Goal: Task Accomplishment & Management: Complete application form

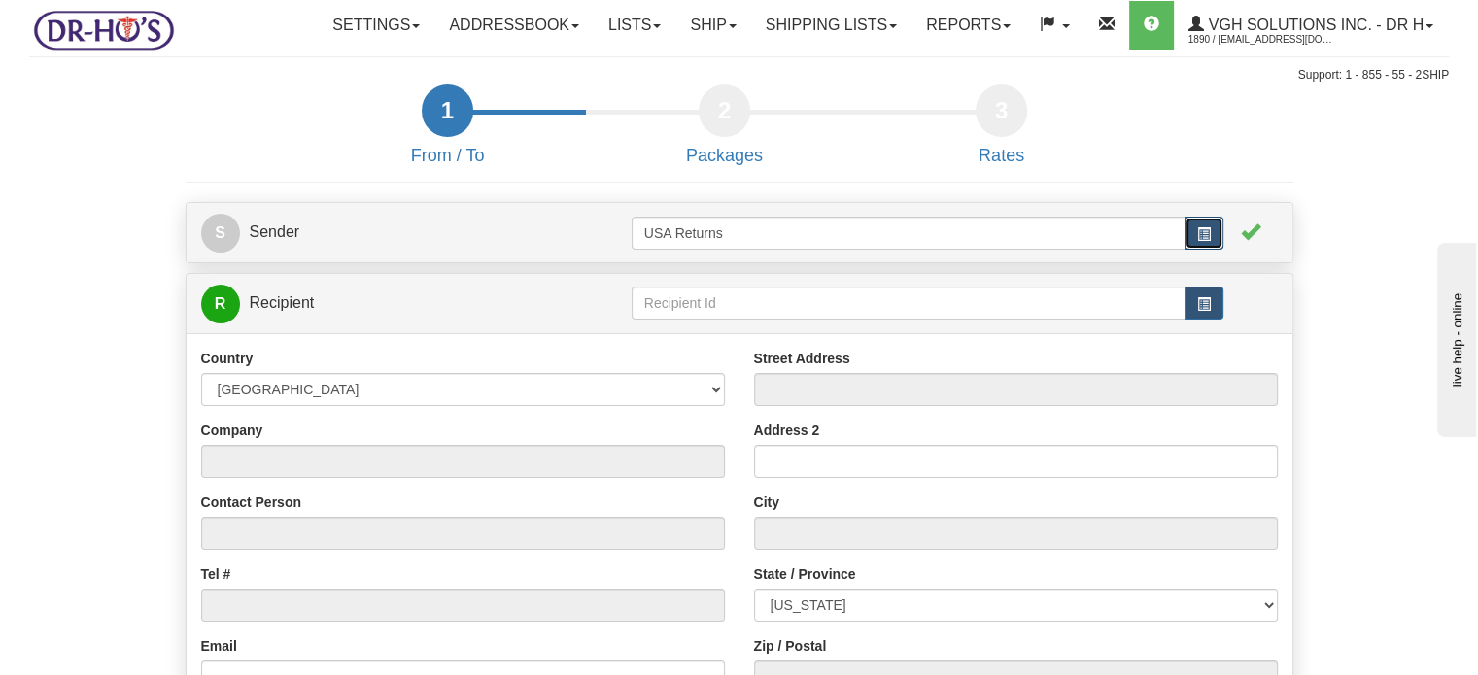
click at [1222, 250] on button "button" at bounding box center [1204, 233] width 39 height 33
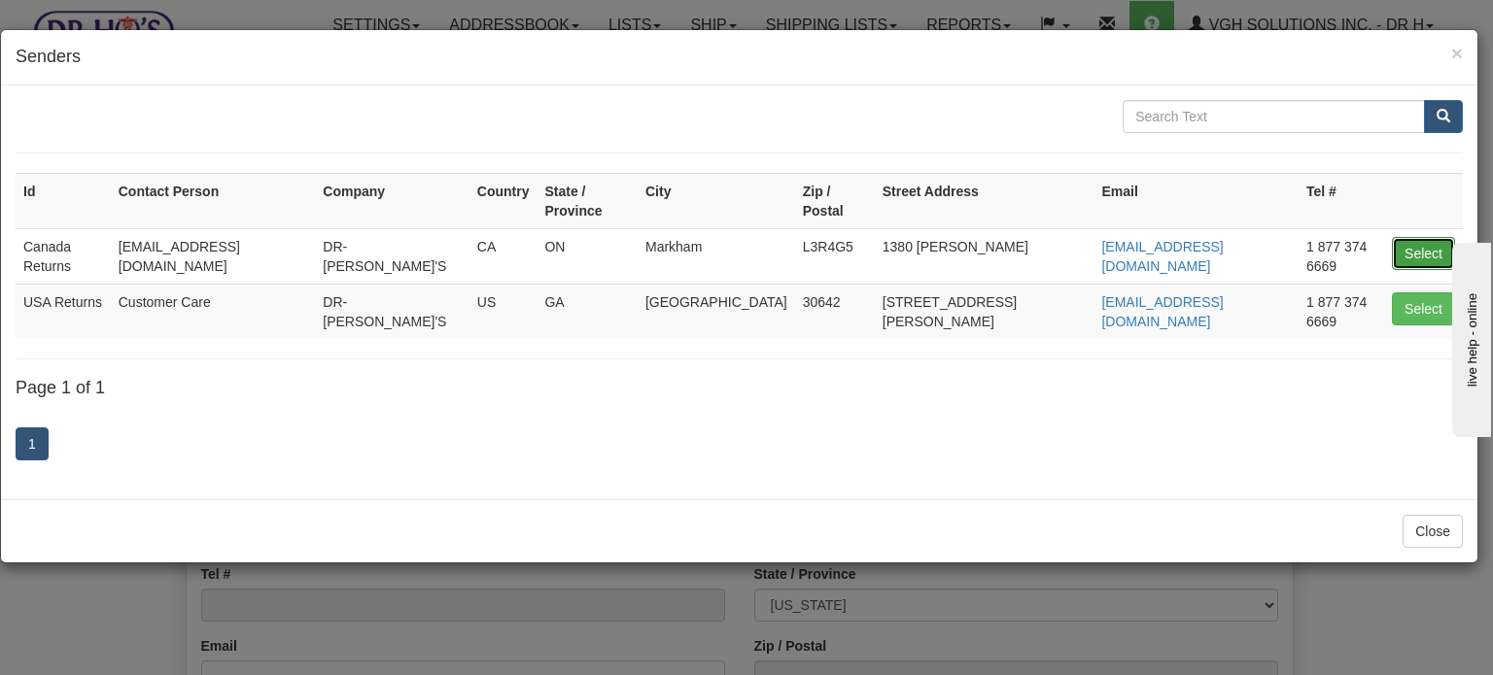
click at [1423, 237] on button "Select" at bounding box center [1422, 253] width 63 height 33
type input "Canada Returns"
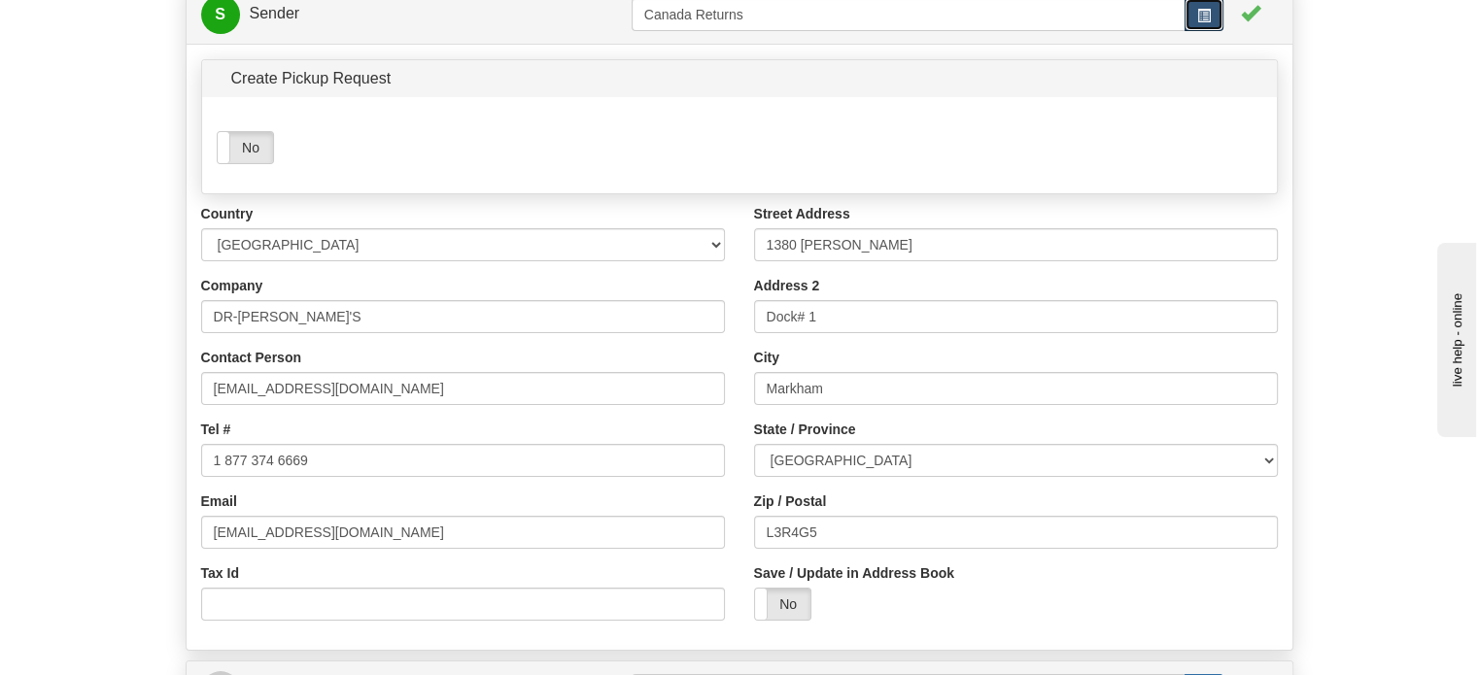
scroll to position [292, 0]
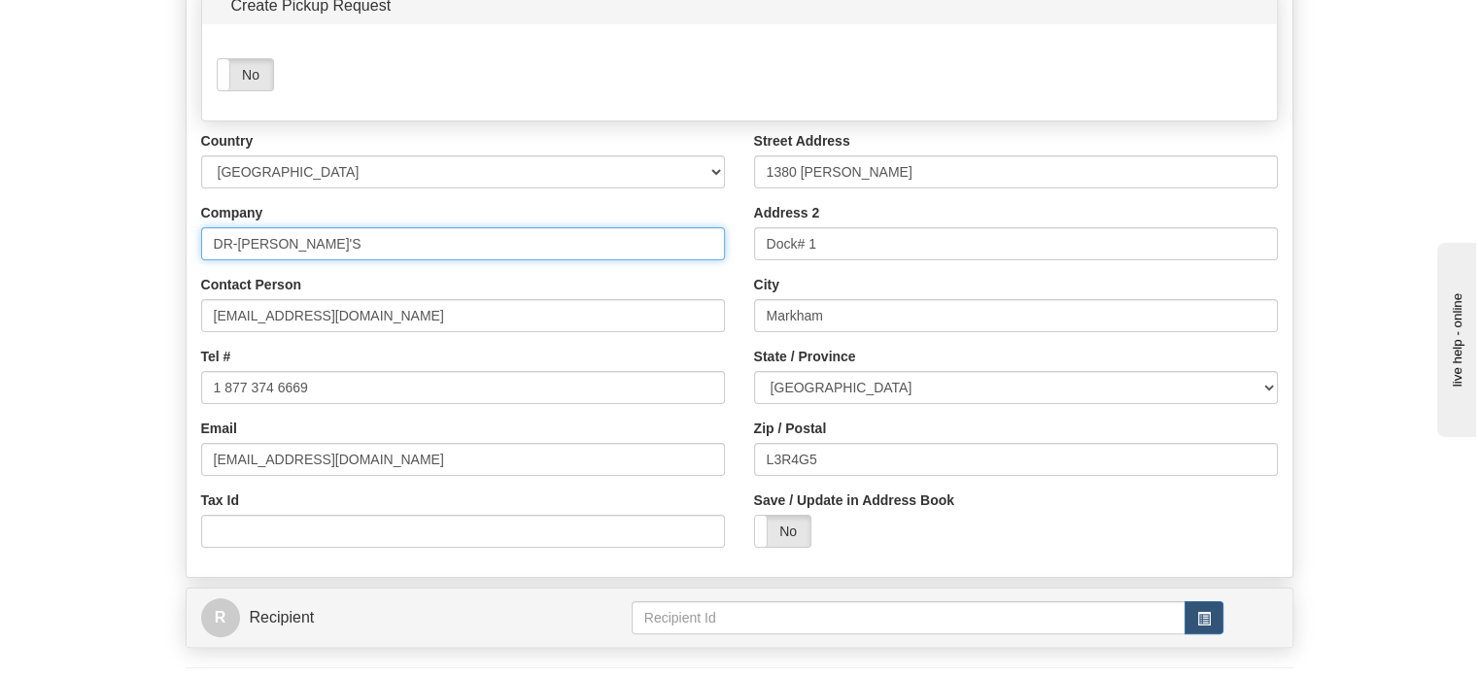
drag, startPoint x: 287, startPoint y: 292, endPoint x: 0, endPoint y: 261, distance: 288.2
click at [0, 261] on div "Toggle navigation Settings Shipping Preferences Fields Preferences New" at bounding box center [739, 263] width 1478 height 1111
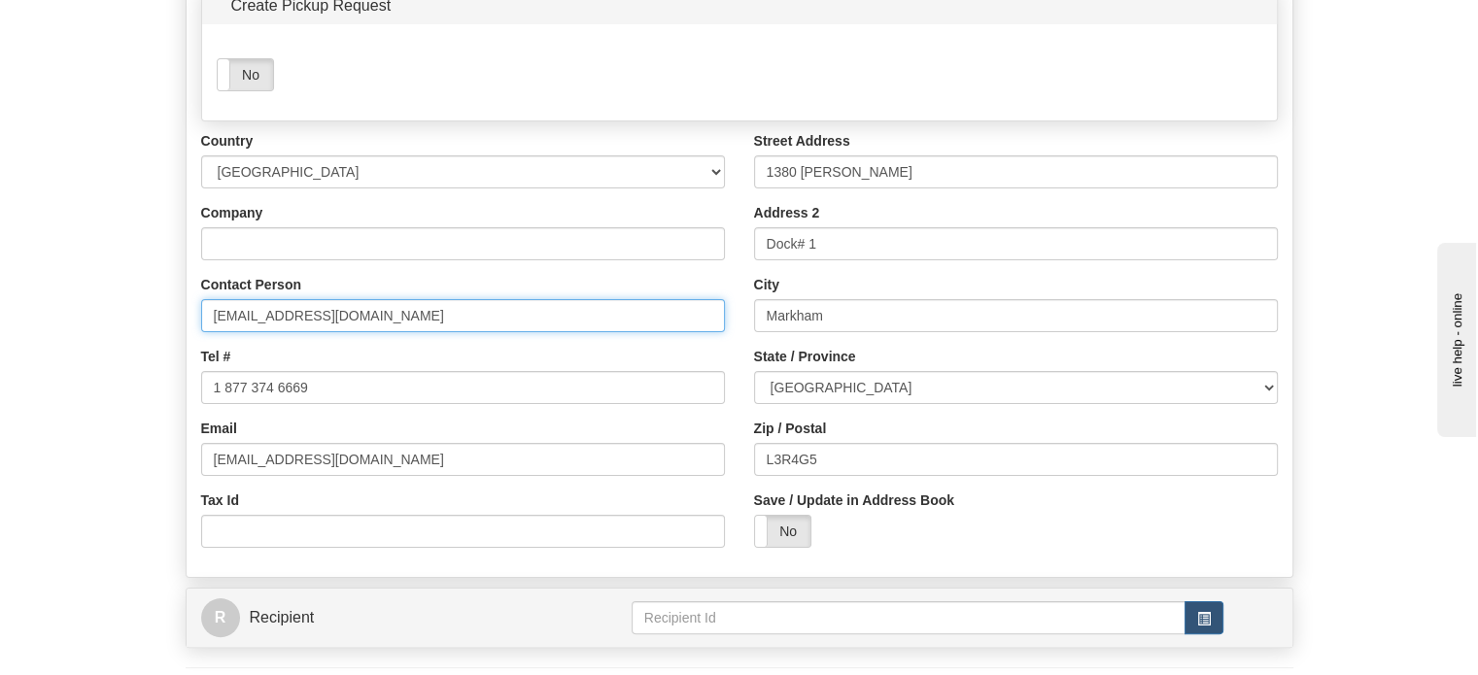
drag, startPoint x: 379, startPoint y: 363, endPoint x: 0, endPoint y: 302, distance: 383.9
click at [0, 312] on div "Toggle navigation Settings Shipping Preferences Fields Preferences New" at bounding box center [739, 263] width 1478 height 1111
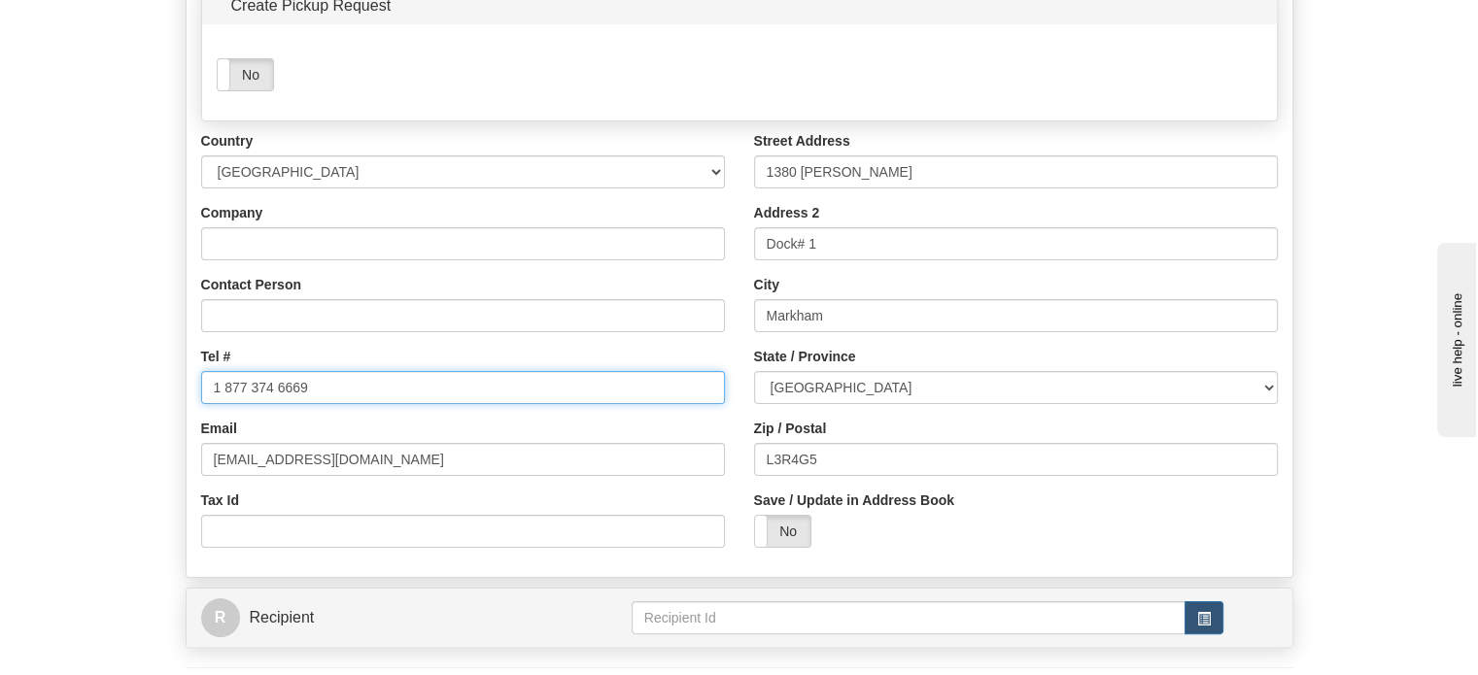
drag, startPoint x: 411, startPoint y: 434, endPoint x: 0, endPoint y: 428, distance: 411.1
click at [24, 434] on div "Toggle navigation Settings Shipping Preferences Fields Preferences New" at bounding box center [739, 263] width 1478 height 1111
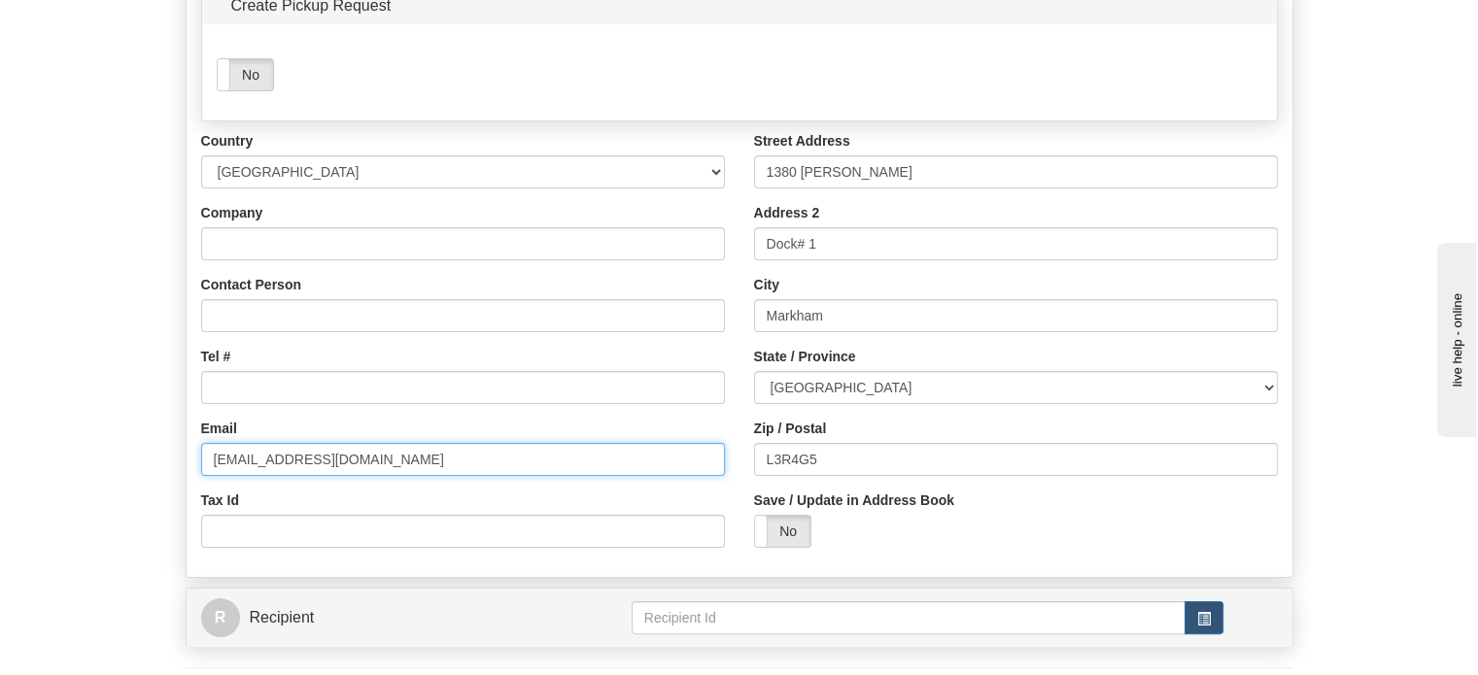
drag, startPoint x: 423, startPoint y: 512, endPoint x: 0, endPoint y: 454, distance: 426.7
click at [125, 489] on form "1 From / To 2 Packages 3 Int Opt 4 Rates S Sender" at bounding box center [739, 306] width 1420 height 1026
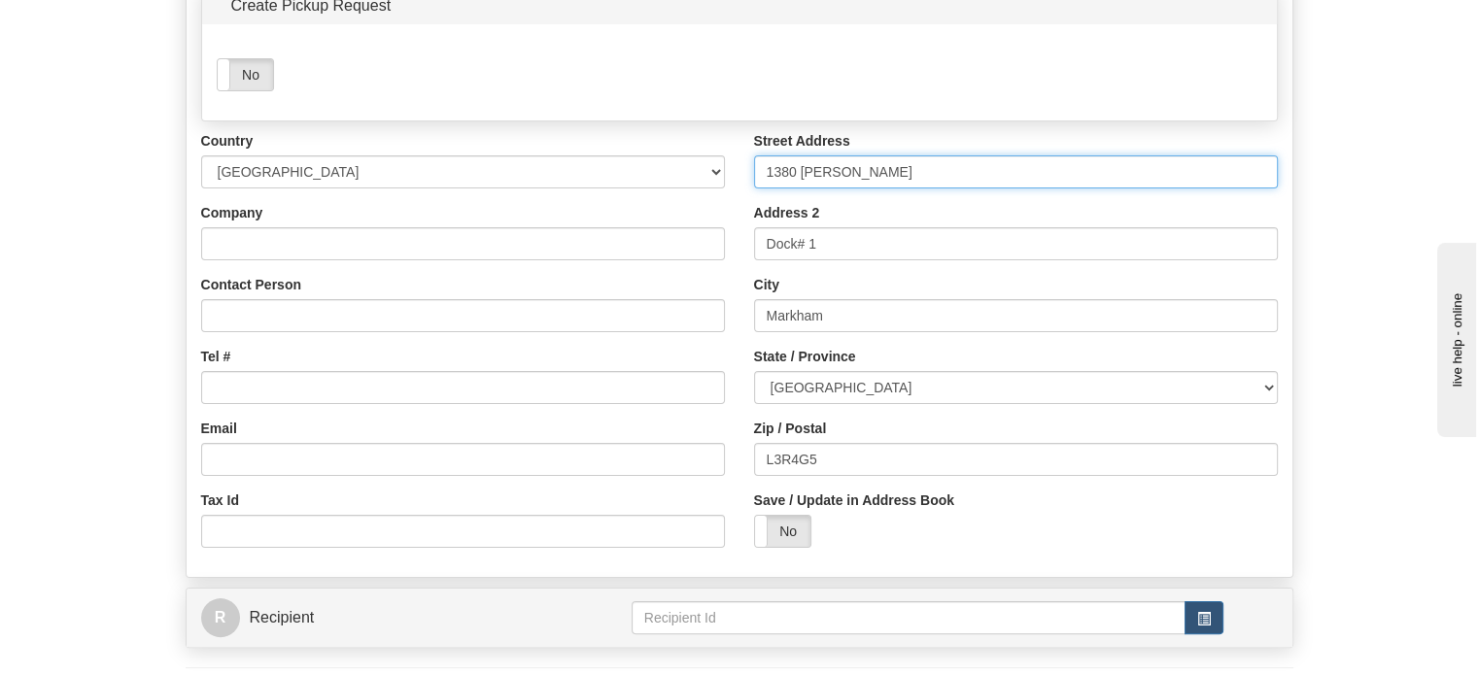
drag, startPoint x: 904, startPoint y: 217, endPoint x: 521, endPoint y: 193, distance: 383.6
click at [670, 215] on div "Country [GEOGRAPHIC_DATA] [GEOGRAPHIC_DATA] [GEOGRAPHIC_DATA] [GEOGRAPHIC_DATA]…" at bounding box center [740, 346] width 1106 height 431
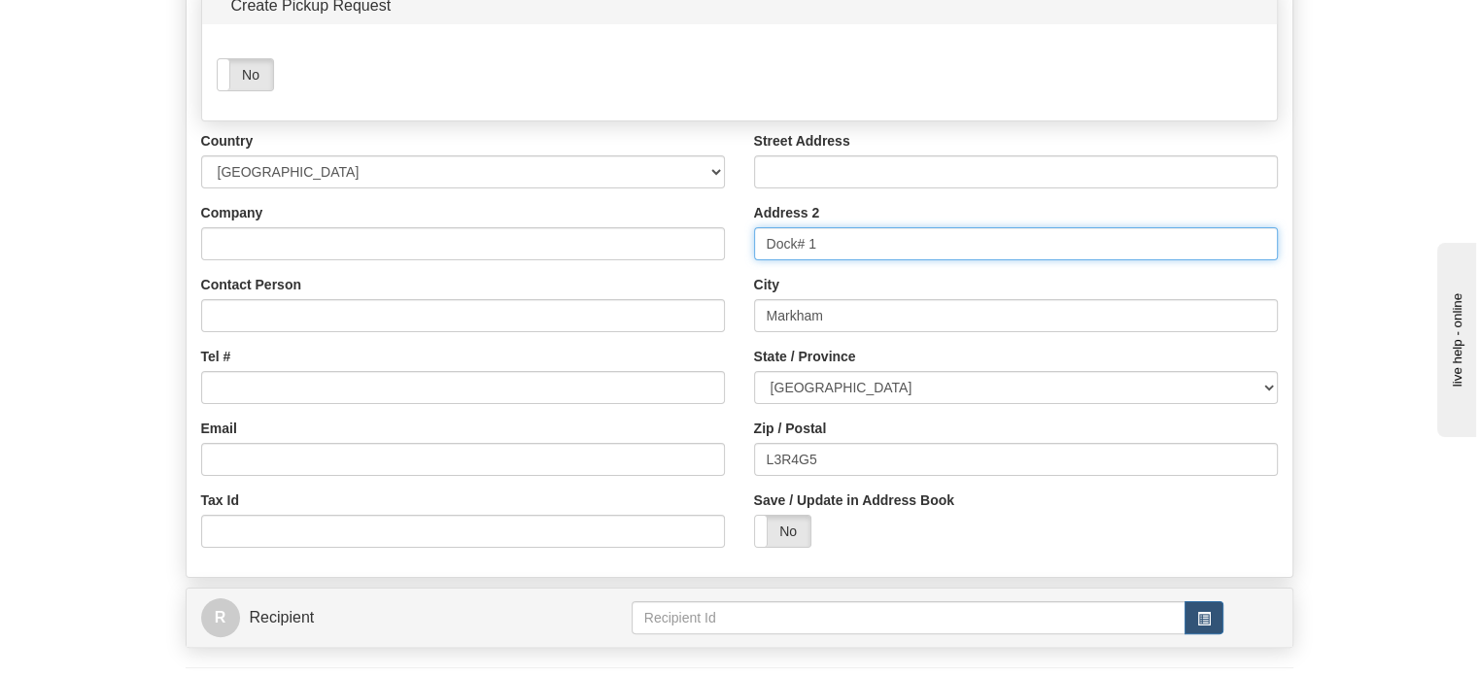
drag, startPoint x: 876, startPoint y: 287, endPoint x: 447, endPoint y: 255, distance: 430.7
click at [644, 290] on div "Country [GEOGRAPHIC_DATA] [GEOGRAPHIC_DATA] [GEOGRAPHIC_DATA] [GEOGRAPHIC_DATA]…" at bounding box center [740, 346] width 1106 height 431
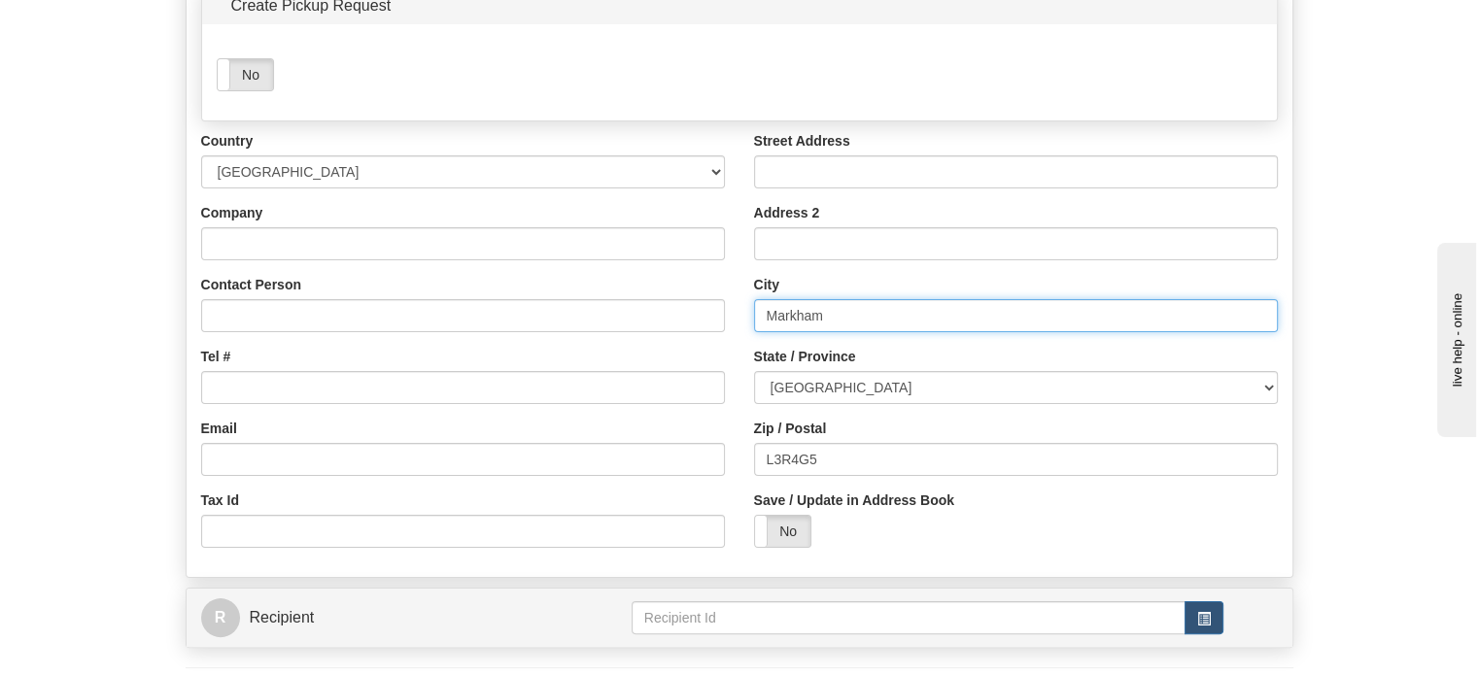
drag, startPoint x: 869, startPoint y: 370, endPoint x: 497, endPoint y: 351, distance: 372.7
click at [653, 363] on div "Country [GEOGRAPHIC_DATA] [GEOGRAPHIC_DATA] [GEOGRAPHIC_DATA] [GEOGRAPHIC_DATA]…" at bounding box center [740, 346] width 1106 height 431
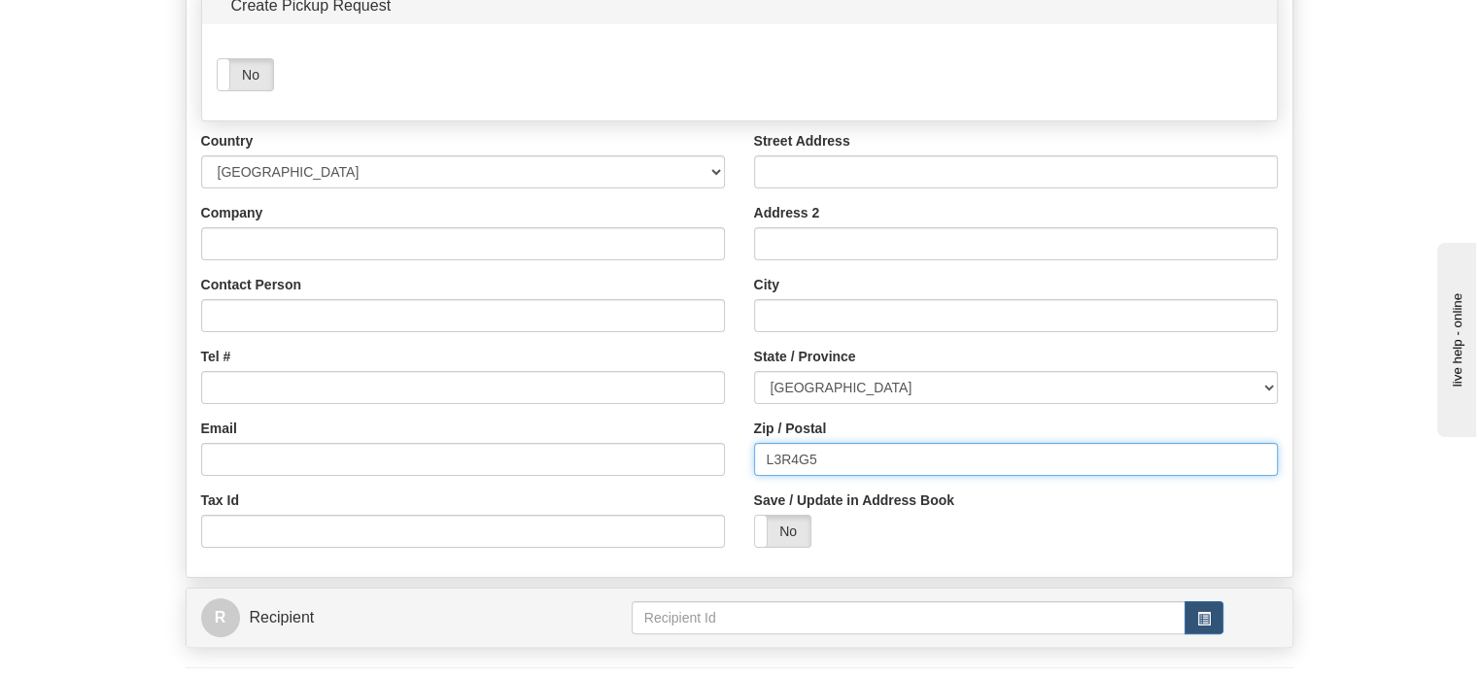
drag, startPoint x: 833, startPoint y: 514, endPoint x: 282, endPoint y: 479, distance: 552.1
click at [569, 512] on div "Country [GEOGRAPHIC_DATA] [GEOGRAPHIC_DATA] [GEOGRAPHIC_DATA] [GEOGRAPHIC_DATA]…" at bounding box center [740, 346] width 1106 height 431
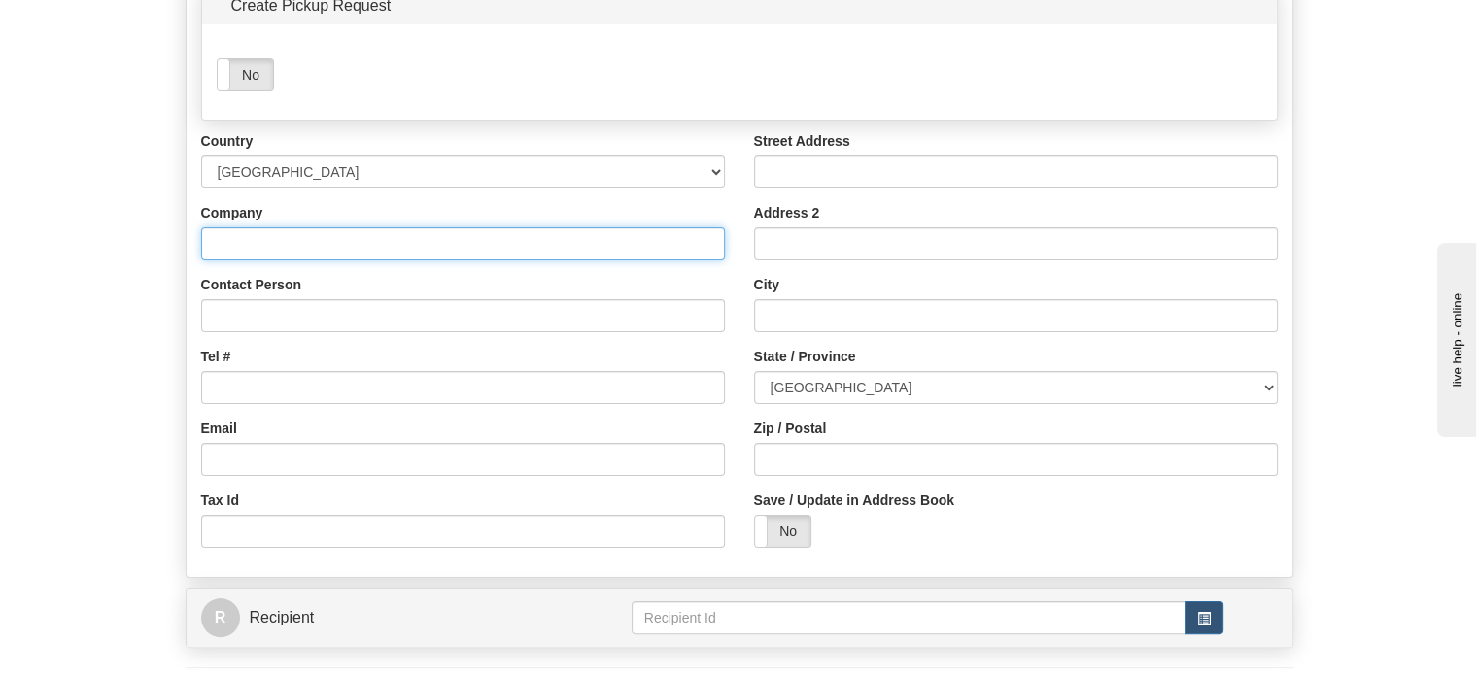
click at [374, 260] on input "Company" at bounding box center [463, 243] width 524 height 33
type input "v"
paste input "[PERSON_NAME]"
type input "[PERSON_NAME]"
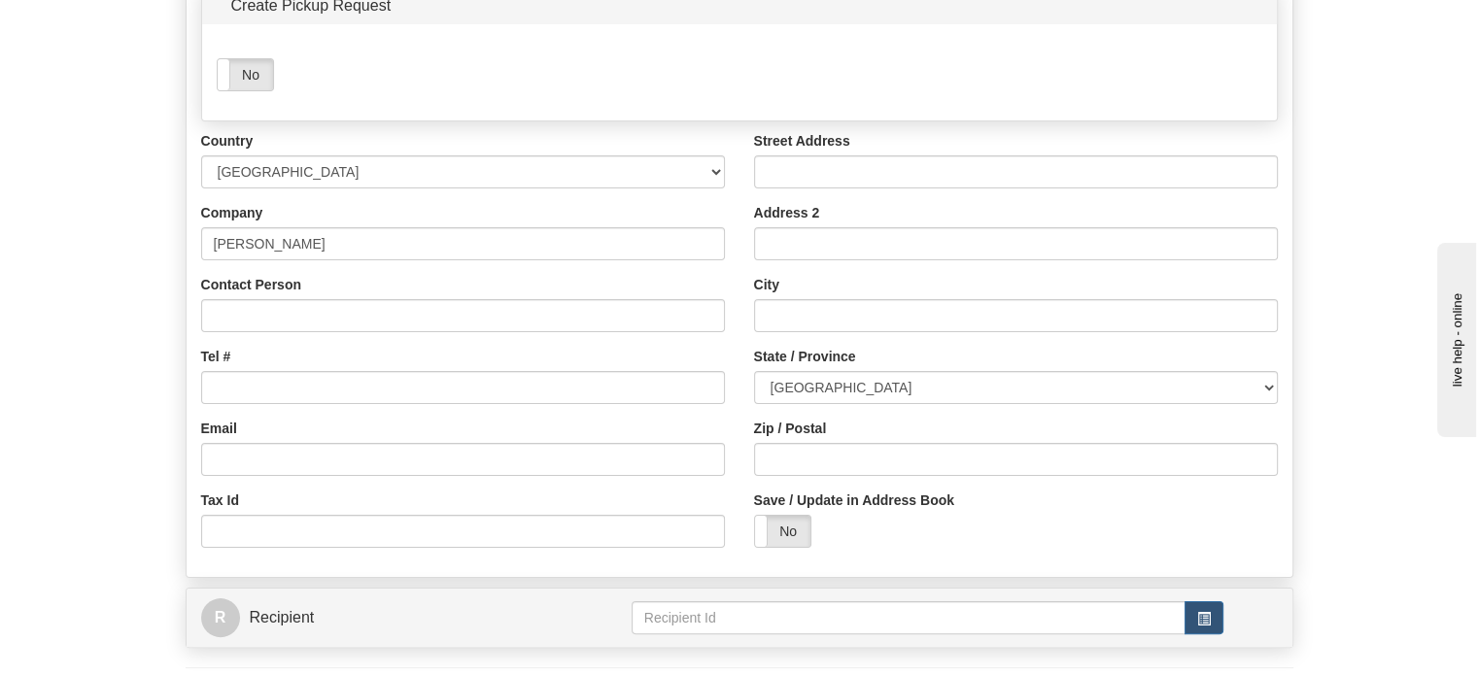
click at [295, 458] on div "Country [GEOGRAPHIC_DATA] [GEOGRAPHIC_DATA] [GEOGRAPHIC_DATA] [GEOGRAPHIC_DATA]…" at bounding box center [463, 346] width 553 height 431
click at [311, 400] on div "Tel #" at bounding box center [463, 375] width 524 height 57
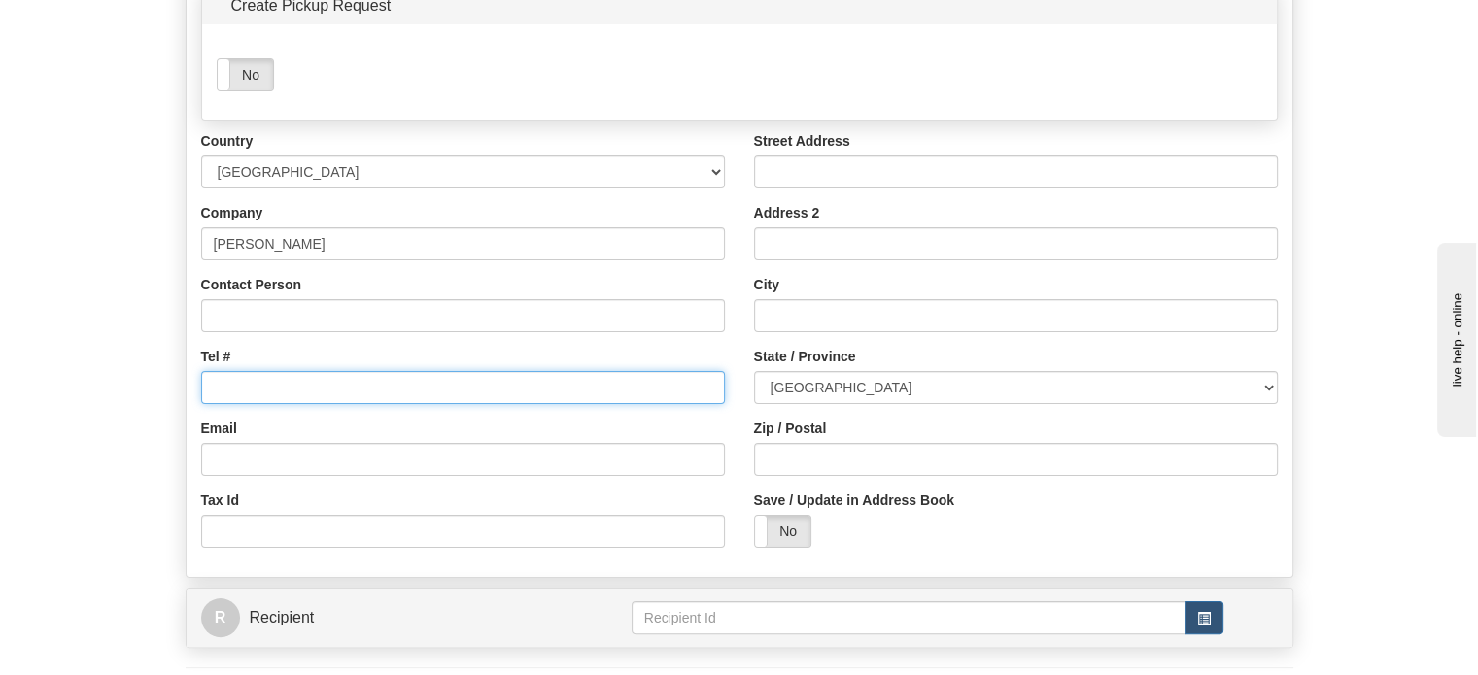
click at [306, 404] on input "Tel #" at bounding box center [463, 387] width 524 height 33
paste input "3066487310"
type input "3066487310"
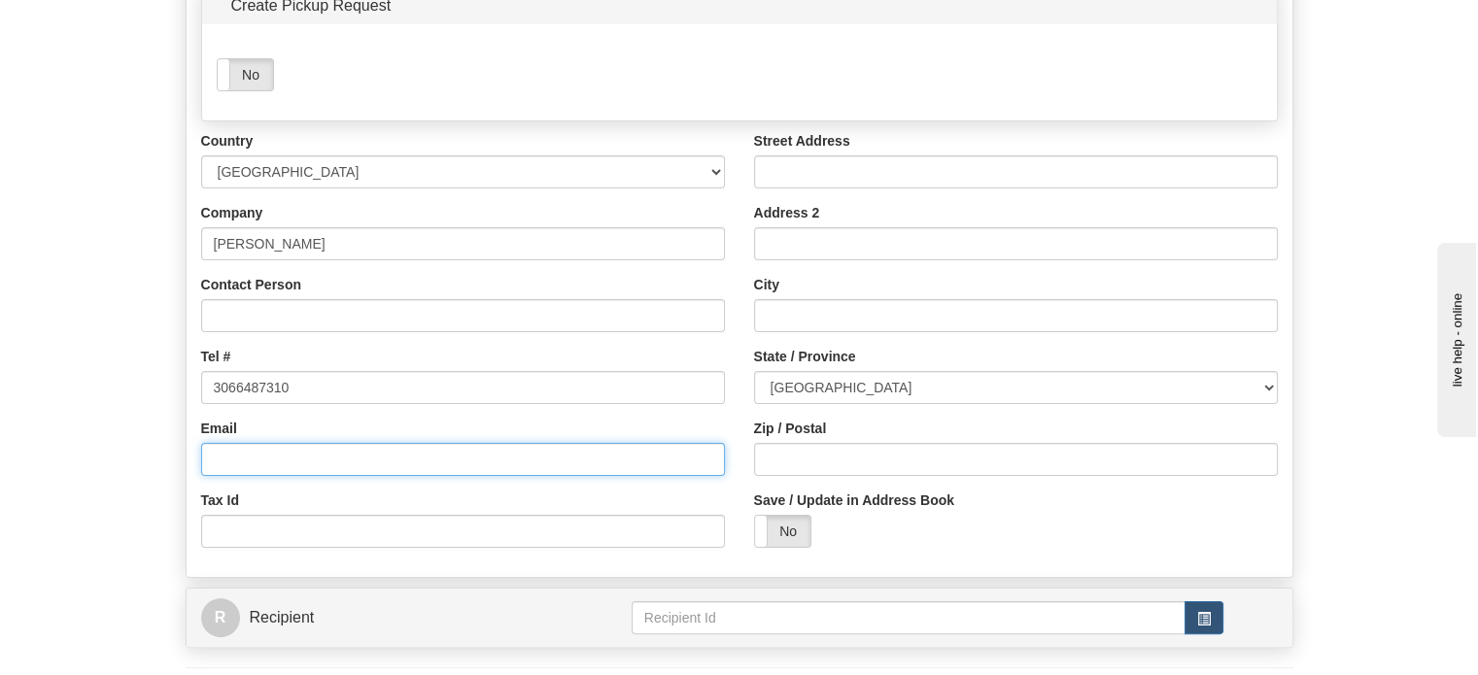
click at [261, 476] on input "Email" at bounding box center [463, 459] width 524 height 33
paste input "[EMAIL_ADDRESS][DOMAIN_NAME]"
type input "[EMAIL_ADDRESS][DOMAIN_NAME]"
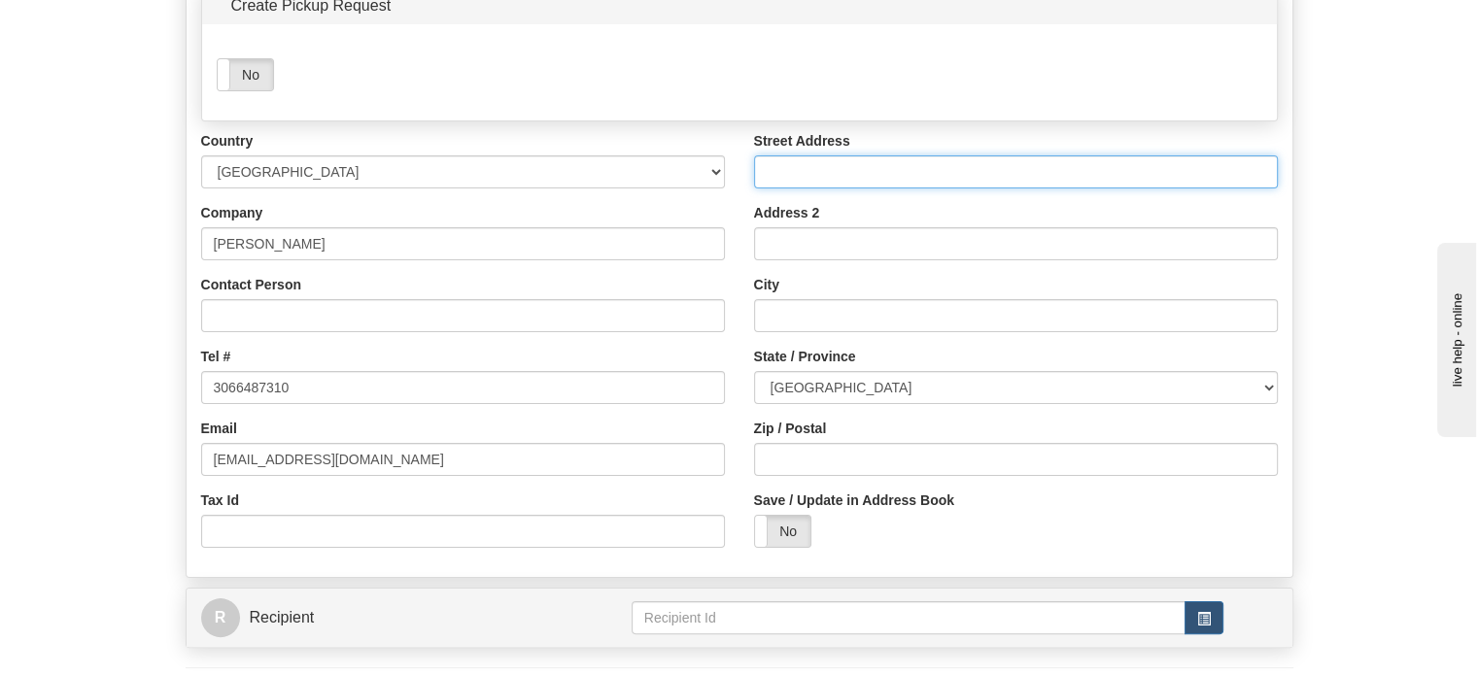
click at [832, 189] on input "Street Address" at bounding box center [1016, 171] width 524 height 33
paste input "P.O. [GEOGRAPHIC_DATA]/Foyer d'Youville"
type input "P.O. [GEOGRAPHIC_DATA]/Foyer d'Youville"
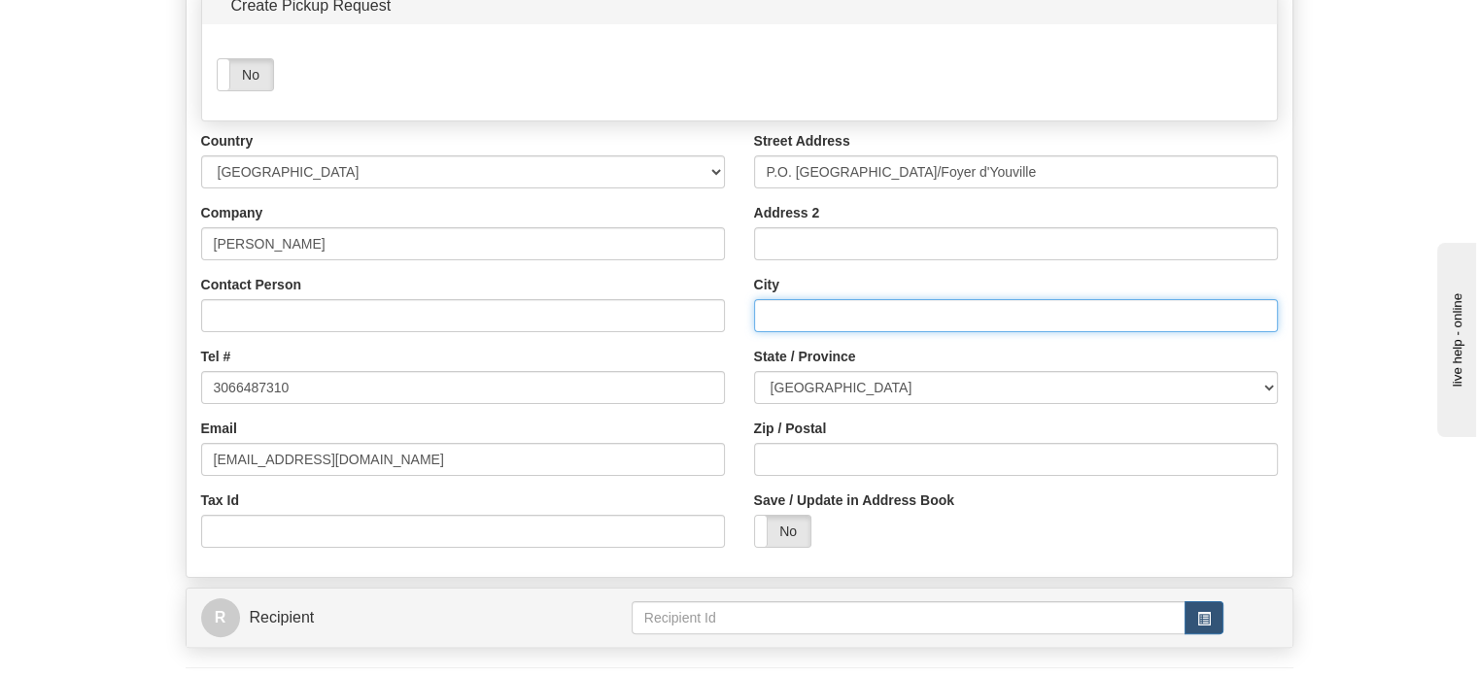
click at [790, 332] on input "City" at bounding box center [1016, 315] width 524 height 33
paste input "Gravelbourg"
type input "Gravelbourg"
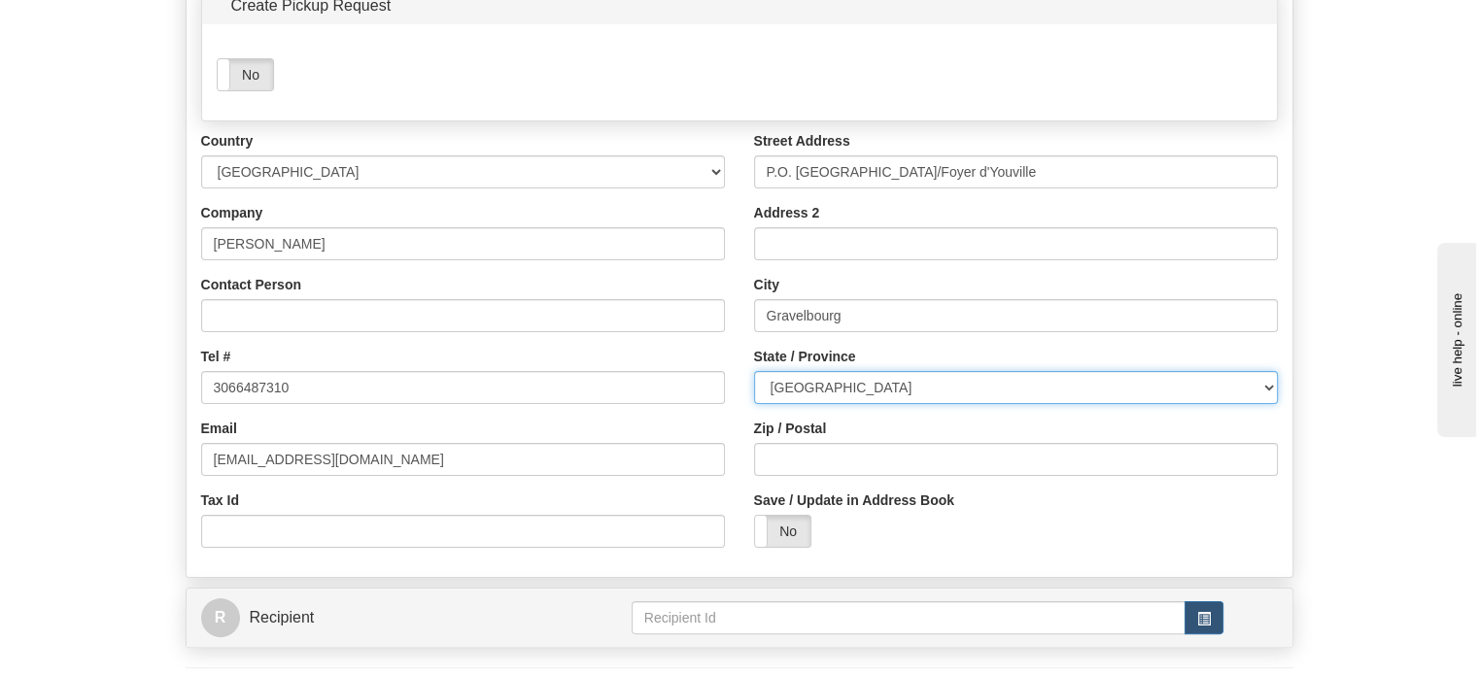
click at [807, 404] on select "[GEOGRAPHIC_DATA] [GEOGRAPHIC_DATA] [GEOGRAPHIC_DATA] [GEOGRAPHIC_DATA] [GEOGRA…" at bounding box center [1016, 387] width 524 height 33
select select "SK"
click at [754, 404] on select "[GEOGRAPHIC_DATA] [GEOGRAPHIC_DATA] [GEOGRAPHIC_DATA] [GEOGRAPHIC_DATA] [GEOGRA…" at bounding box center [1016, 387] width 524 height 33
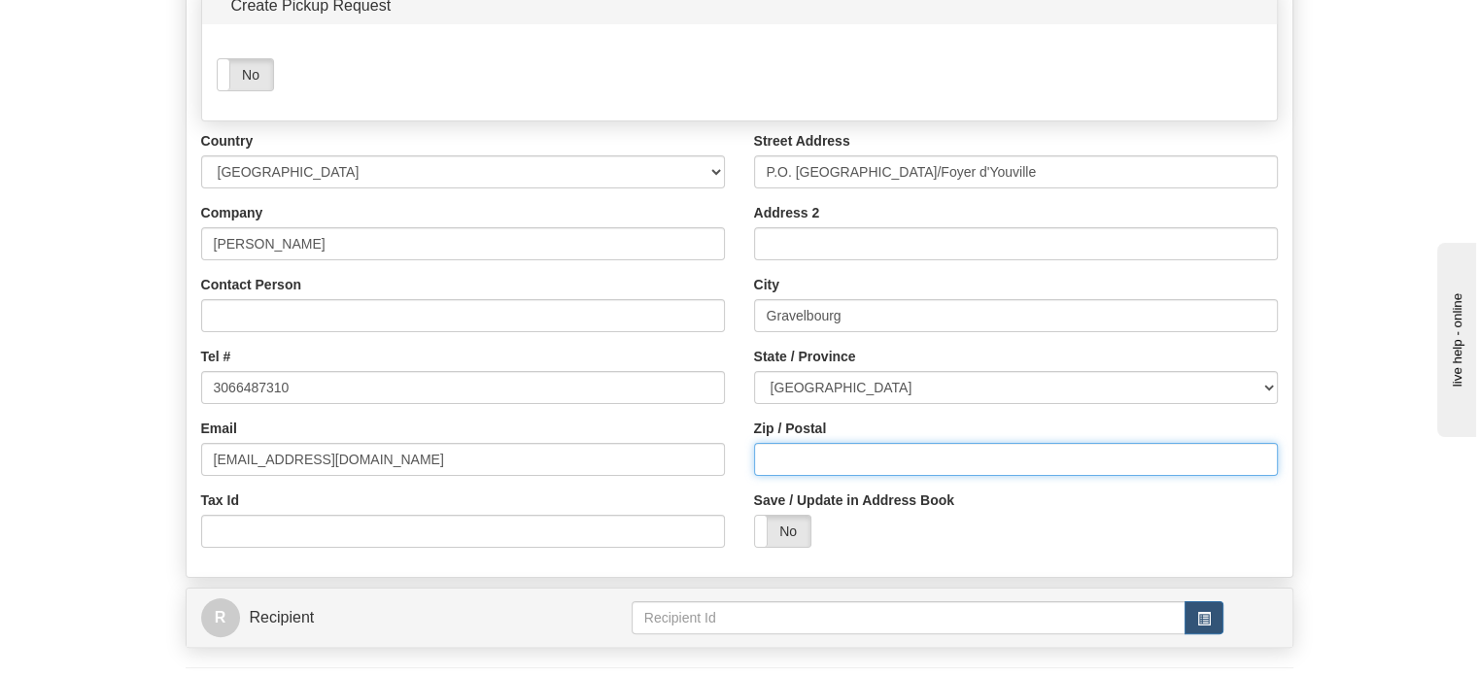
click at [785, 476] on input "Zip / Postal" at bounding box center [1016, 459] width 524 height 33
paste input "S0H1X0"
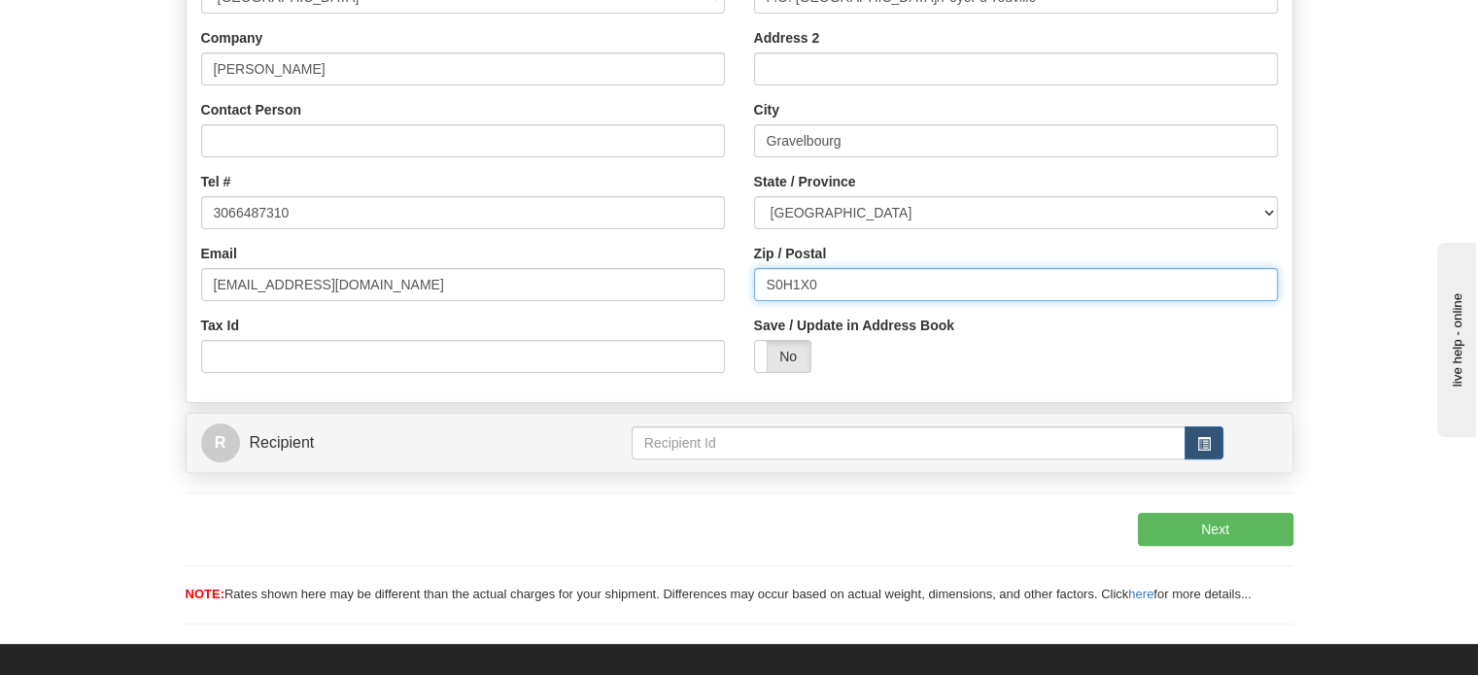
scroll to position [486, 0]
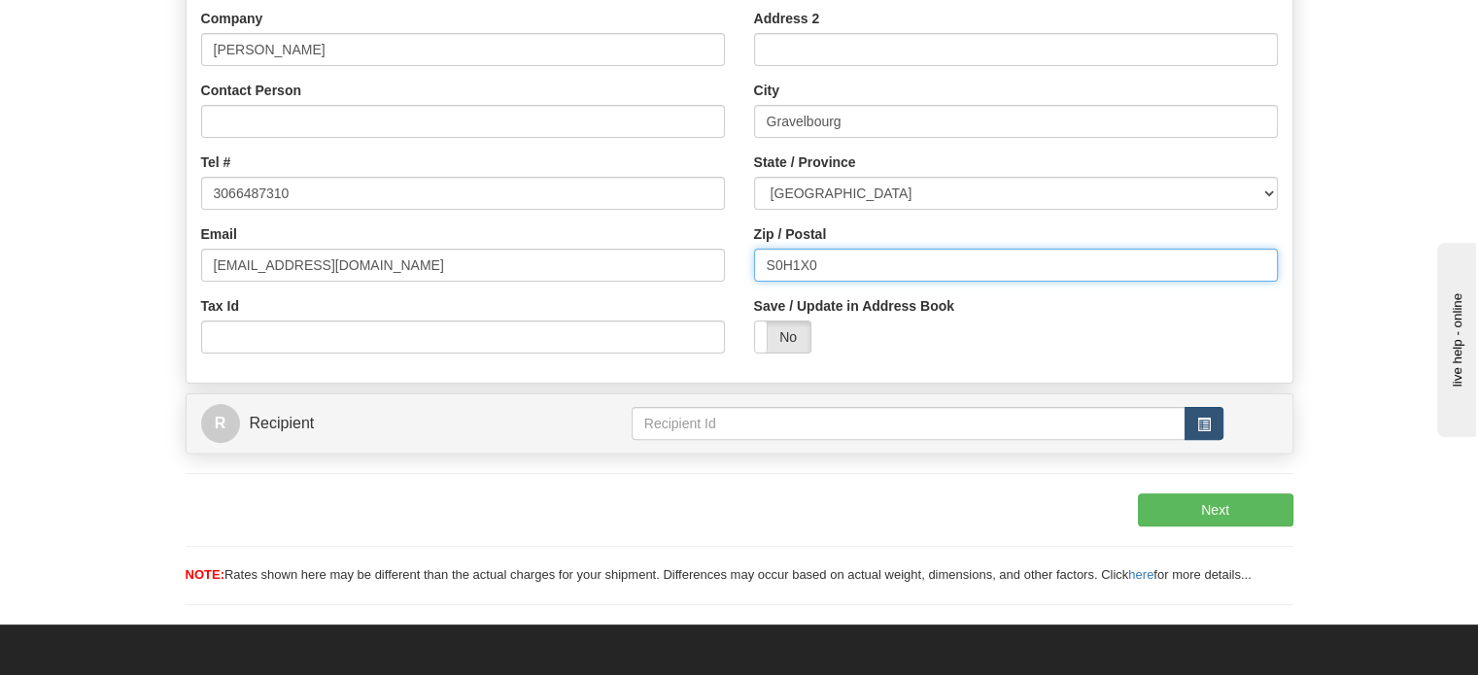
type input "S0H1X0"
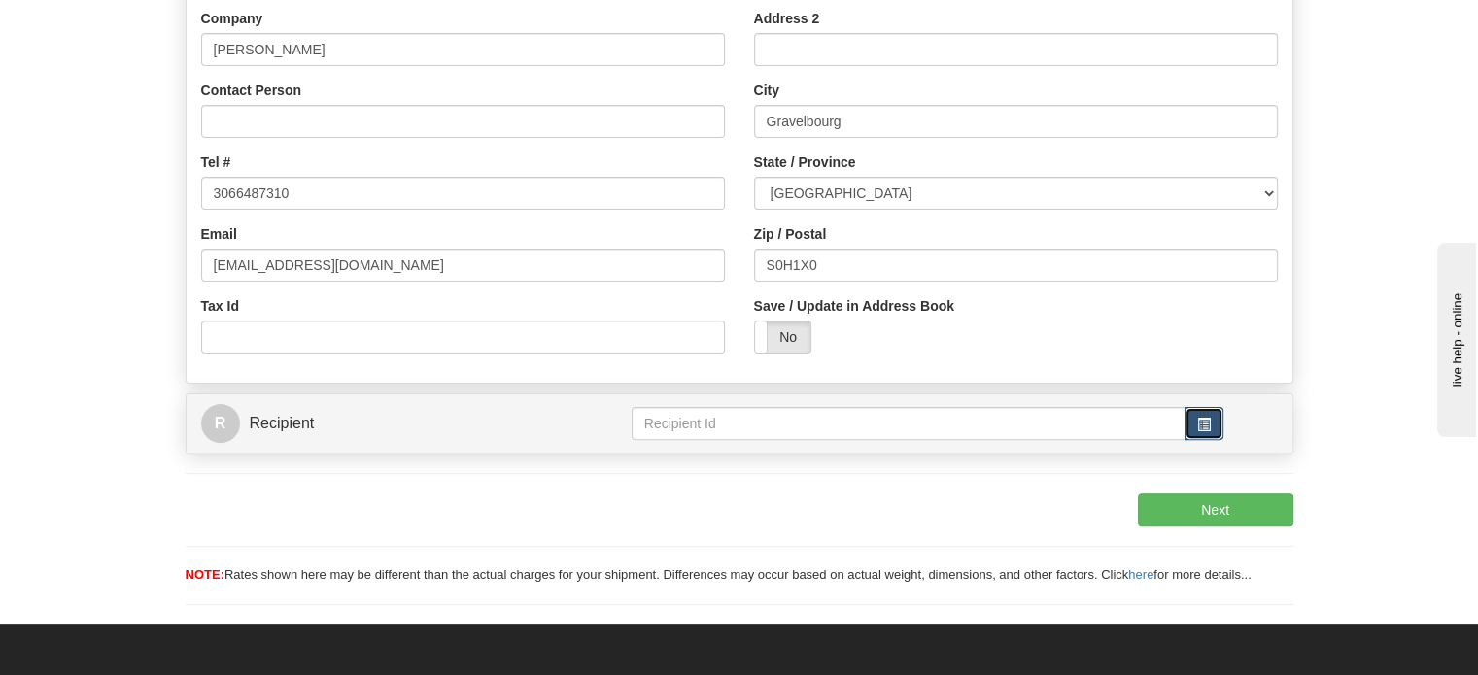
click at [1209, 431] on span "button" at bounding box center [1204, 425] width 14 height 14
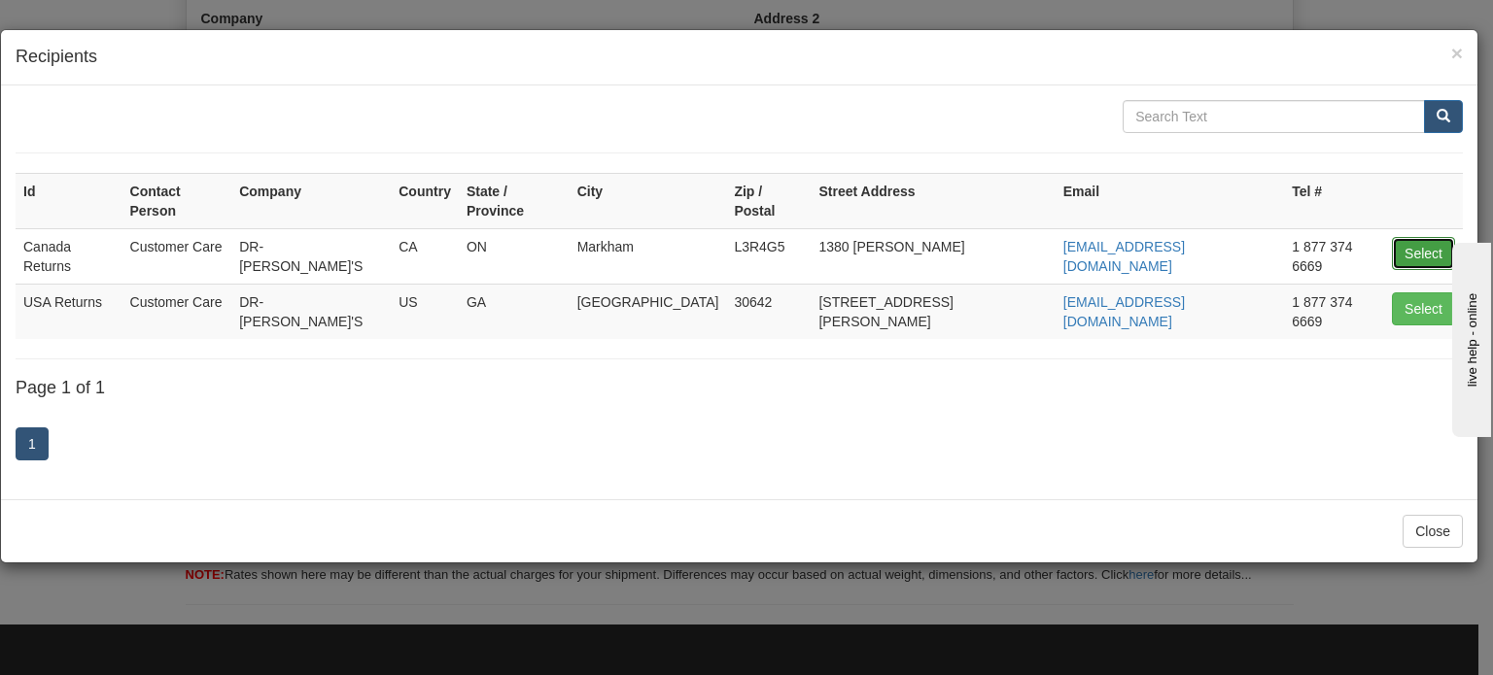
click at [1414, 237] on button "Select" at bounding box center [1422, 253] width 63 height 33
type input "Canada Returns"
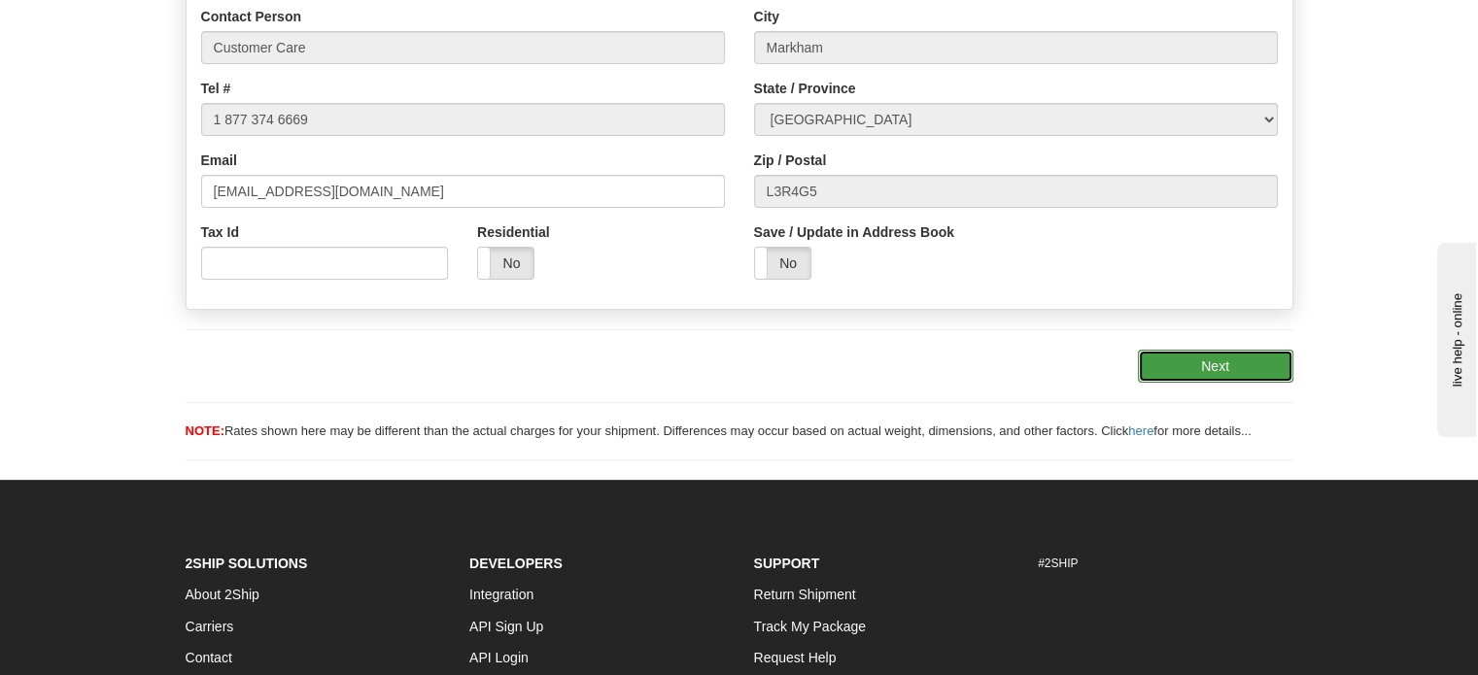
click at [1220, 383] on button "Next" at bounding box center [1215, 366] width 155 height 33
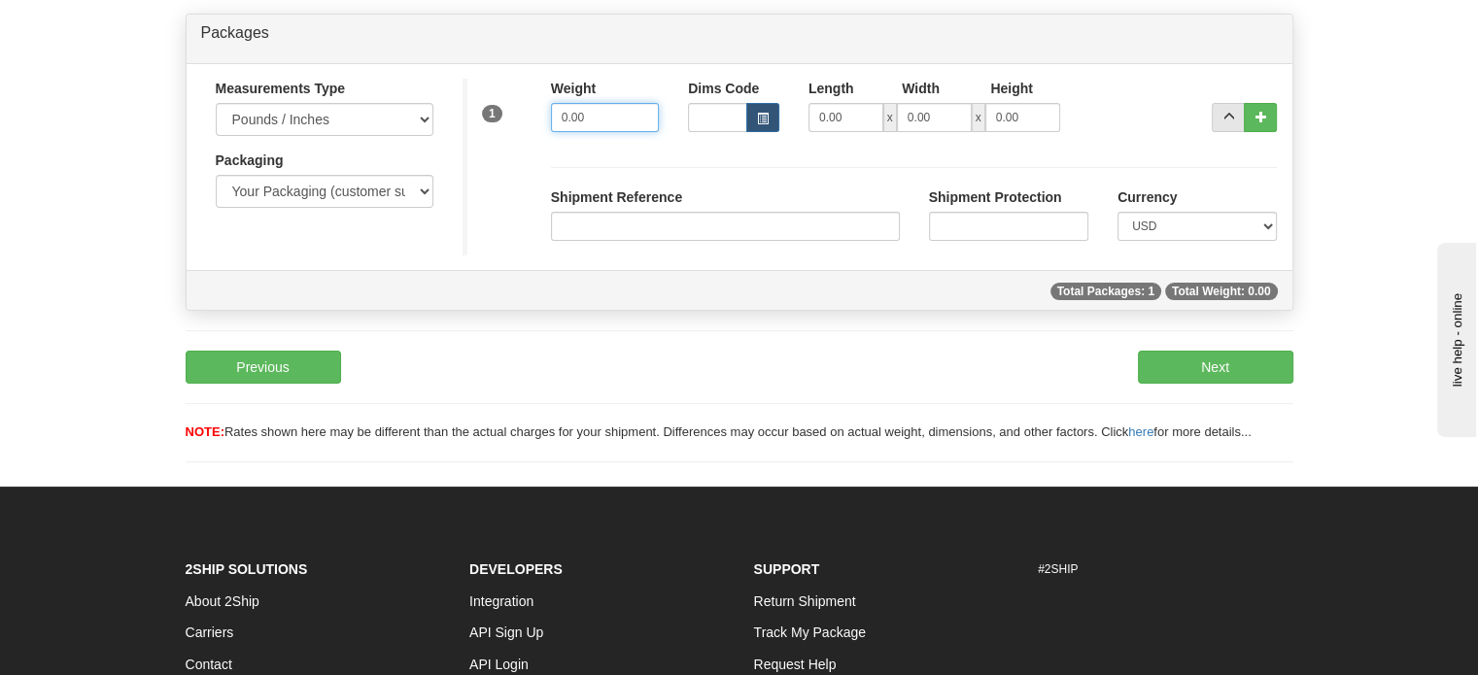
drag, startPoint x: 602, startPoint y: 169, endPoint x: 303, endPoint y: 157, distance: 299.5
click at [391, 177] on div "Measurements Type Pounds / Inches Kilograms / Centimeters Packaging Your Packag…" at bounding box center [740, 167] width 1106 height 177
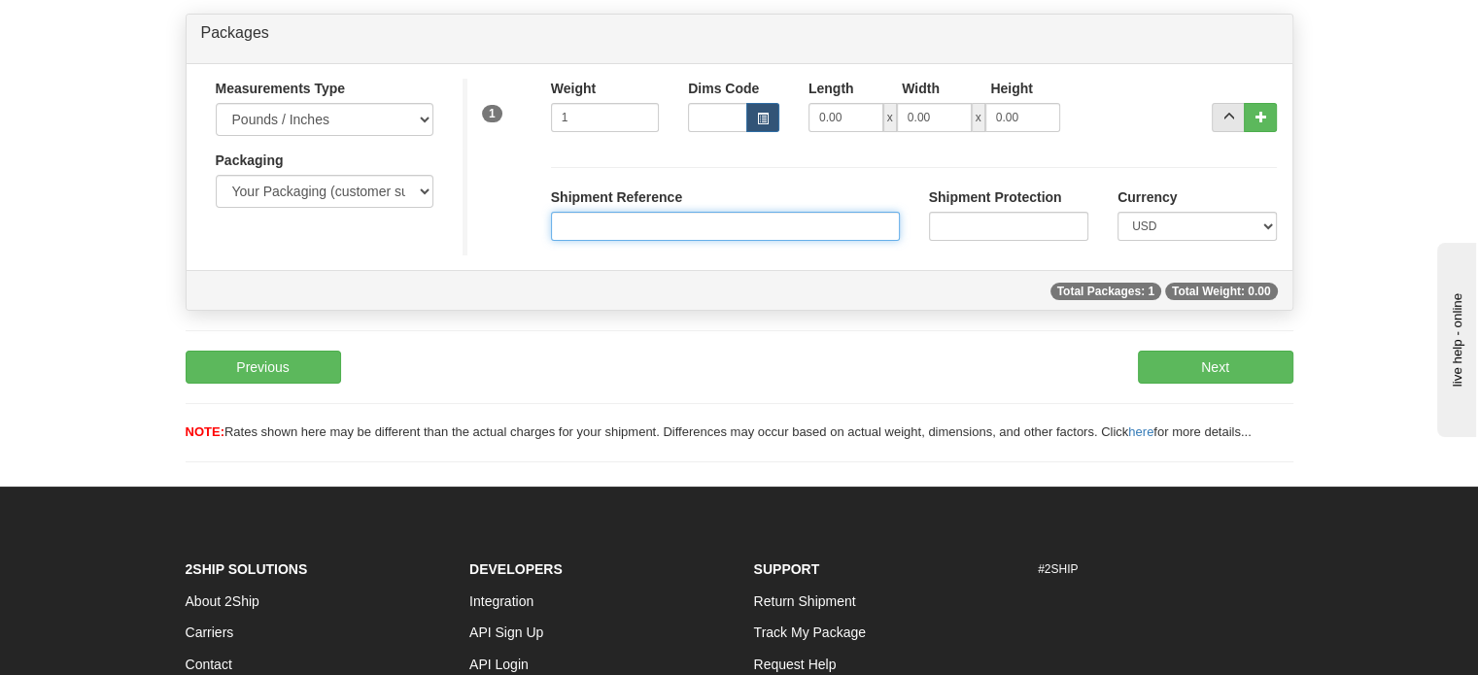
type input "1.00"
click at [616, 241] on input "Shipment Reference" at bounding box center [725, 226] width 349 height 29
paste input "1162571"
type input "1162571"
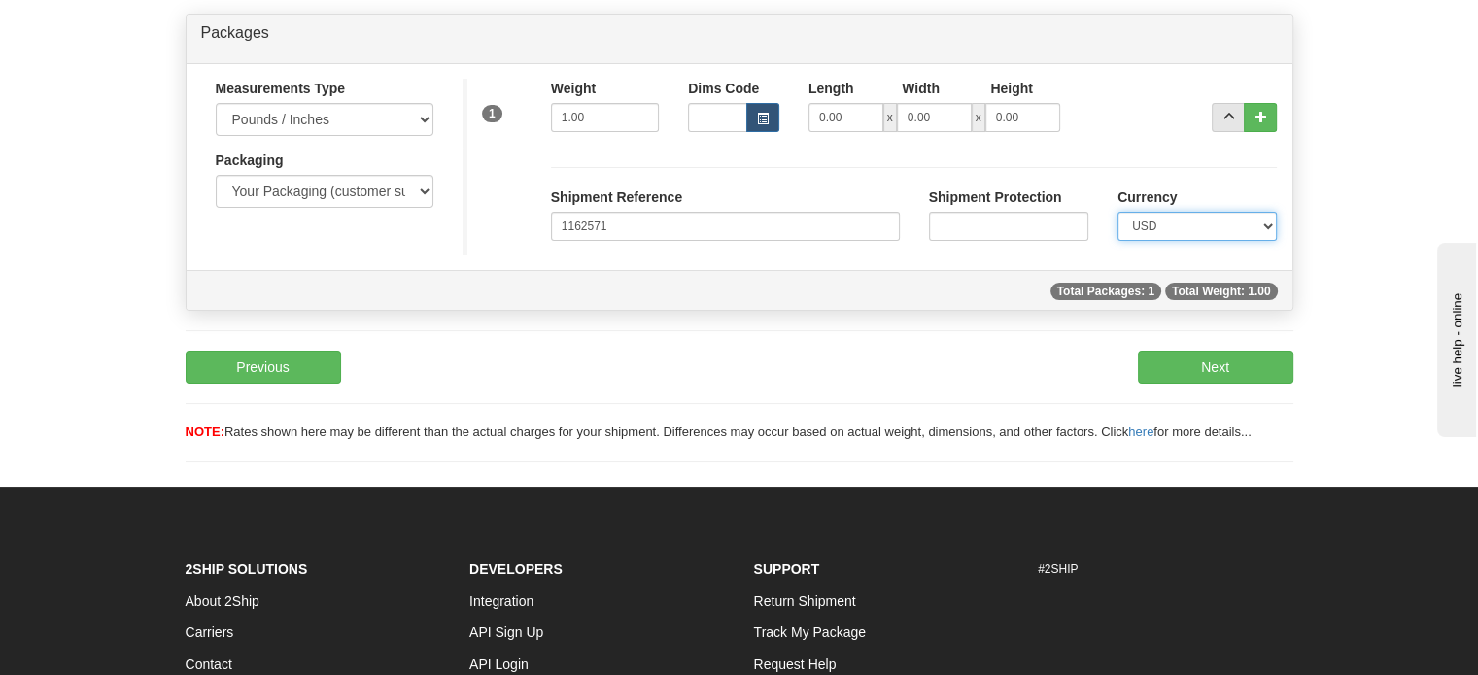
click at [1182, 241] on select "CAD USD EUR ZAR [PERSON_NAME] ARN AUD AUS AWG BBD BFR BGN BHD BMD BND BRC BRL C…" at bounding box center [1196, 226] width 159 height 29
select select "0"
click at [1117, 241] on select "CAD USD EUR ZAR [PERSON_NAME] ARN AUD AUS AWG BBD BFR BGN BHD BMD BND BRC BRL C…" at bounding box center [1196, 226] width 159 height 29
click at [1202, 384] on button "Next" at bounding box center [1215, 367] width 155 height 33
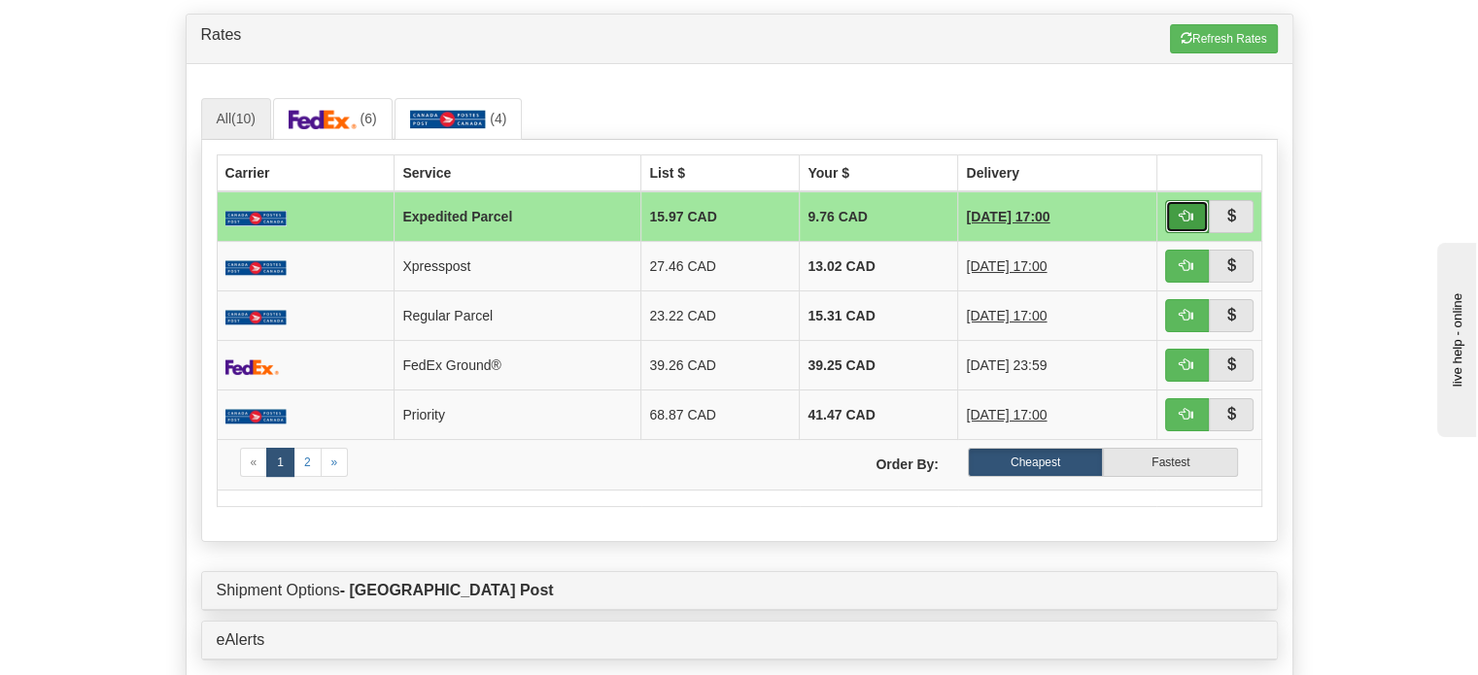
click at [1206, 233] on button "button" at bounding box center [1187, 216] width 45 height 33
type input "DOM.EP"
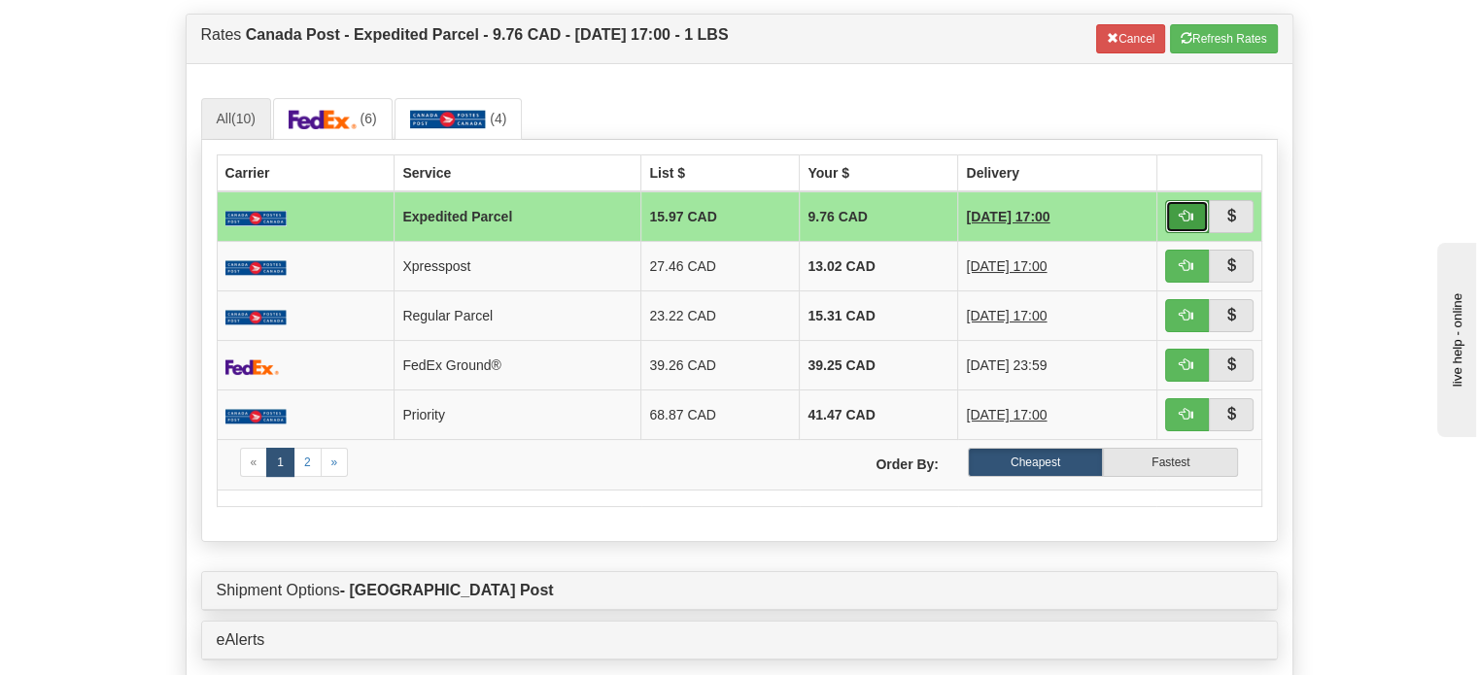
click at [1187, 223] on span "button" at bounding box center [1187, 216] width 14 height 14
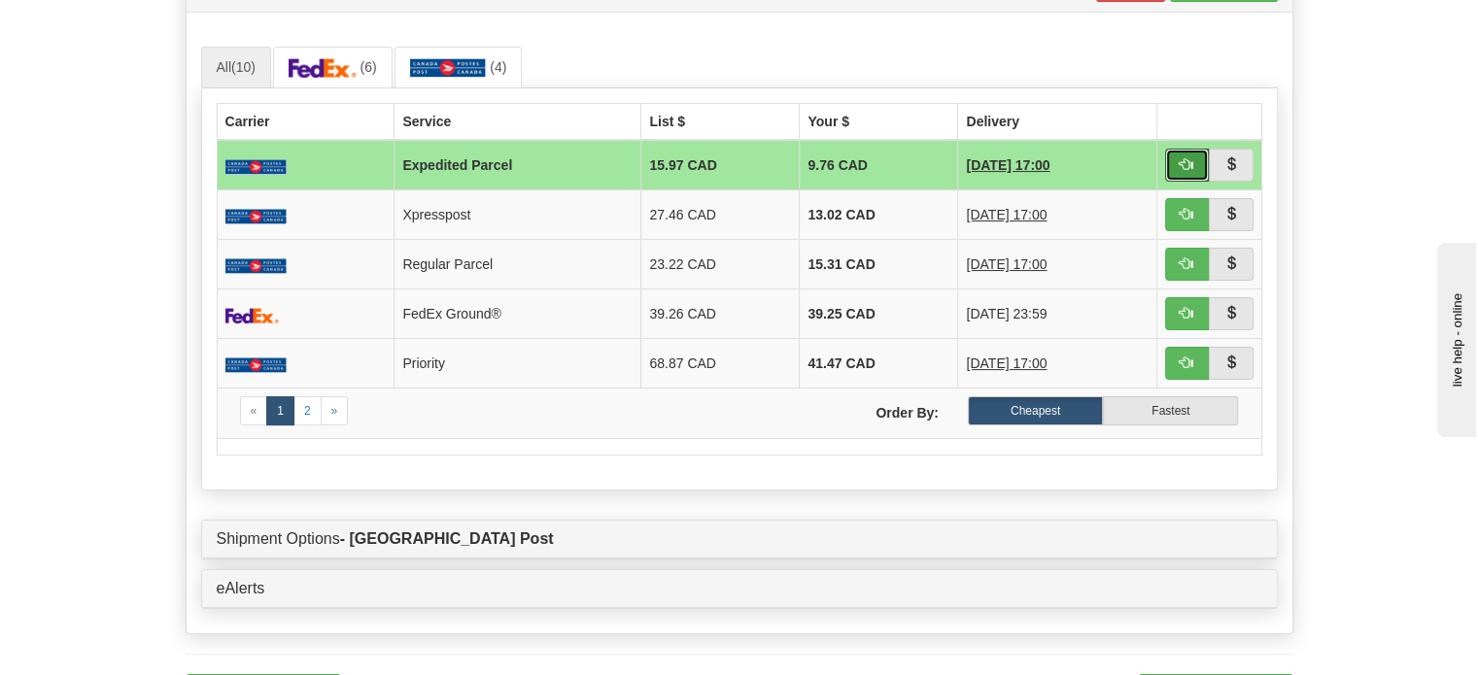
scroll to position [480, 0]
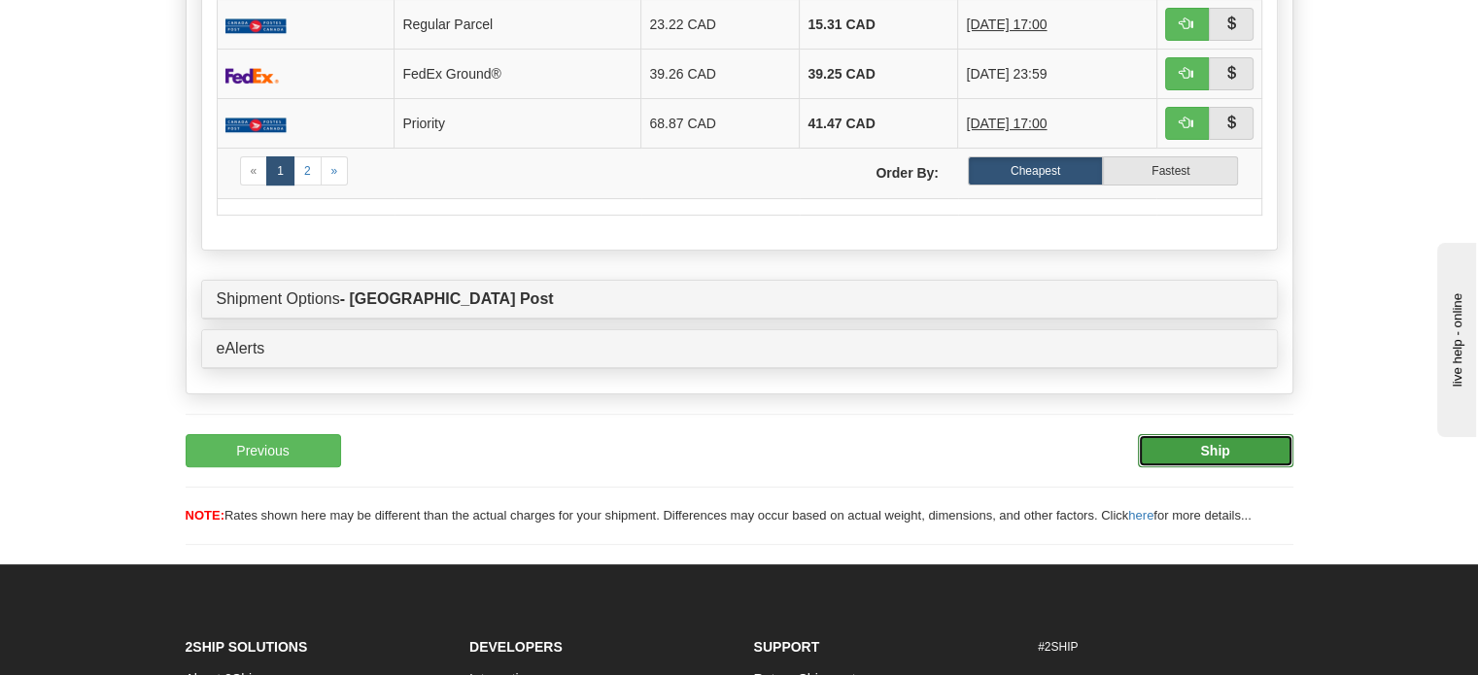
click at [1246, 467] on button "Ship" at bounding box center [1215, 450] width 155 height 33
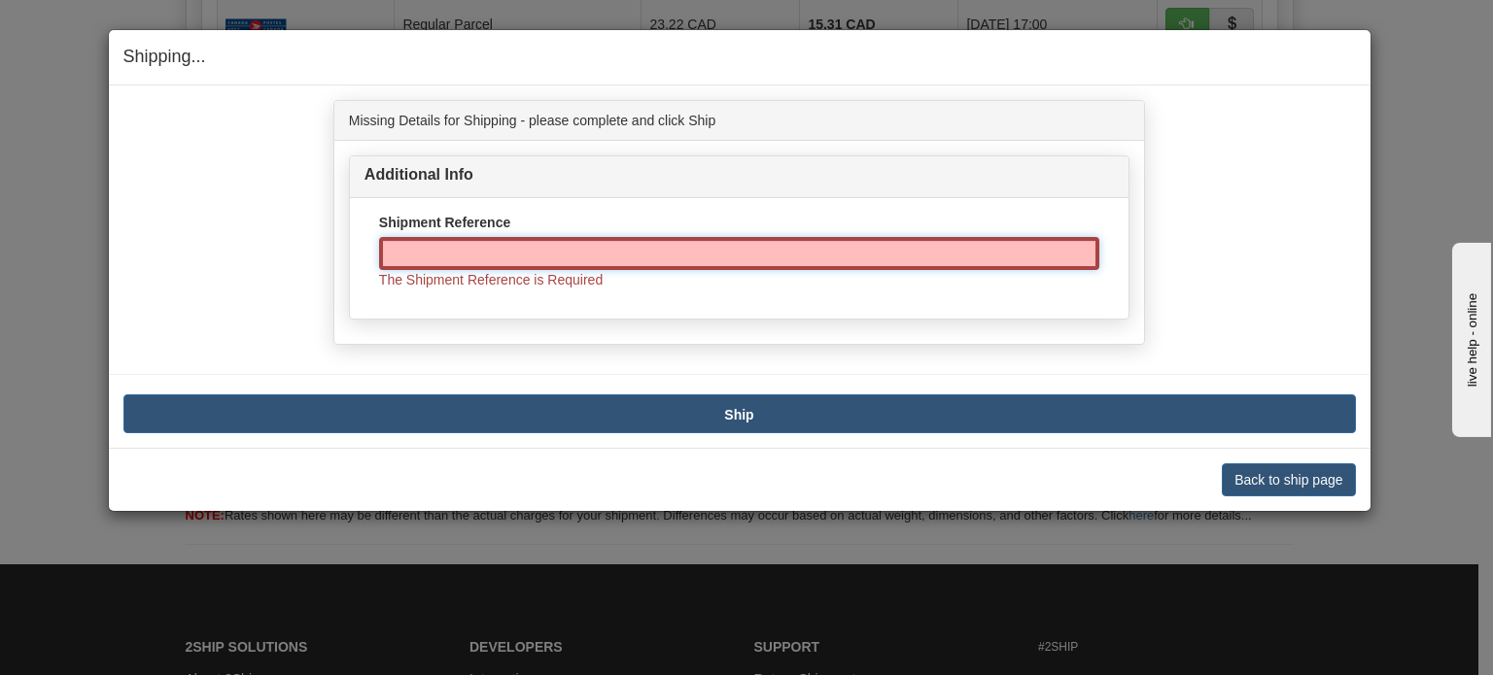
click at [550, 257] on input "Shipment Reference" at bounding box center [739, 253] width 720 height 33
paste input "1162571"
type input "1162571"
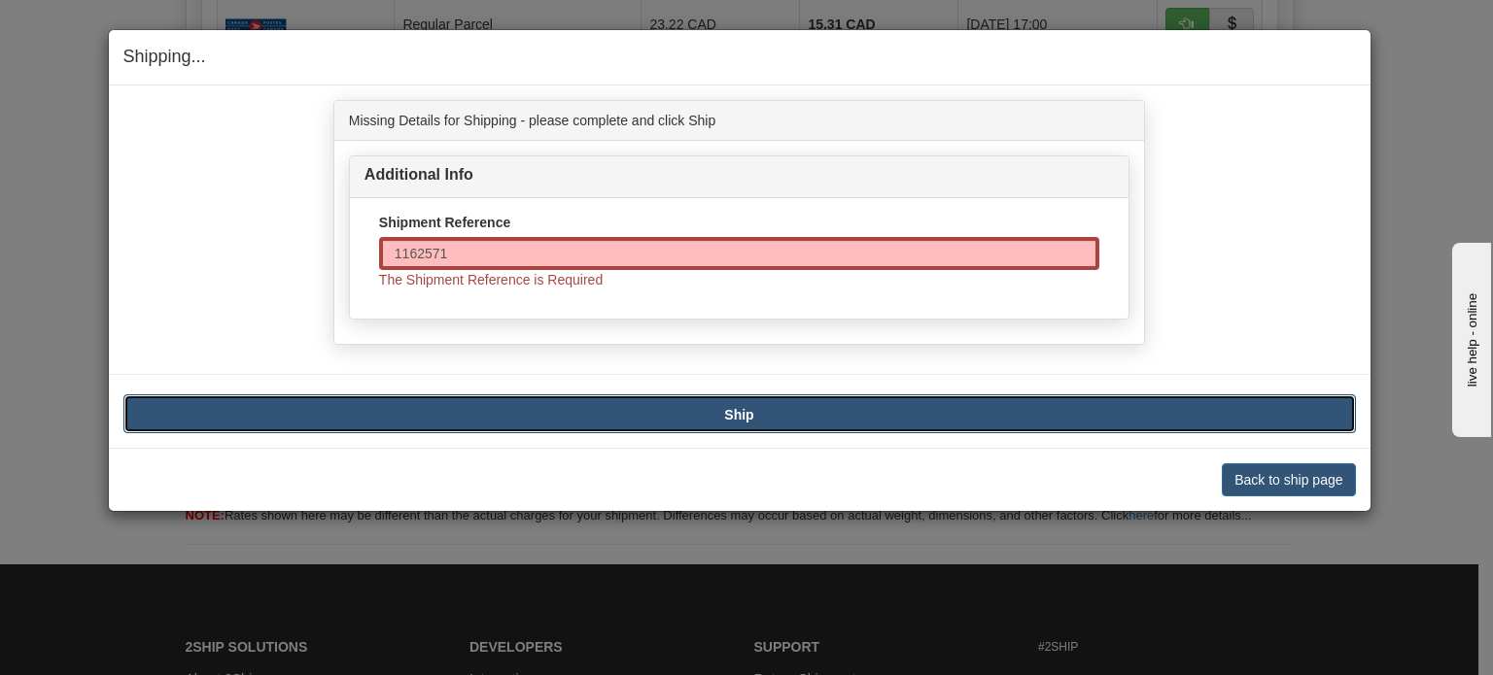
click at [665, 407] on button "Ship" at bounding box center [739, 414] width 1232 height 39
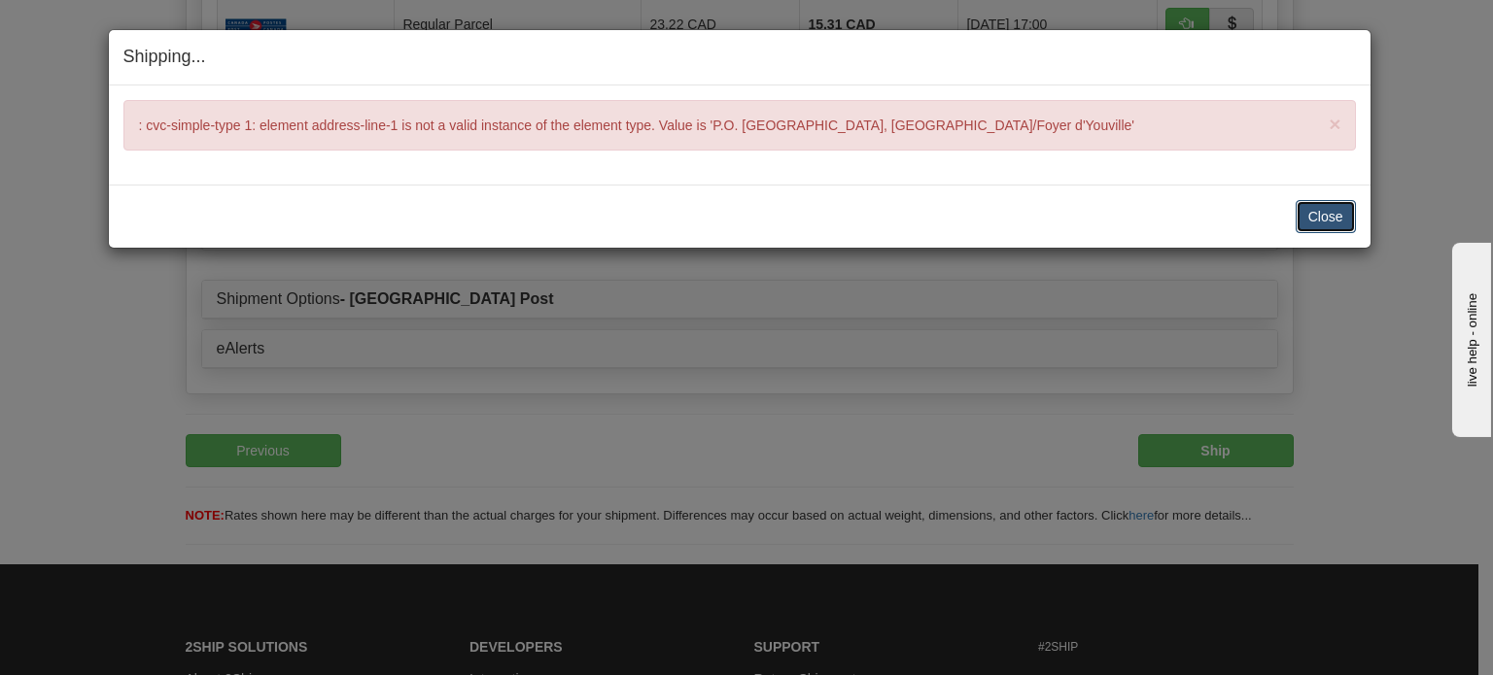
click at [1341, 219] on button "Close" at bounding box center [1325, 216] width 60 height 33
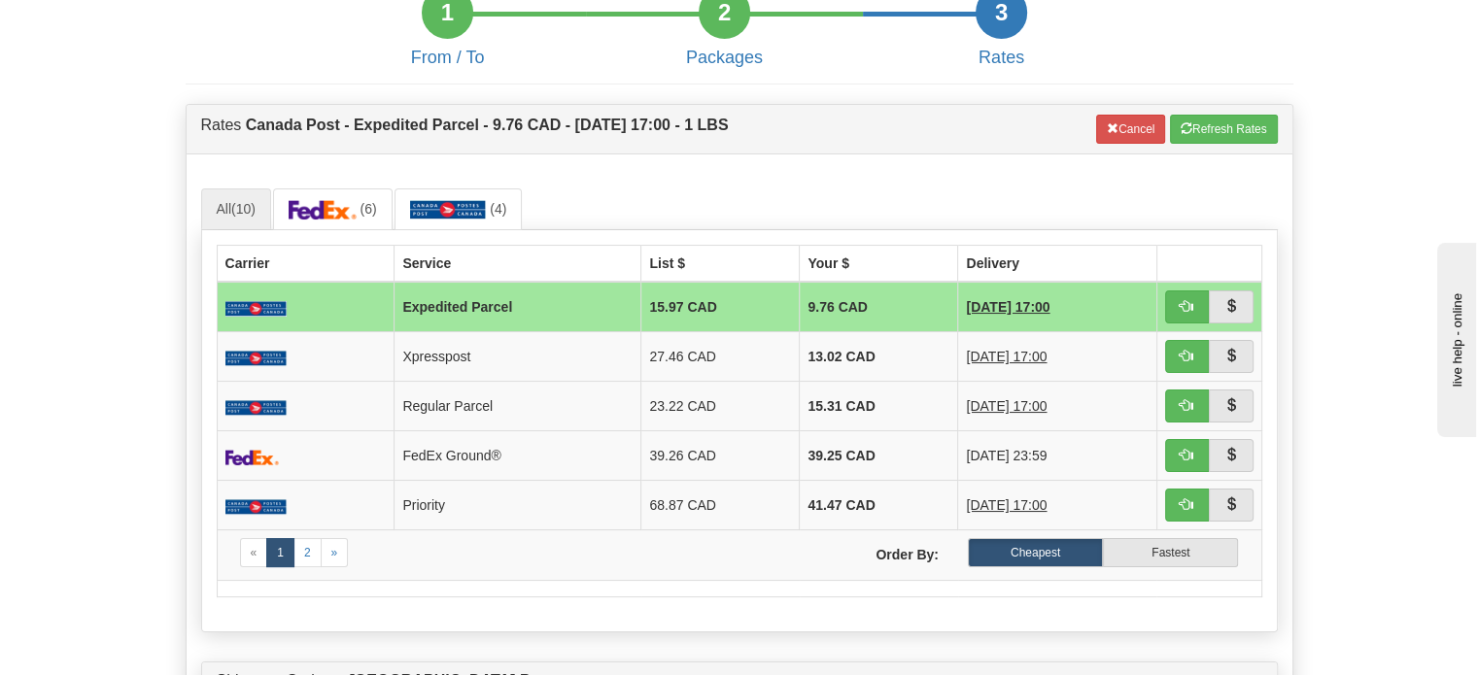
scroll to position [91, 0]
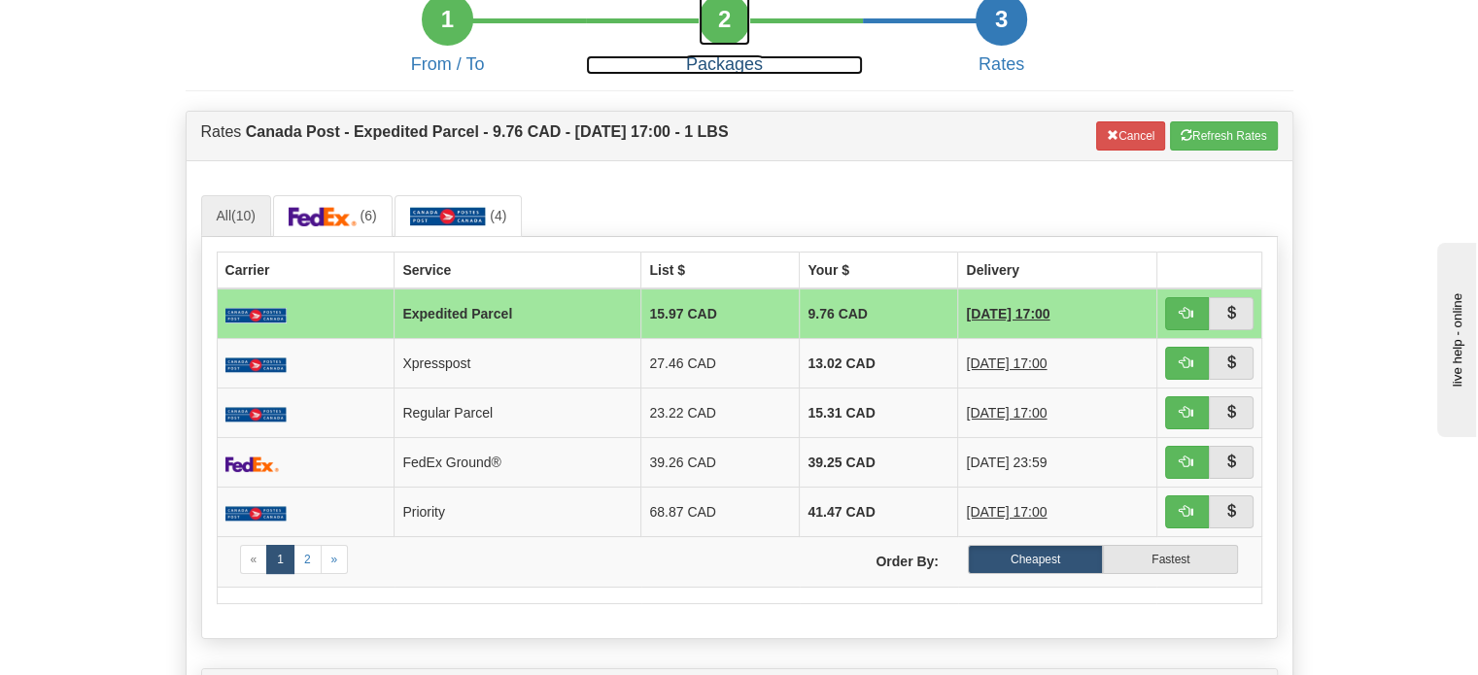
click at [715, 46] on div "2" at bounding box center [725, 19] width 52 height 52
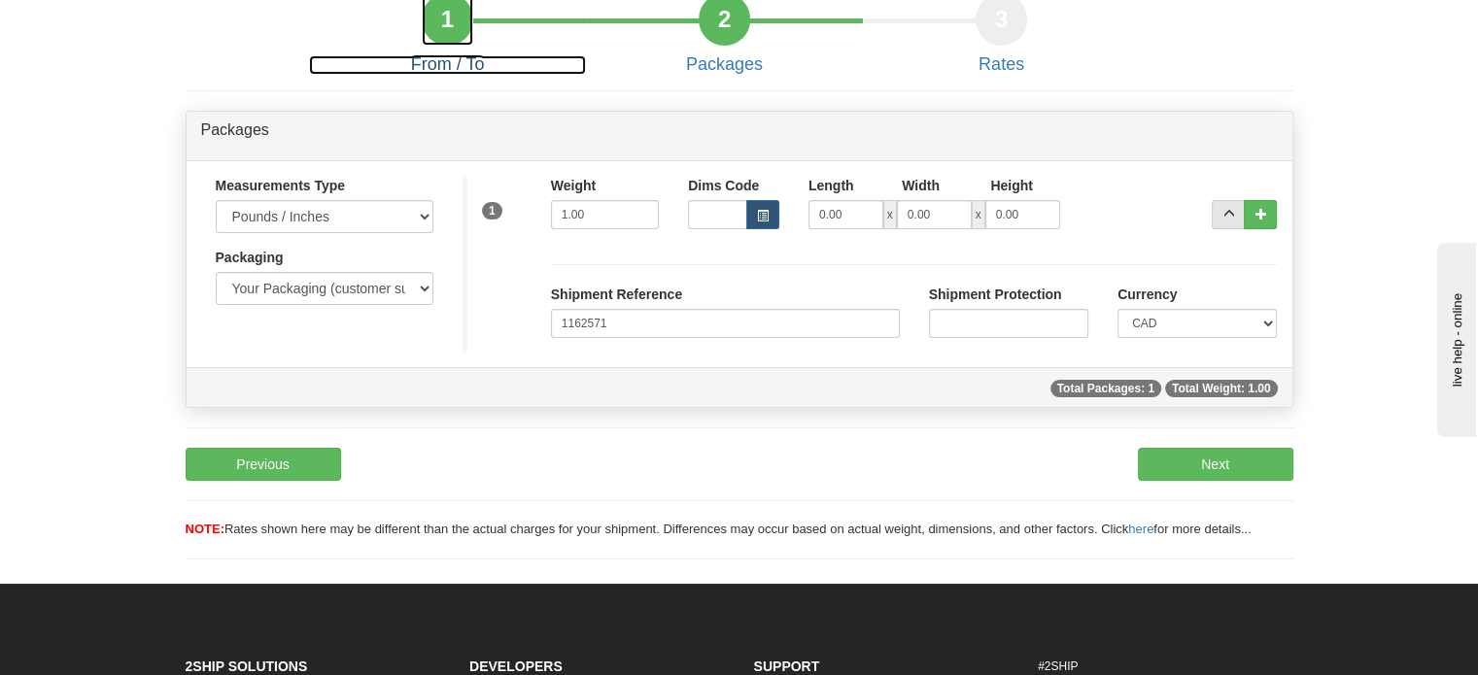
click at [465, 46] on div "1" at bounding box center [448, 19] width 52 height 52
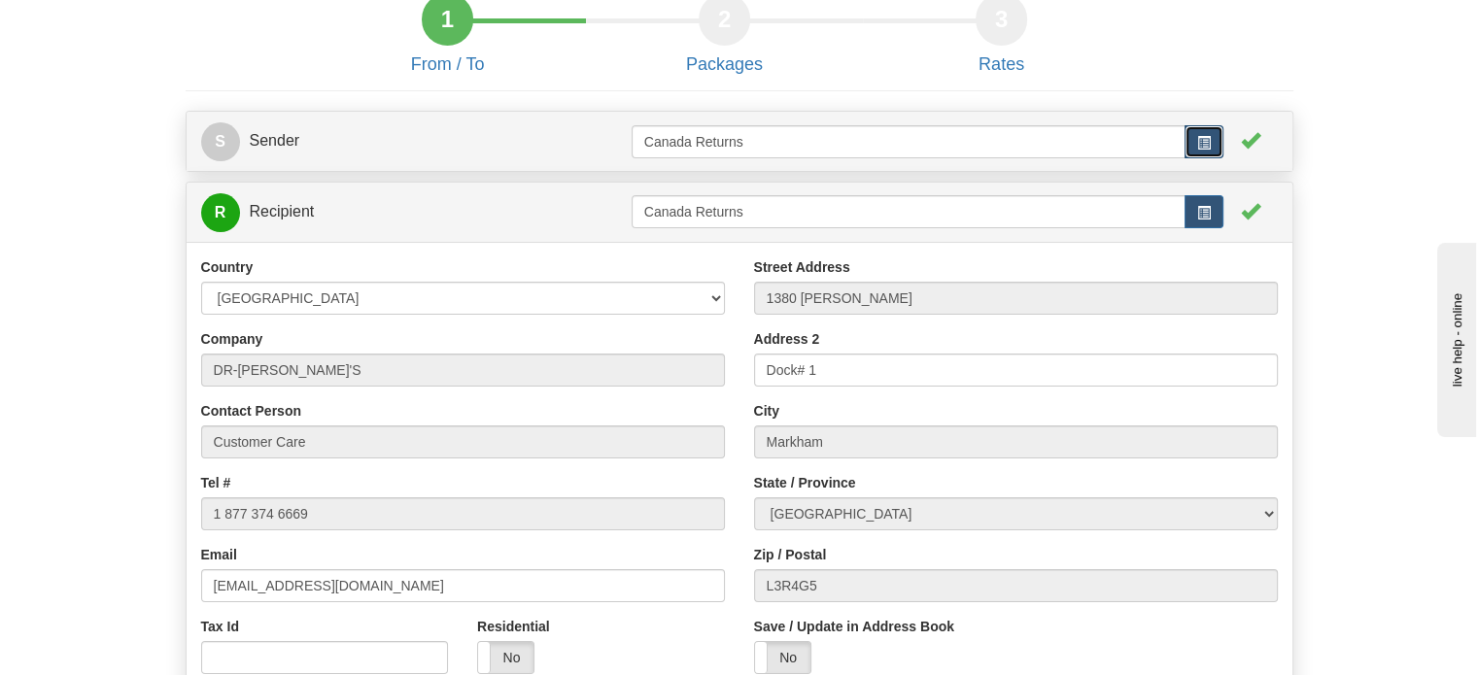
click at [1201, 150] on span "button" at bounding box center [1204, 143] width 14 height 14
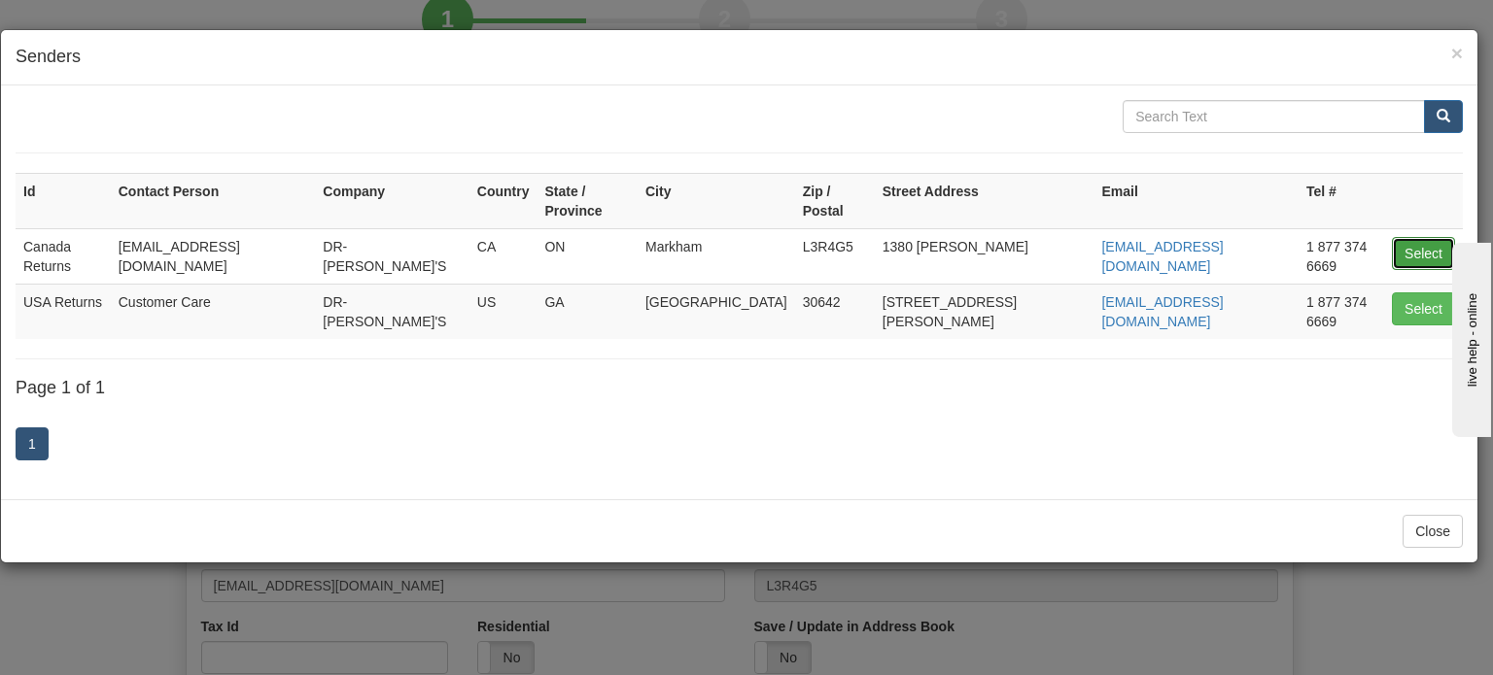
click at [1414, 239] on button "Select" at bounding box center [1422, 253] width 63 height 33
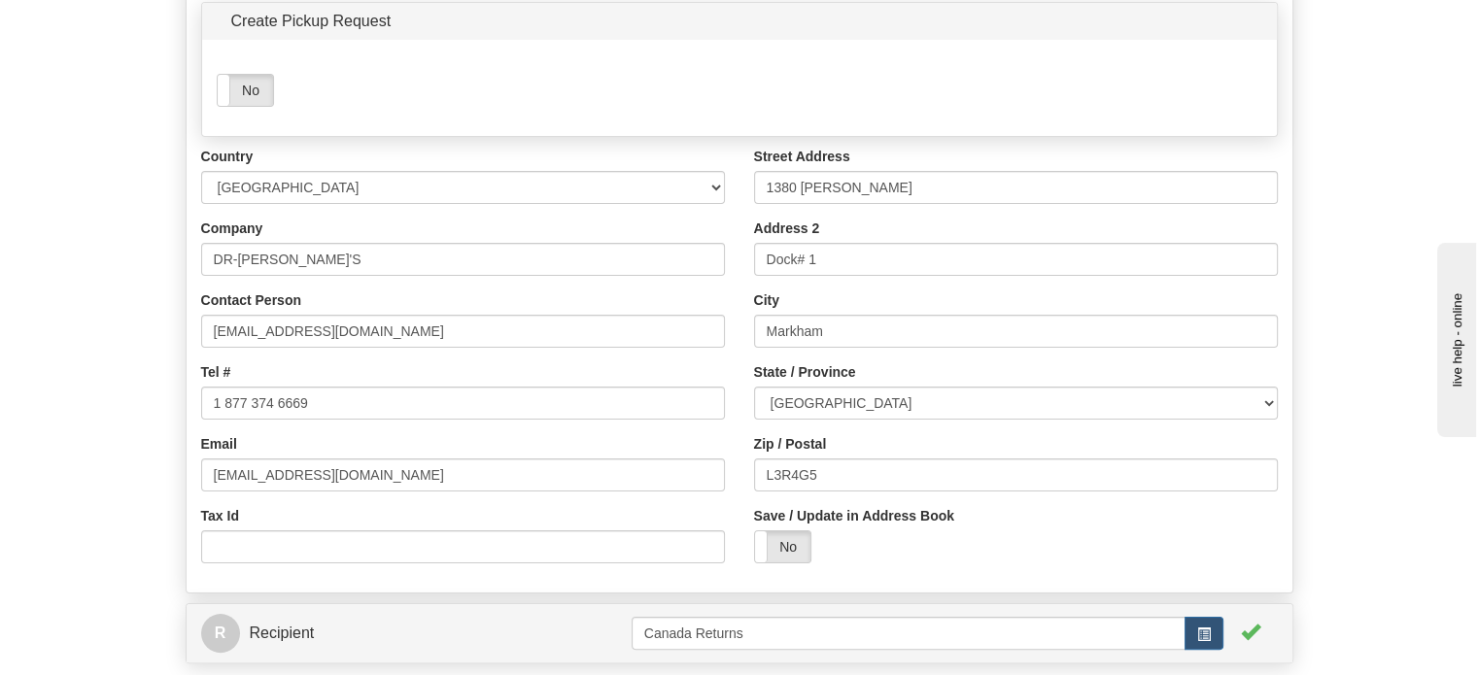
scroll to position [286, 0]
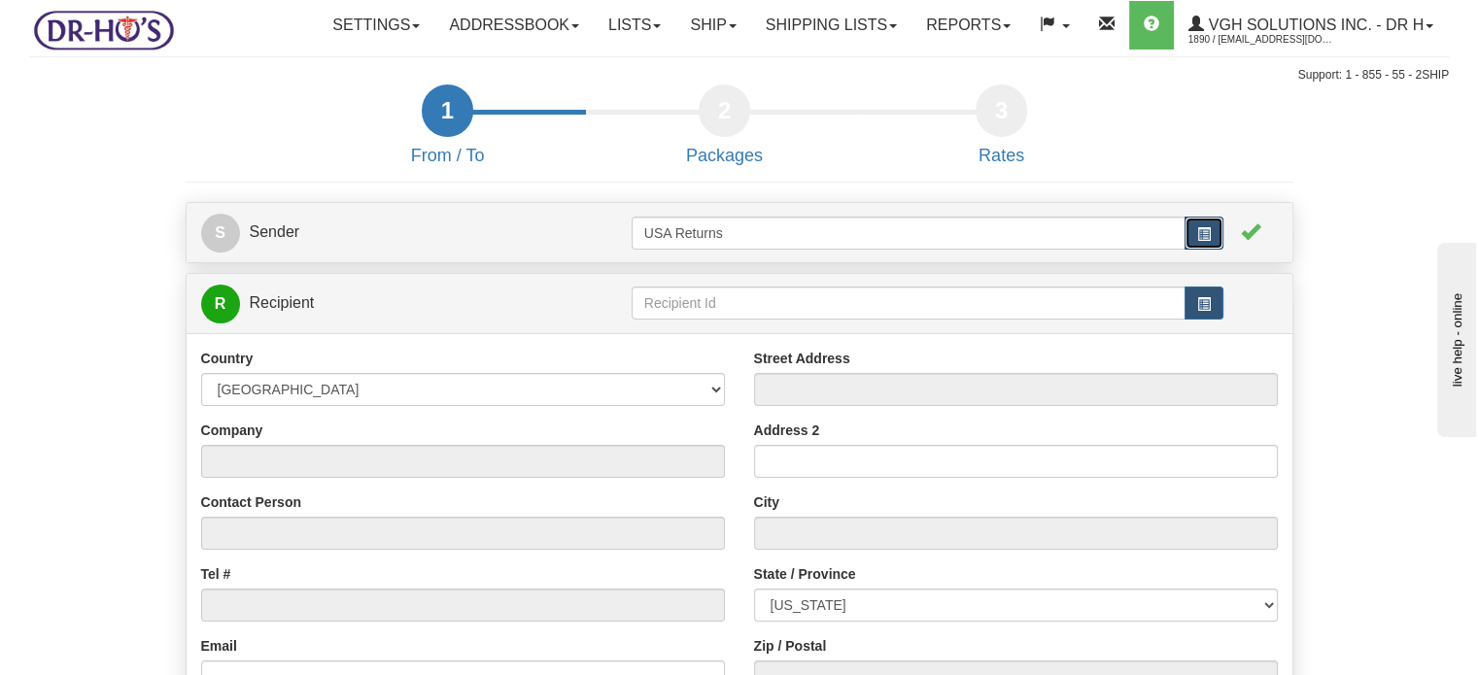
click at [1203, 241] on span "button" at bounding box center [1204, 234] width 14 height 14
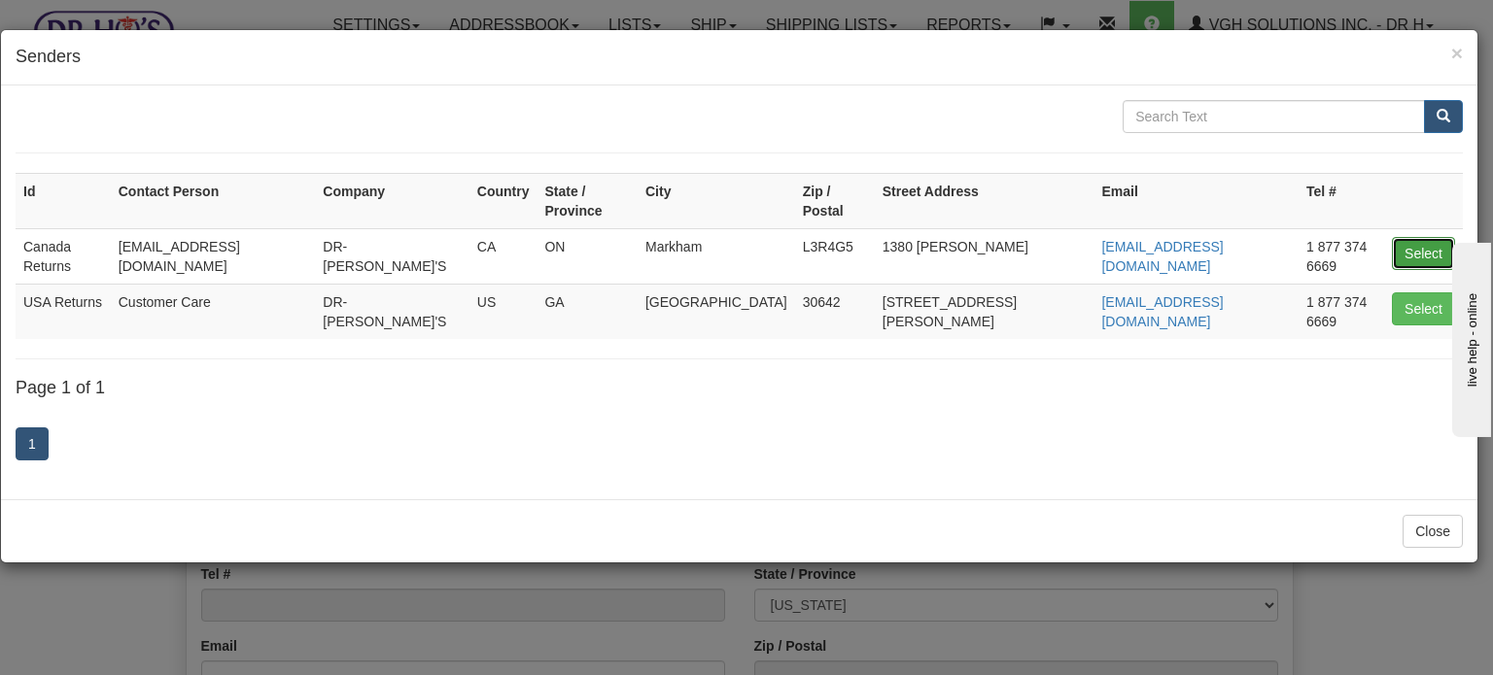
click at [1396, 237] on button "Select" at bounding box center [1422, 253] width 63 height 33
type input "Canada Returns"
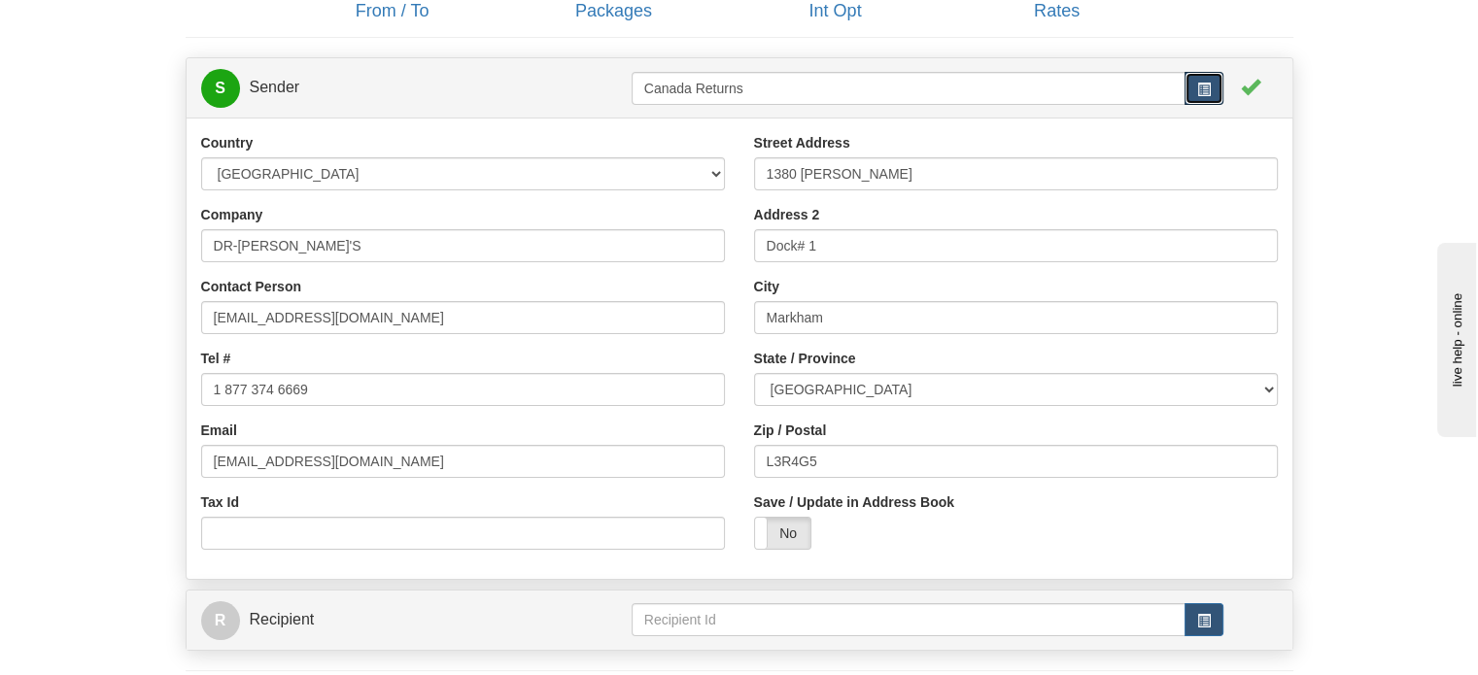
scroll to position [194, 0]
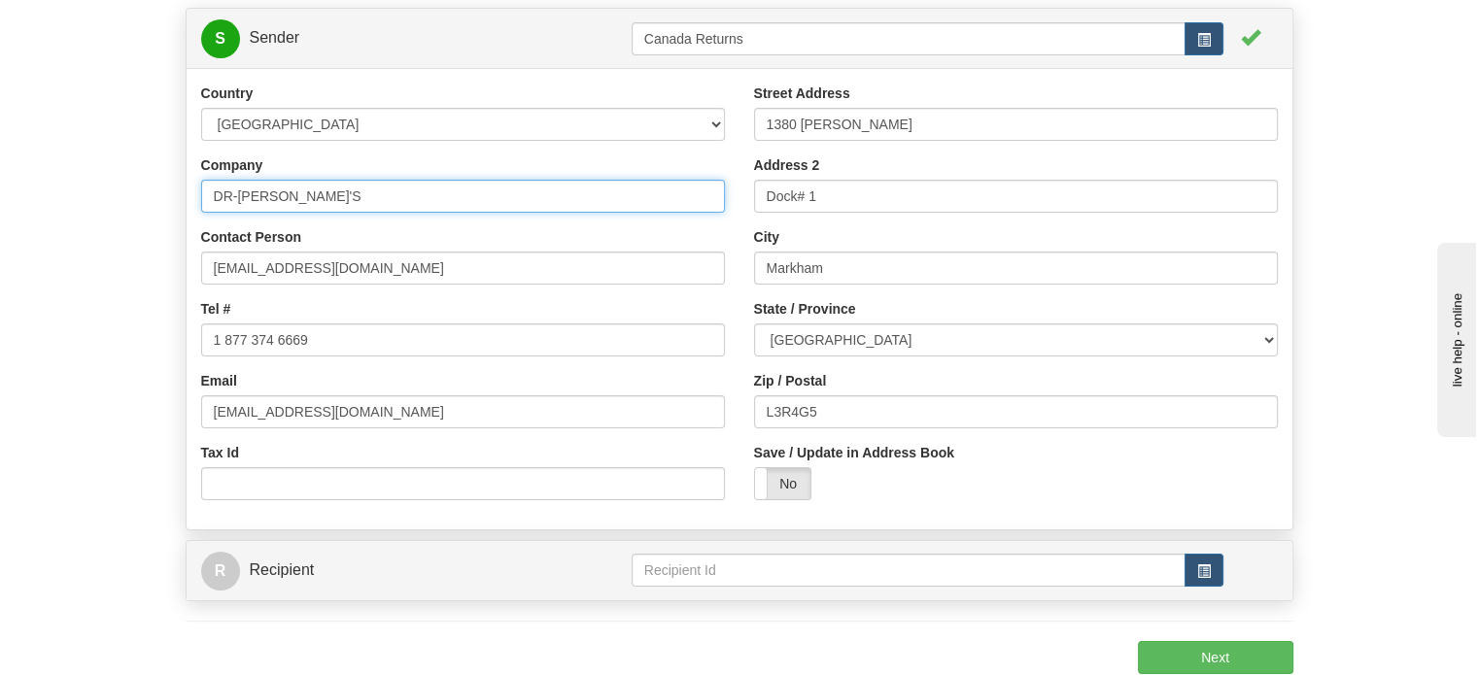
drag, startPoint x: 391, startPoint y: 236, endPoint x: 0, endPoint y: 201, distance: 392.2
click at [74, 225] on form "1 From / To 2 Packages 3 Int Opt 4 Rates S Sender" at bounding box center [739, 330] width 1420 height 881
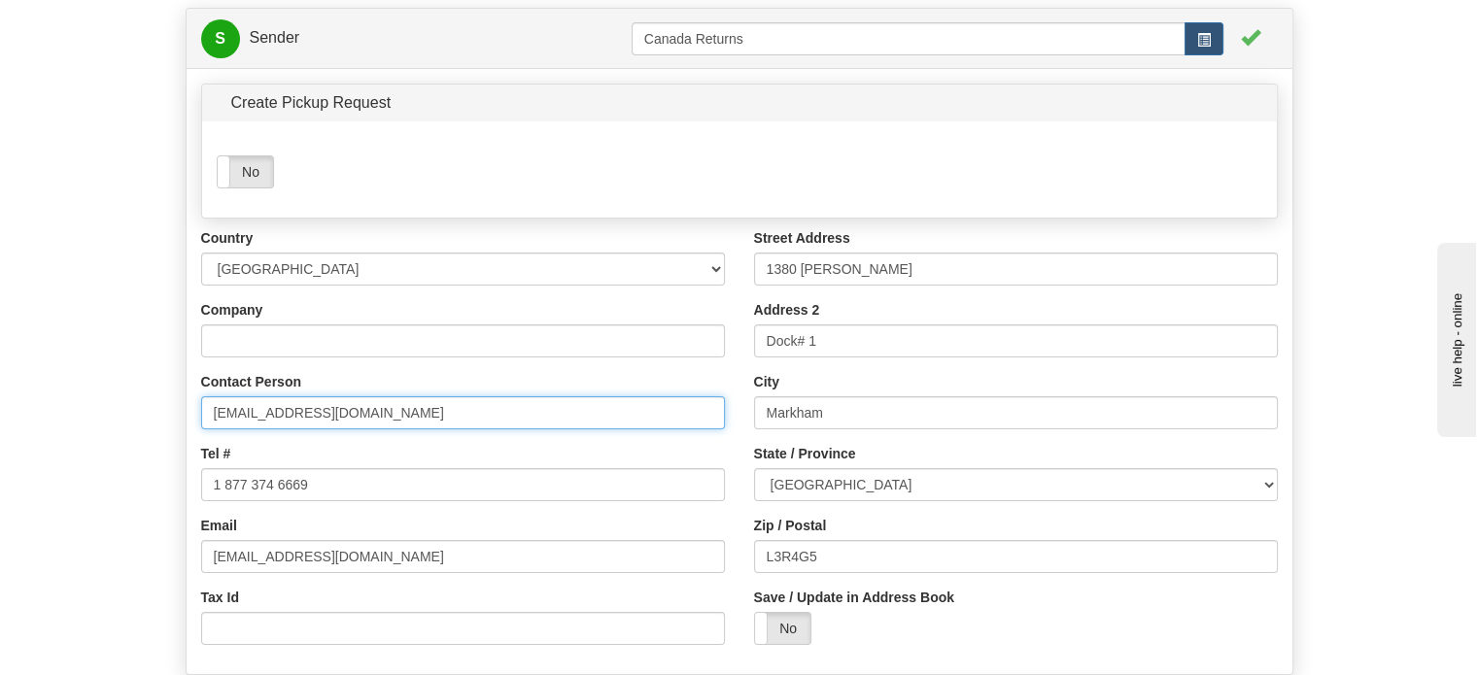
drag, startPoint x: 373, startPoint y: 465, endPoint x: 52, endPoint y: 436, distance: 322.0
click at [61, 438] on form "1 From / To 2 Packages 3 Int Opt 4 Rates S Sender" at bounding box center [739, 403] width 1420 height 1026
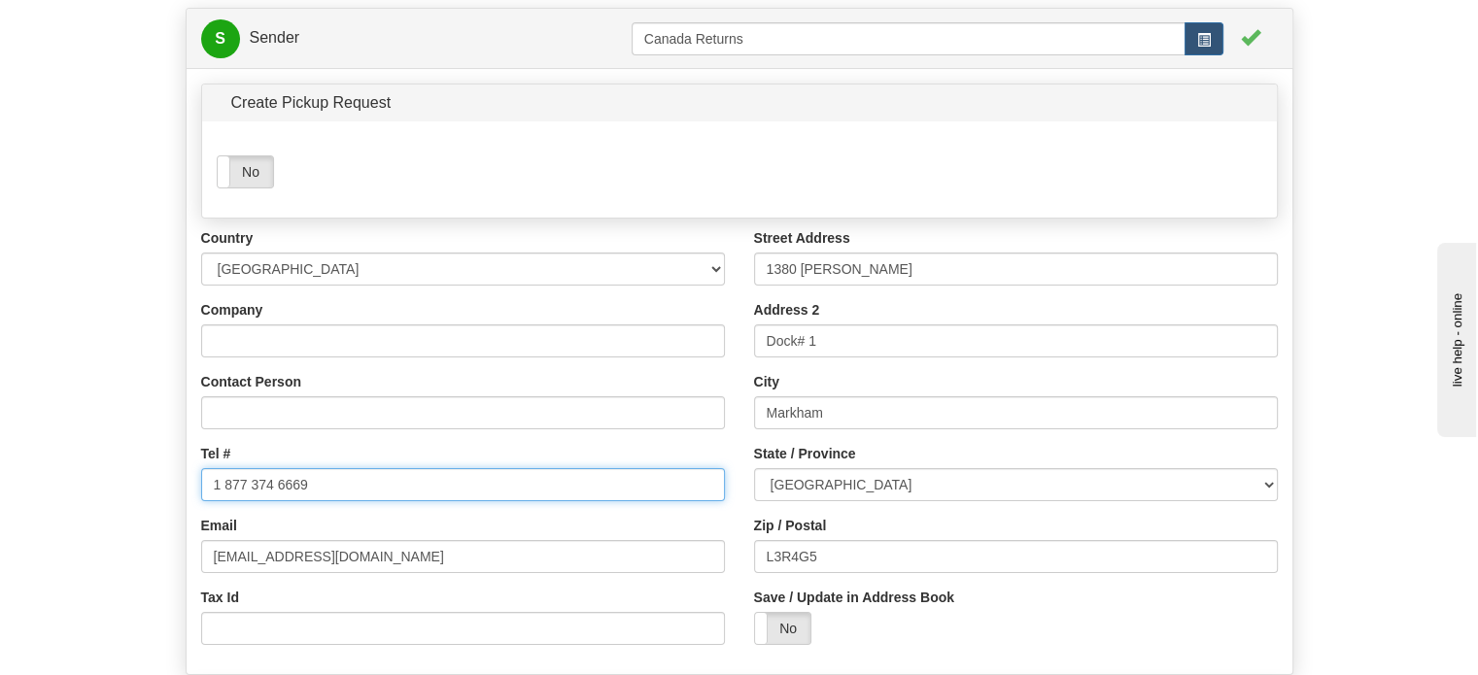
drag, startPoint x: 372, startPoint y: 535, endPoint x: 117, endPoint y: 518, distance: 256.2
click at [117, 518] on form "1 From / To 2 Packages 3 Int Opt 4 Rates S Sender" at bounding box center [739, 403] width 1420 height 1026
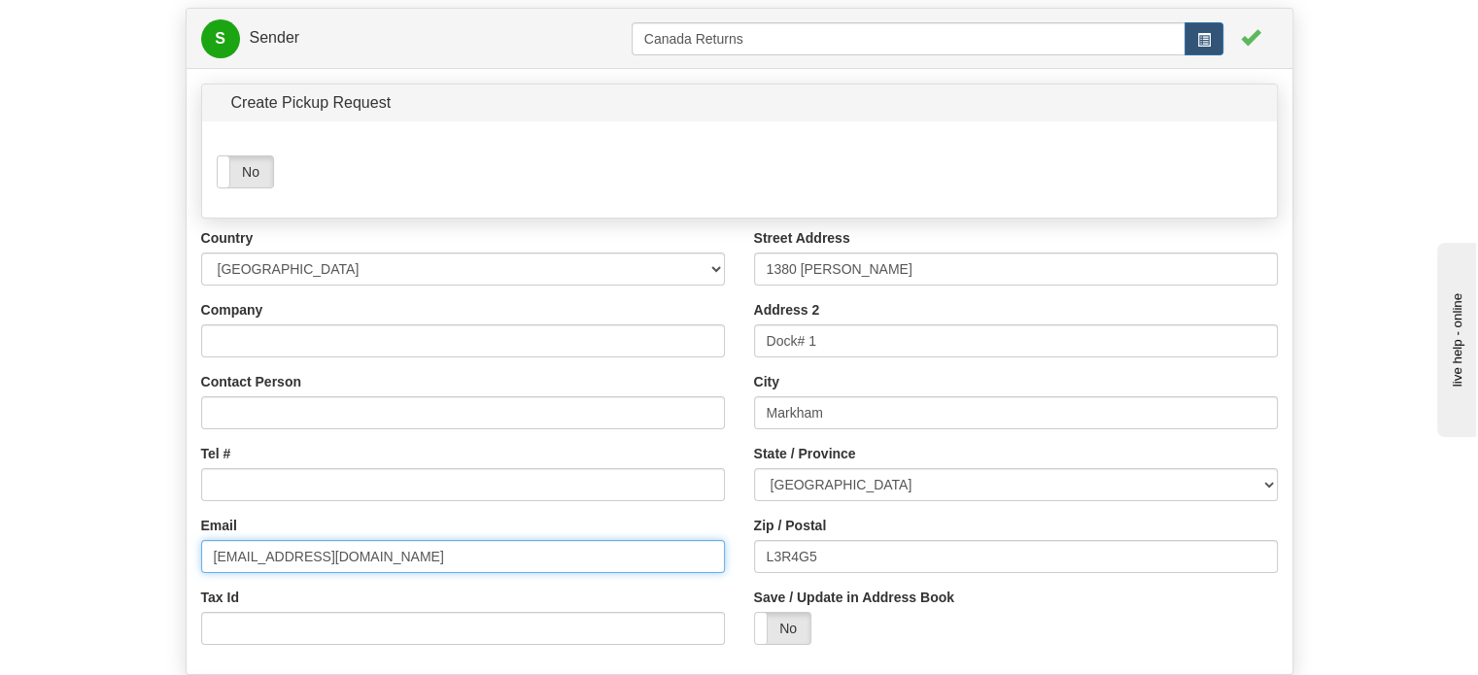
drag, startPoint x: 329, startPoint y: 601, endPoint x: 43, endPoint y: 601, distance: 286.7
click at [114, 601] on form "1 From / To 2 Packages 3 Int Opt 4 Rates S Sender" at bounding box center [739, 403] width 1420 height 1026
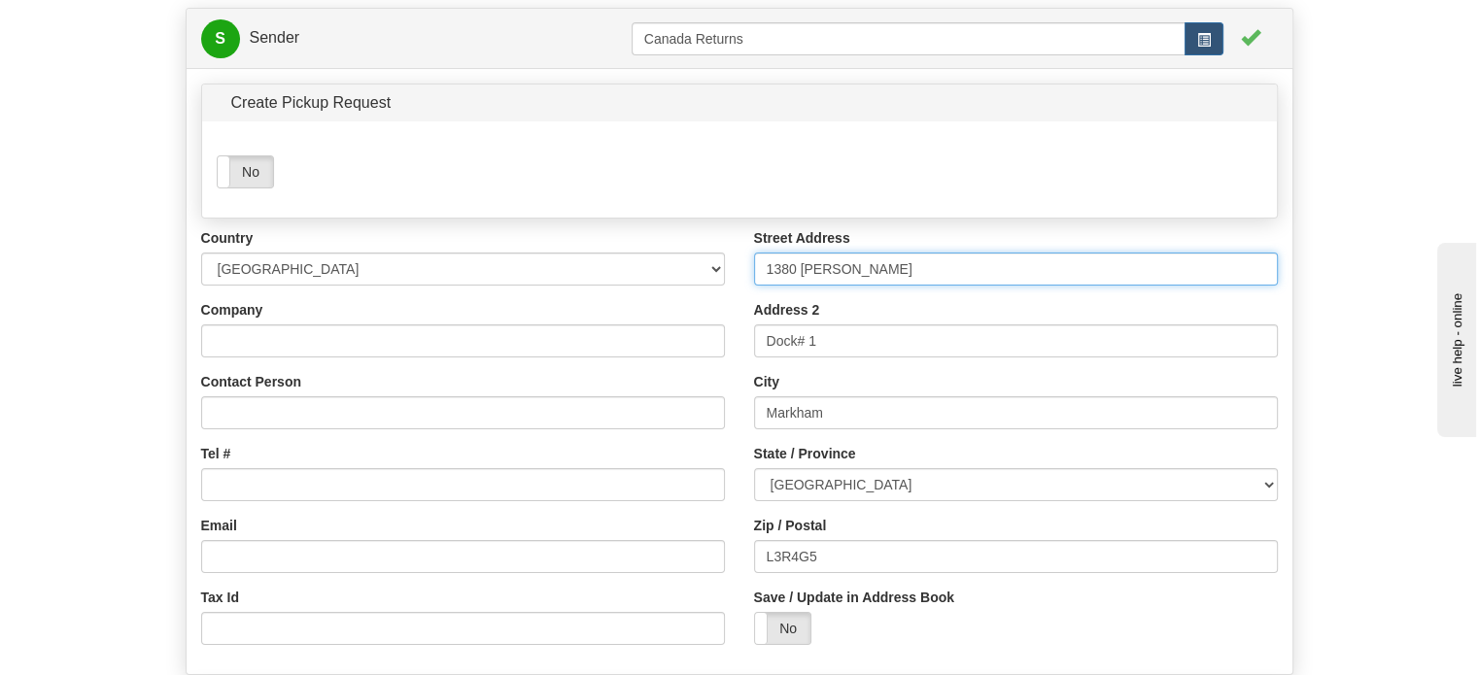
drag, startPoint x: 933, startPoint y: 311, endPoint x: 631, endPoint y: 305, distance: 302.3
click at [696, 310] on div "Country [GEOGRAPHIC_DATA] [GEOGRAPHIC_DATA] [GEOGRAPHIC_DATA] [GEOGRAPHIC_DATA]…" at bounding box center [740, 443] width 1106 height 431
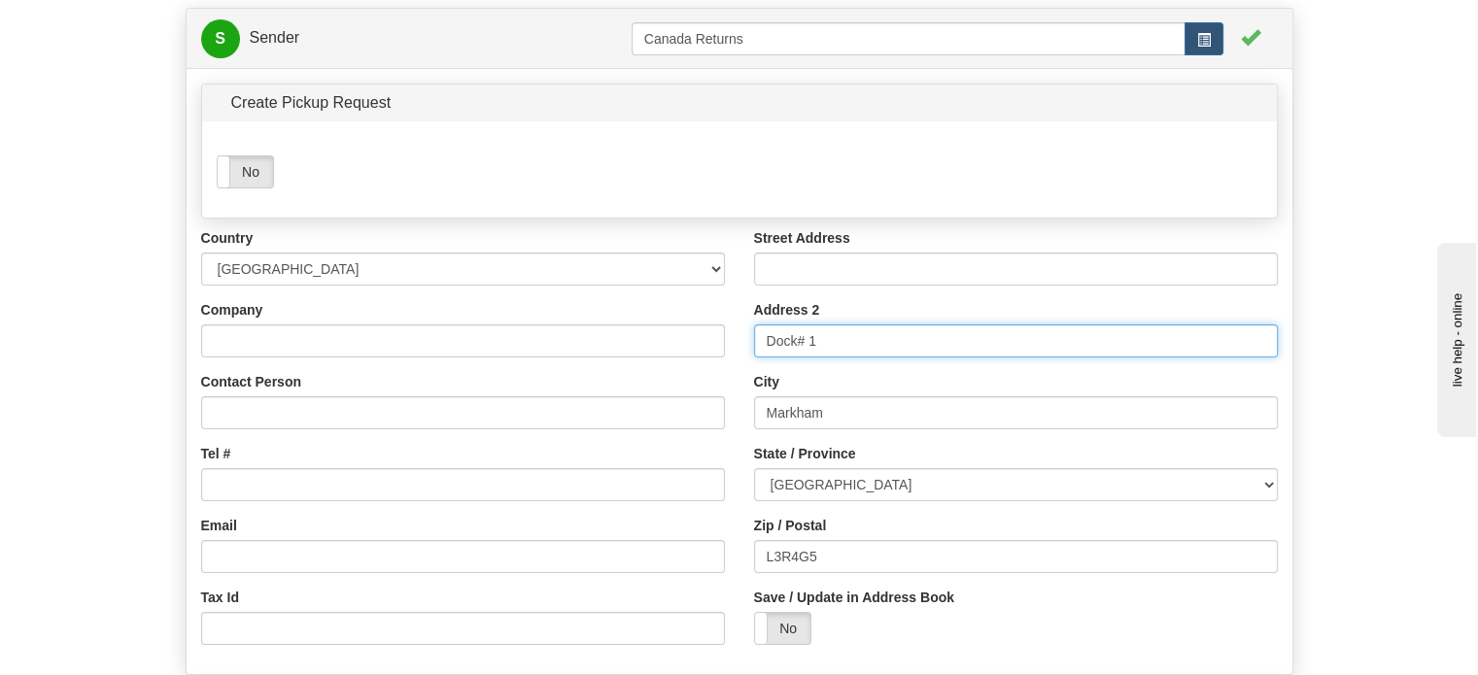
drag, startPoint x: 851, startPoint y: 398, endPoint x: 533, endPoint y: 398, distance: 317.7
click at [644, 398] on div "Country [GEOGRAPHIC_DATA] [GEOGRAPHIC_DATA] [GEOGRAPHIC_DATA] [GEOGRAPHIC_DATA]…" at bounding box center [740, 443] width 1106 height 431
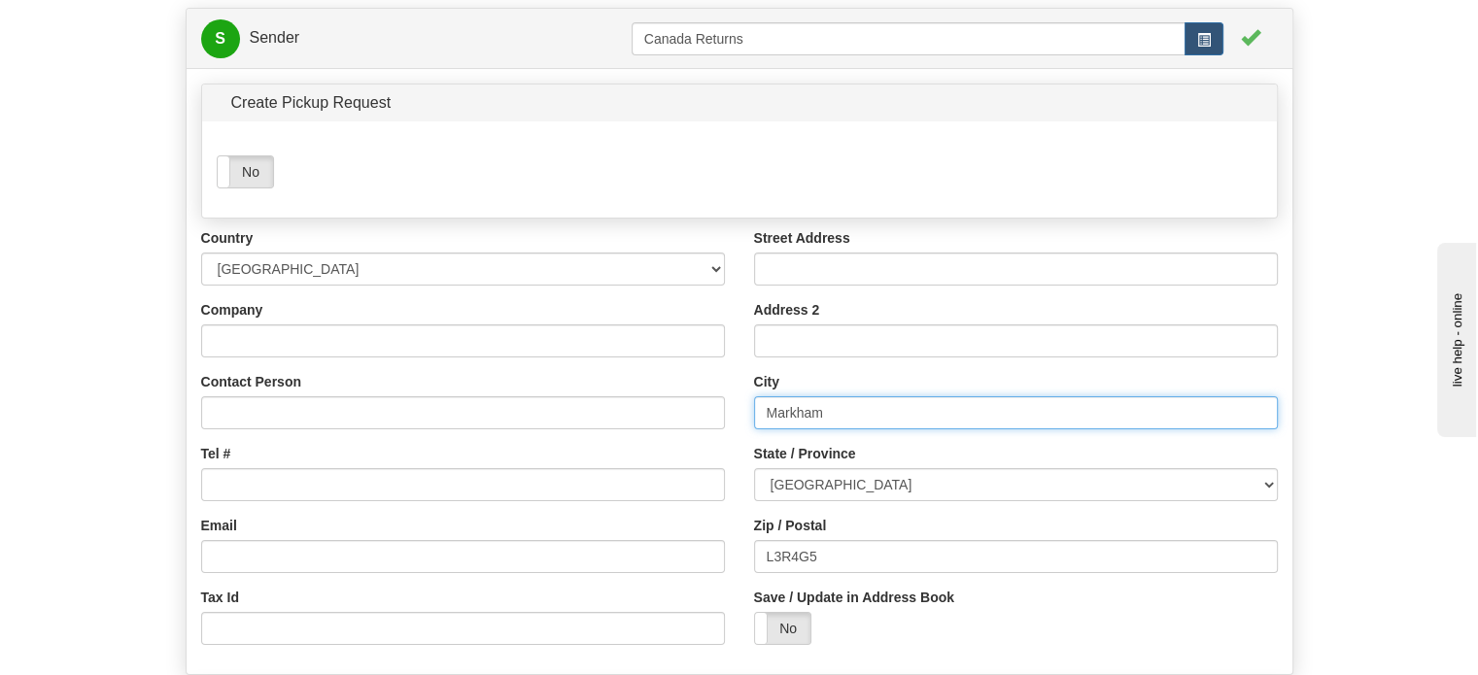
click at [808, 429] on input "Markham" at bounding box center [1016, 412] width 524 height 33
click at [772, 429] on input "Markham" at bounding box center [1016, 412] width 524 height 33
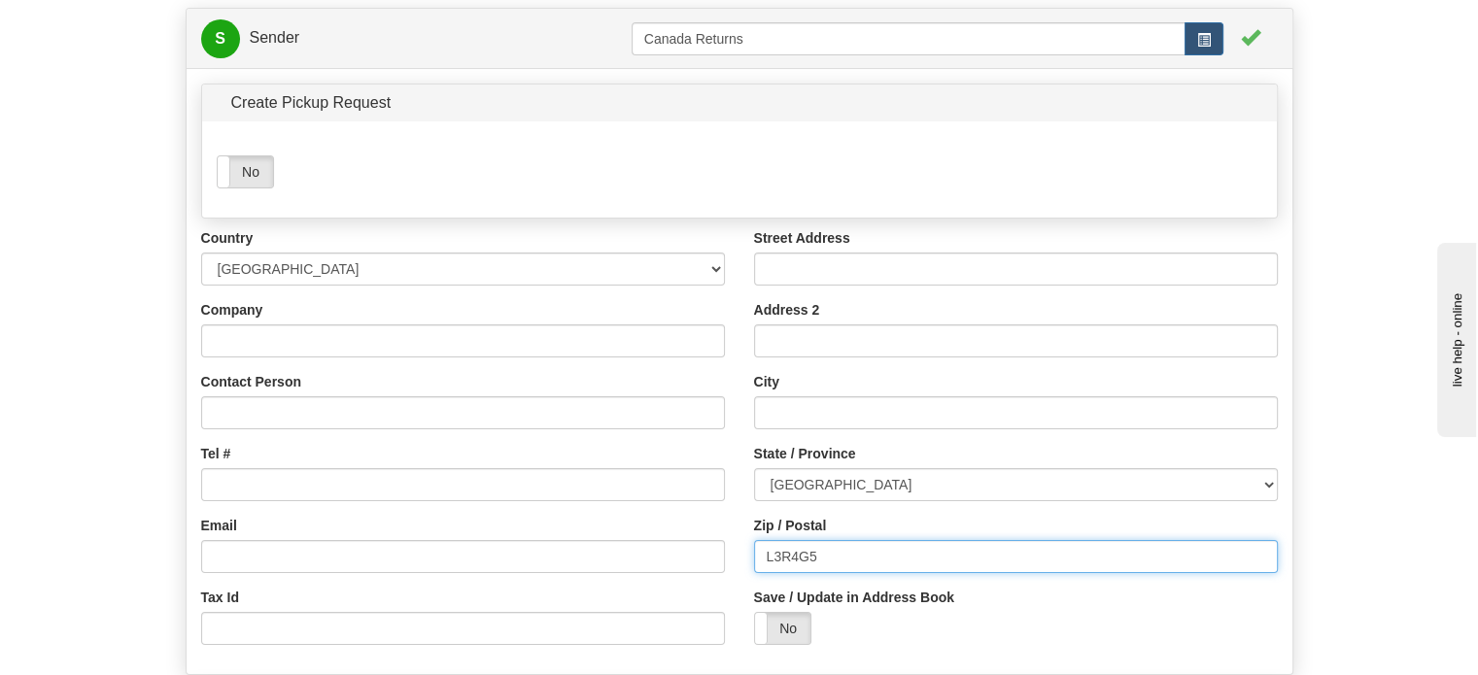
click at [805, 573] on input "L3R4G5" at bounding box center [1016, 556] width 524 height 33
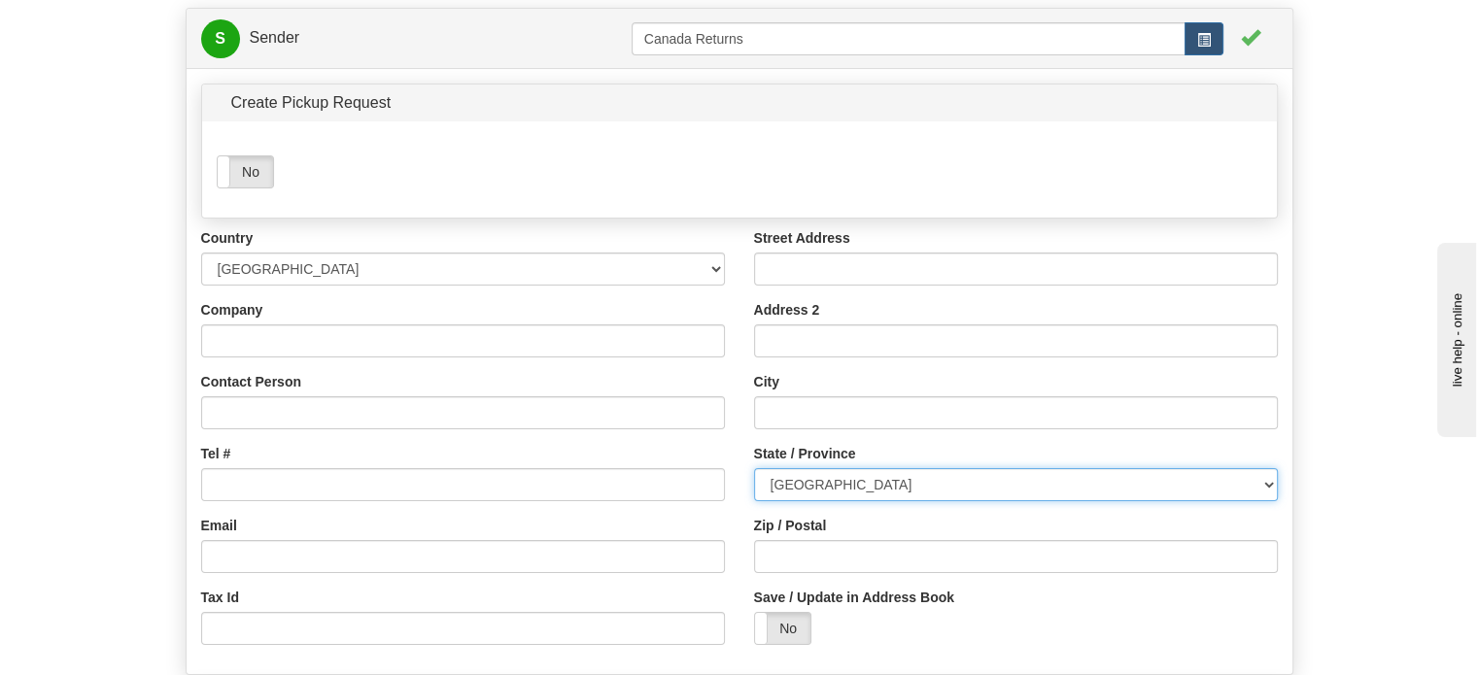
click at [846, 501] on select "[GEOGRAPHIC_DATA] [GEOGRAPHIC_DATA] [GEOGRAPHIC_DATA] [GEOGRAPHIC_DATA] [GEOGRA…" at bounding box center [1016, 484] width 524 height 33
select select "SK"
click at [754, 501] on select "[GEOGRAPHIC_DATA] [GEOGRAPHIC_DATA] [GEOGRAPHIC_DATA] [GEOGRAPHIC_DATA] [GEOGRA…" at bounding box center [1016, 484] width 524 height 33
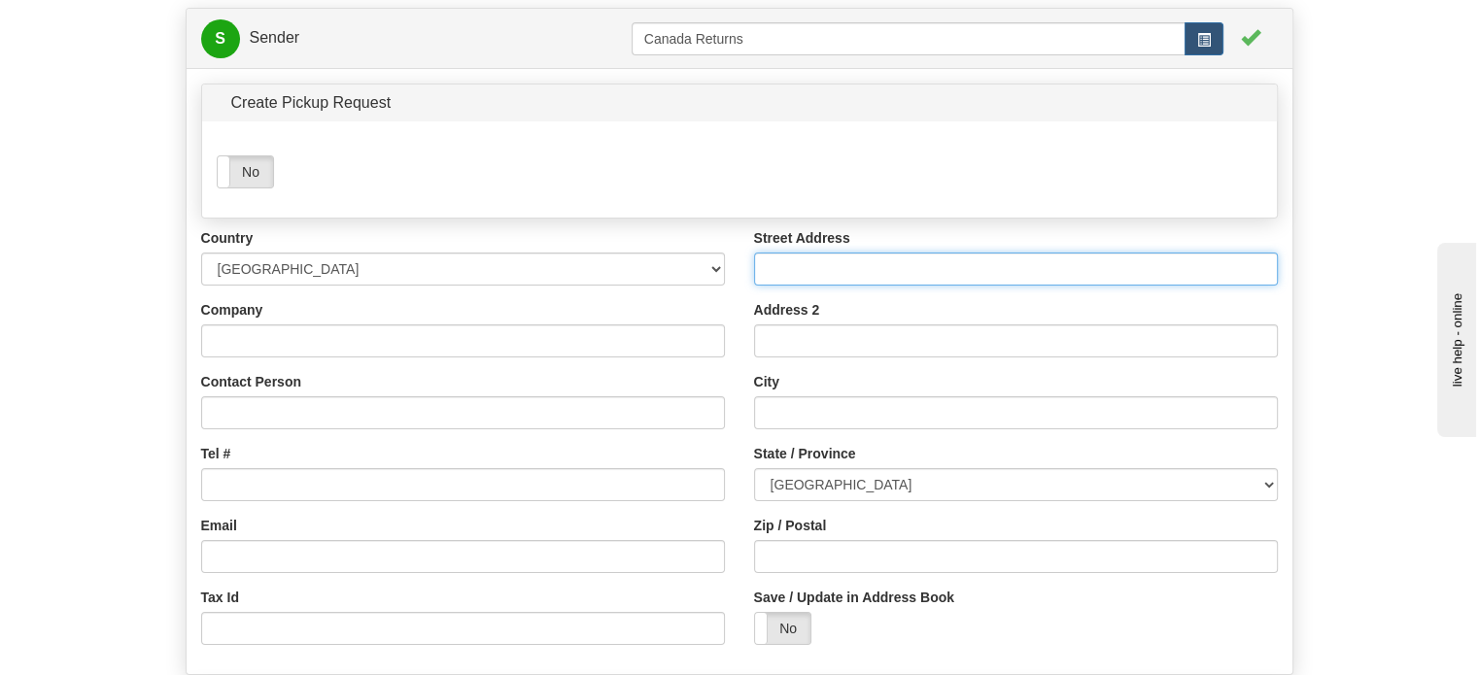
click at [822, 286] on input "Street Address" at bounding box center [1016, 269] width 524 height 33
paste input "1162571"
type input "1162571"
drag, startPoint x: 822, startPoint y: 310, endPoint x: 537, endPoint y: 312, distance: 284.7
click at [588, 318] on div "Country [GEOGRAPHIC_DATA] [GEOGRAPHIC_DATA] [GEOGRAPHIC_DATA] [GEOGRAPHIC_DATA]…" at bounding box center [740, 443] width 1106 height 431
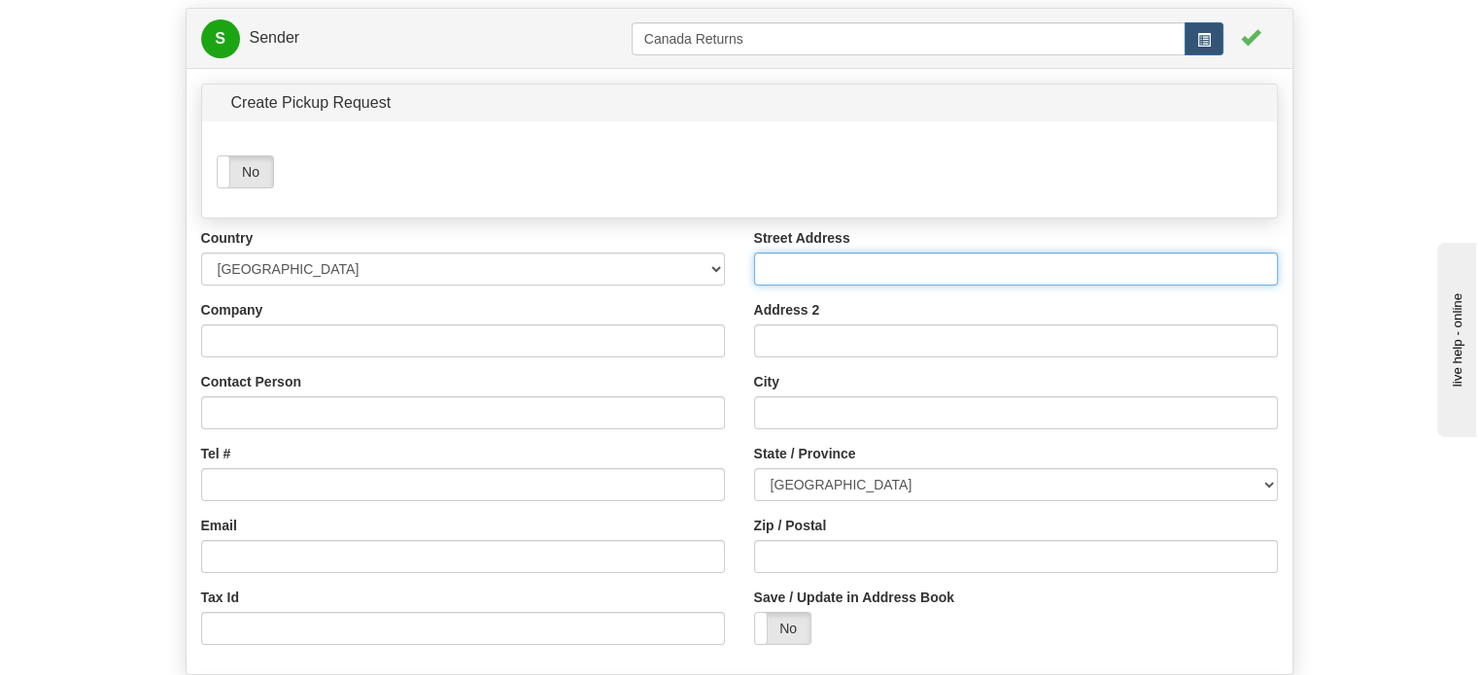
paste input "Po Box 810 St Joseph s Hospital - Foyer d Youville"
type input "Po Box 810 St Joseph s Hospital - Foyer d Youville"
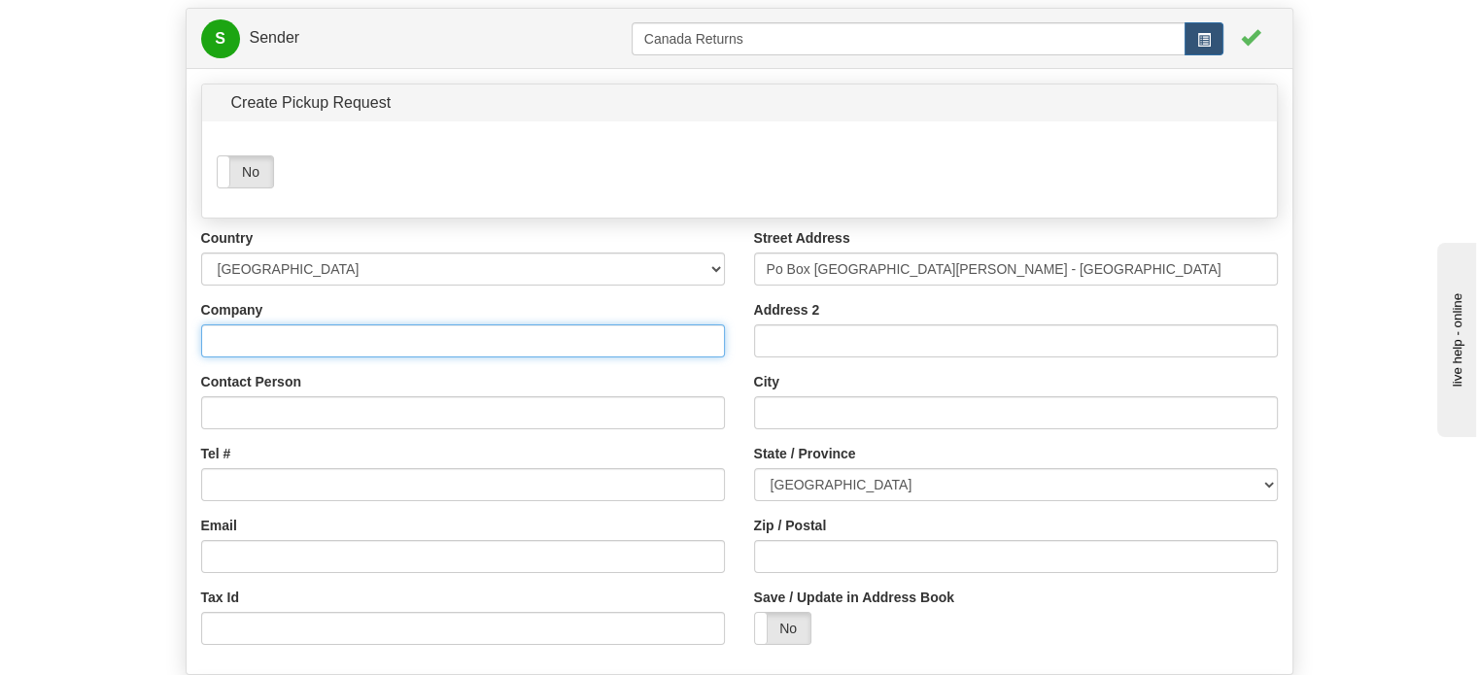
click at [302, 358] on input "Company" at bounding box center [463, 341] width 524 height 33
paste input "[PERSON_NAME]"
type input "[PERSON_NAME]"
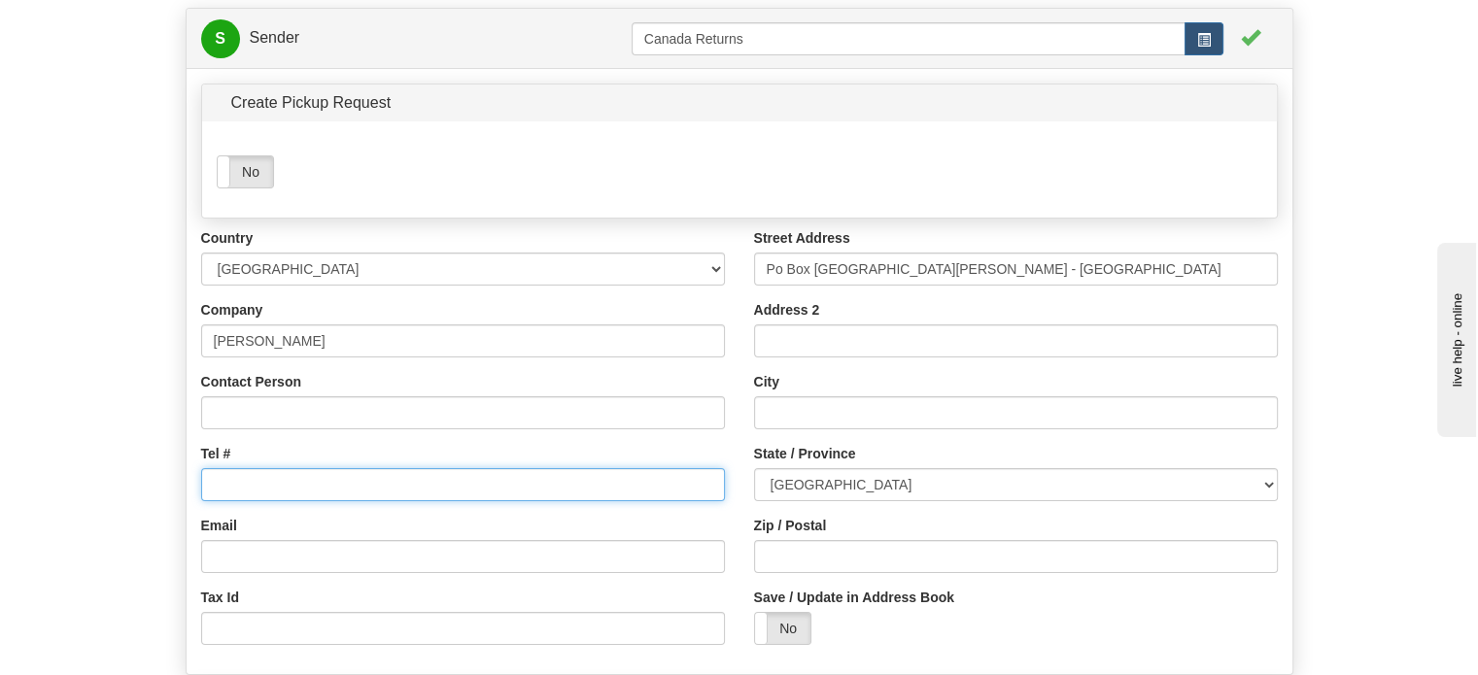
click at [265, 501] on input "Tel #" at bounding box center [463, 484] width 524 height 33
paste input "3066487310"
type input "3066487310"
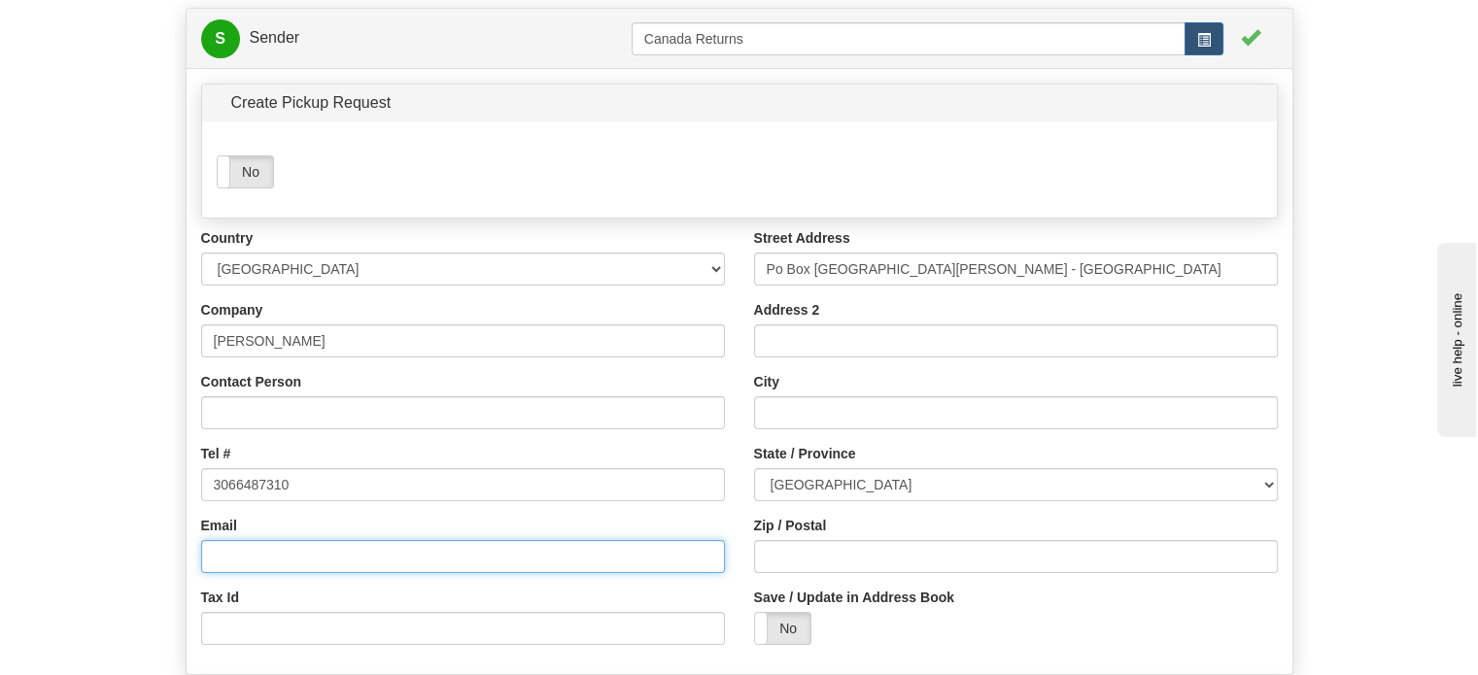
click at [269, 573] on input "Email" at bounding box center [463, 556] width 524 height 33
paste input "[EMAIL_ADDRESS][DOMAIN_NAME]"
type input "[EMAIL_ADDRESS][DOMAIN_NAME]"
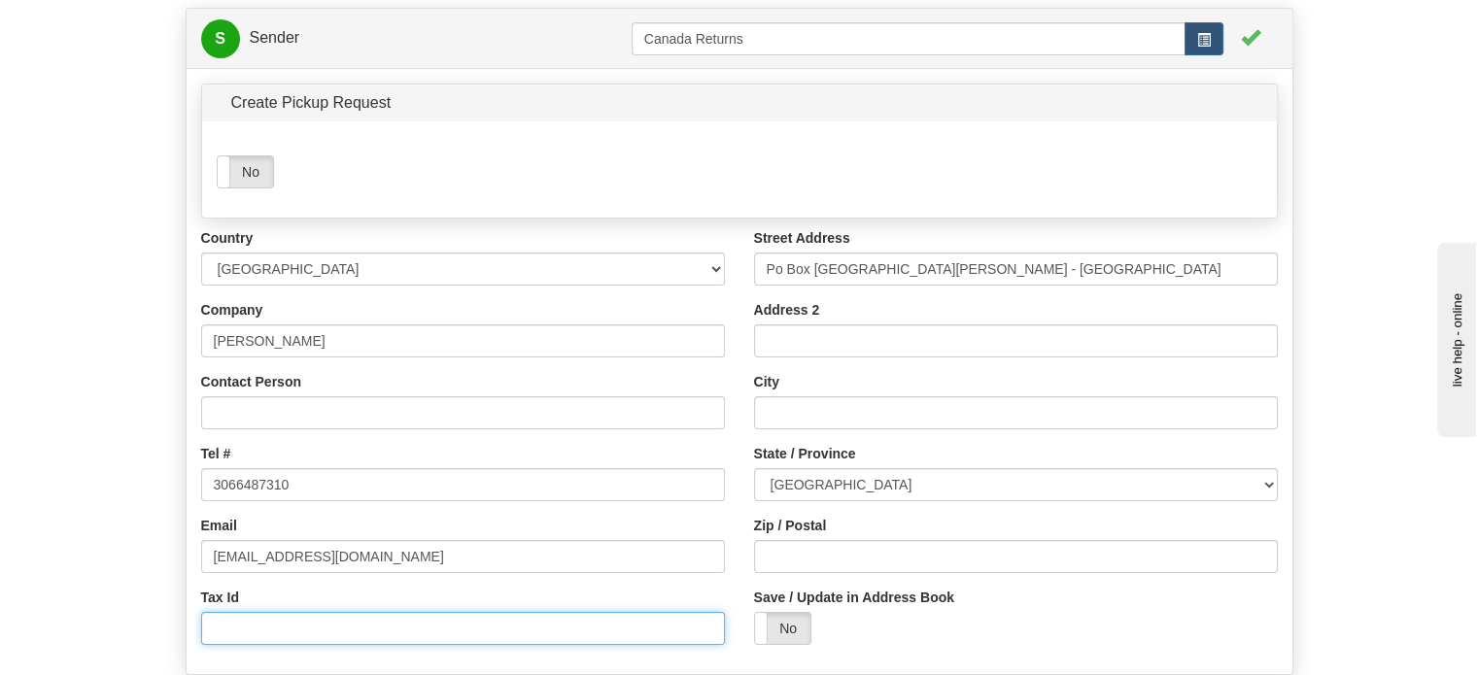
scroll to position [209, 0]
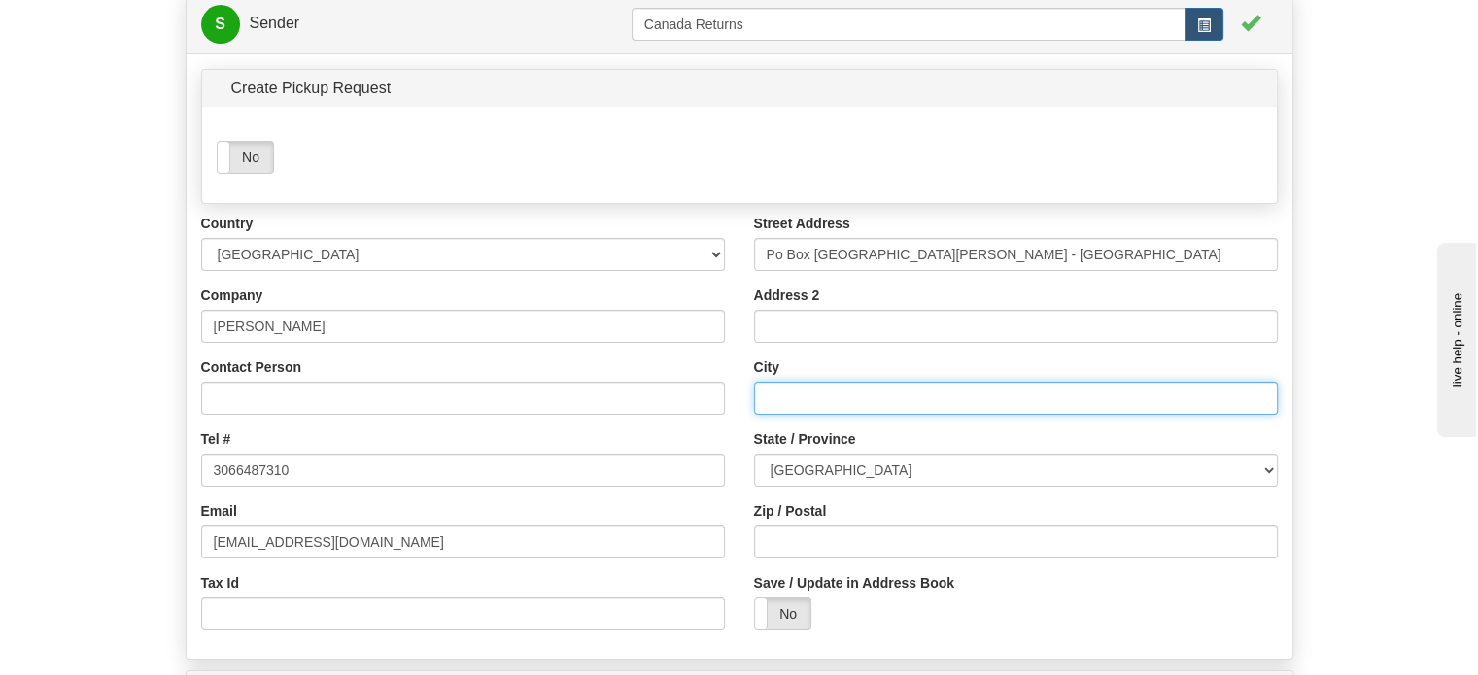
click at [905, 415] on input "City" at bounding box center [1016, 398] width 524 height 33
paste input "Gravelbourg"
click at [905, 415] on input "Gravelbourg" at bounding box center [1016, 398] width 524 height 33
click at [807, 415] on input "Gravelbourg" at bounding box center [1016, 398] width 524 height 33
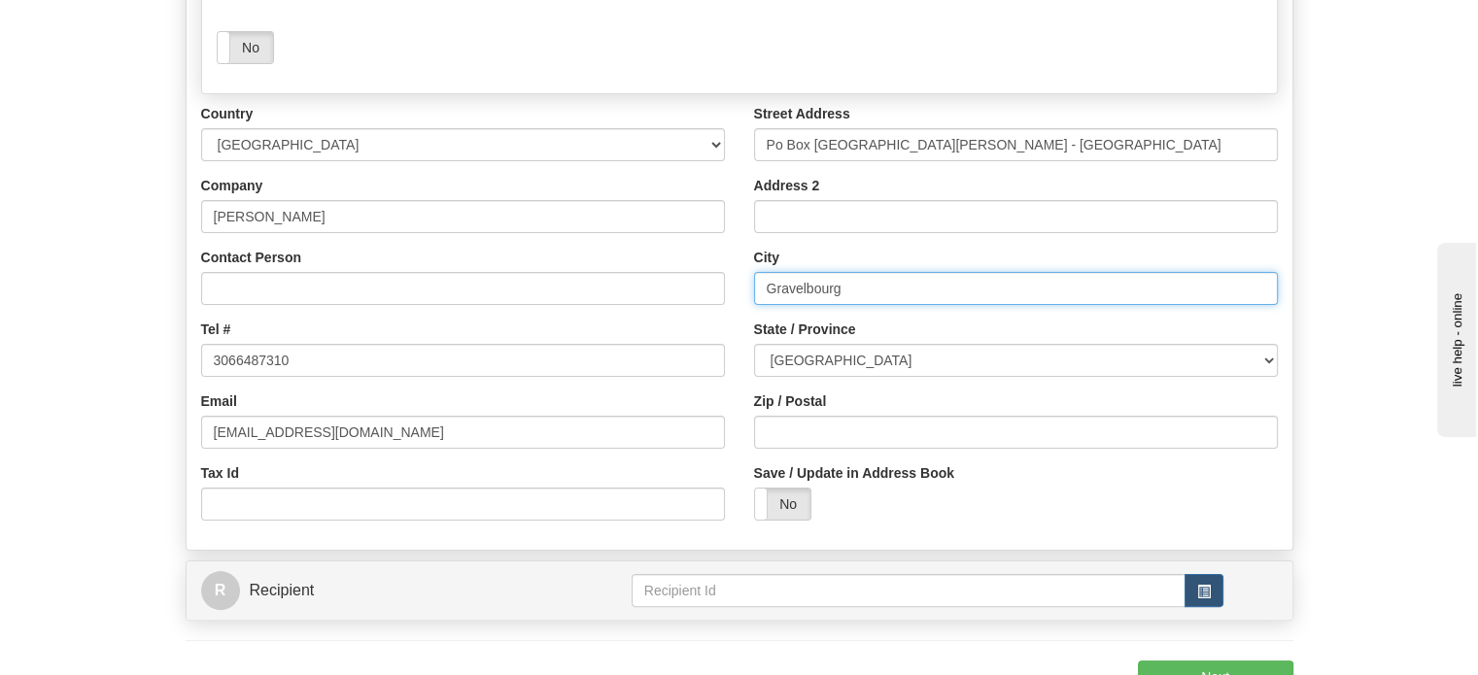
scroll to position [403, 0]
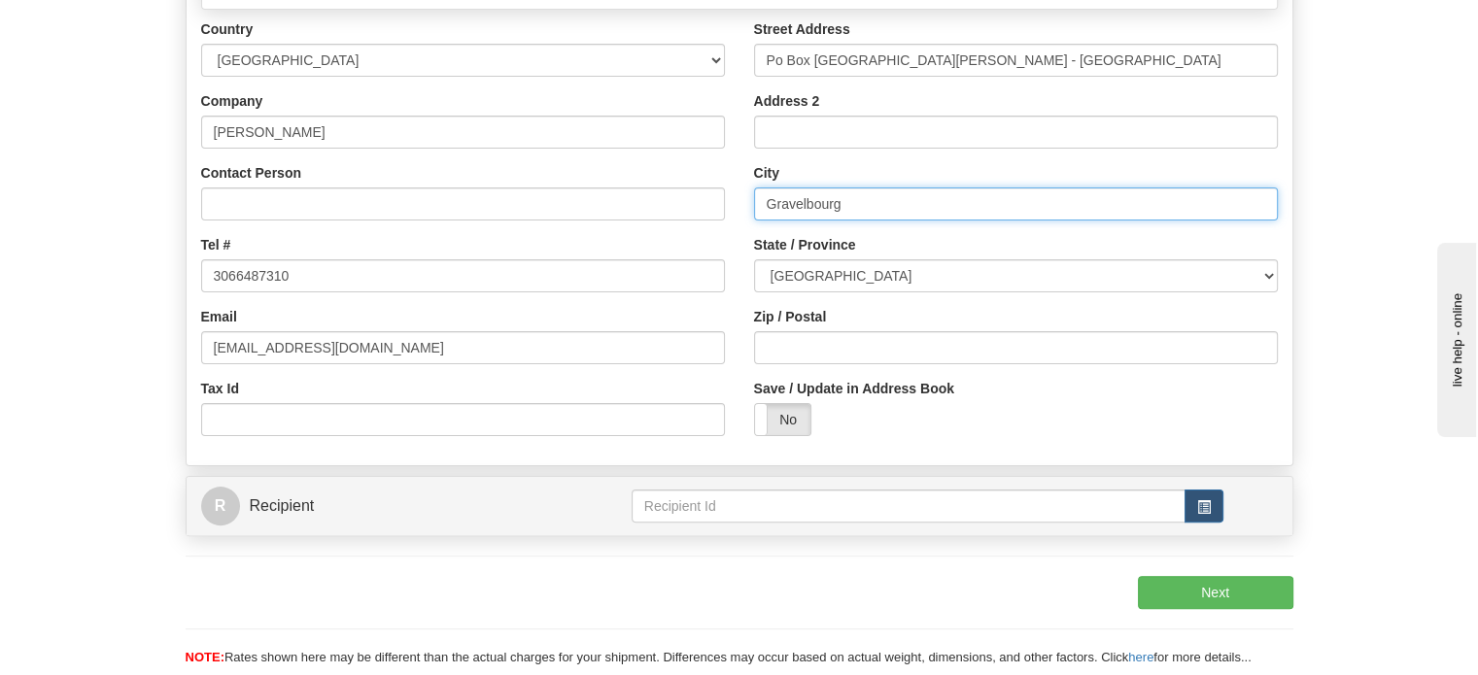
type input "Gravelbourg"
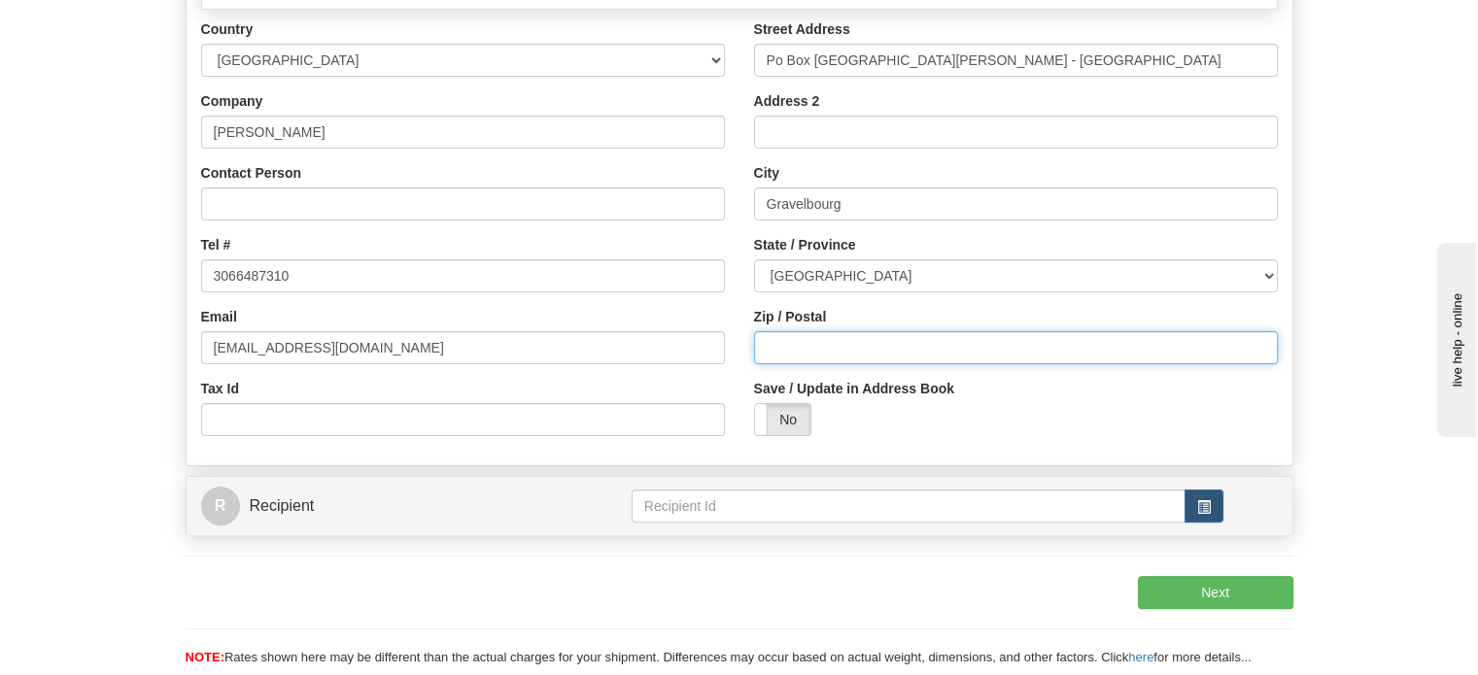
click at [846, 364] on input "Zip / Postal" at bounding box center [1016, 347] width 524 height 33
paste input "S0H1X0"
type input "S0H1X0"
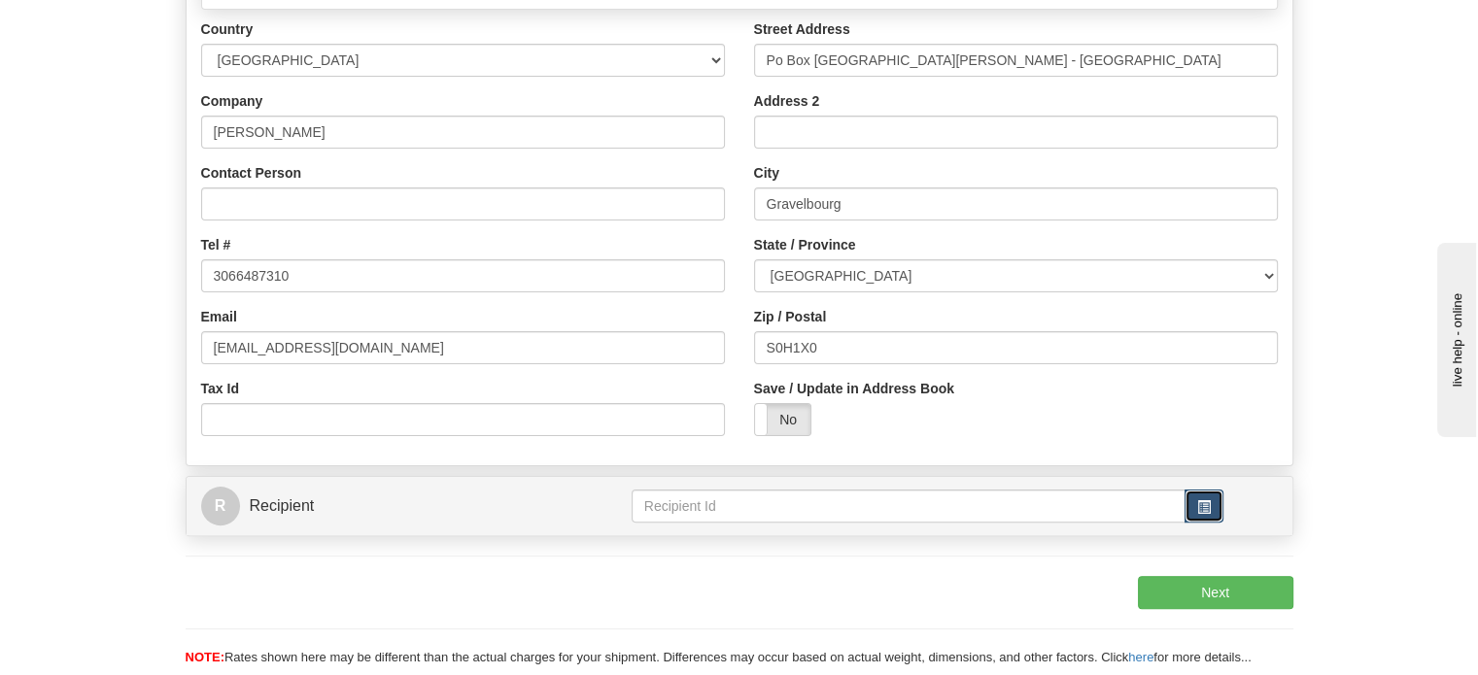
click at [1209, 523] on button "button" at bounding box center [1204, 506] width 39 height 33
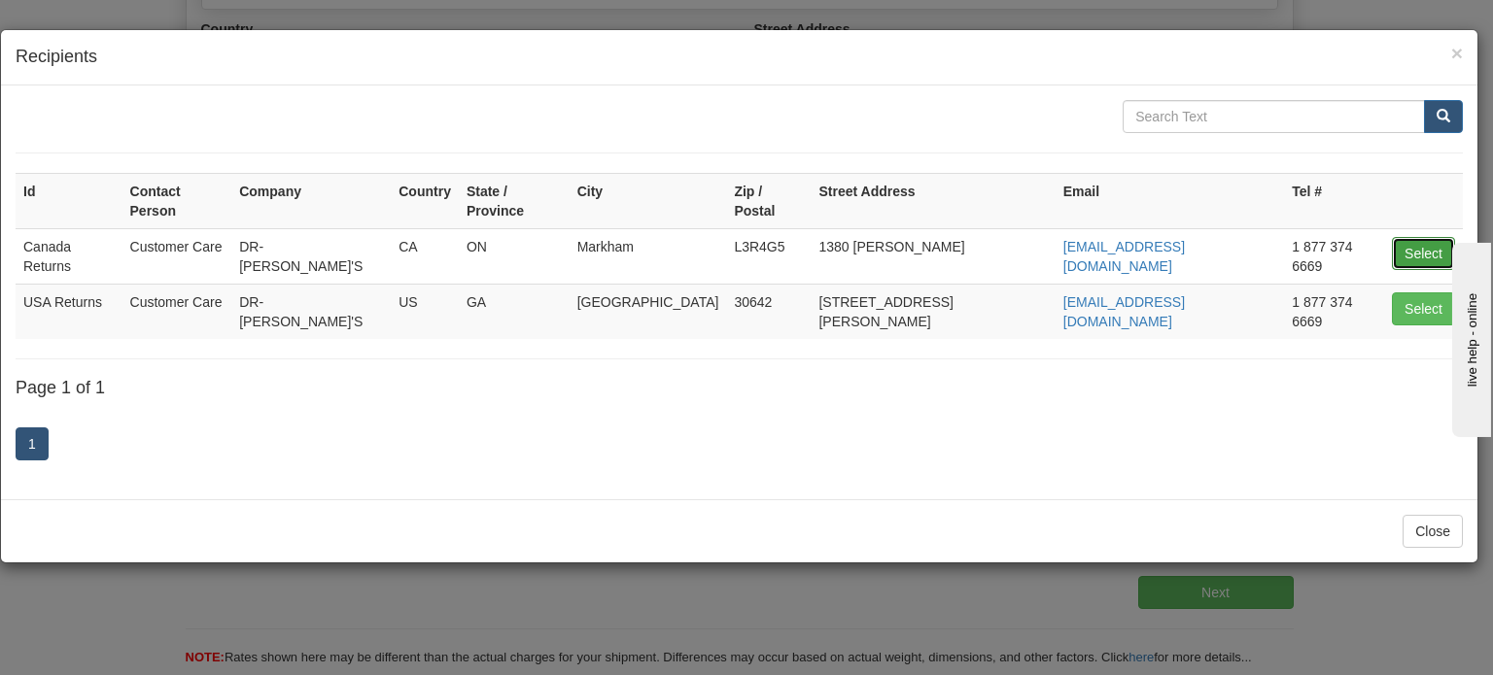
click at [1418, 237] on button "Select" at bounding box center [1422, 253] width 63 height 33
type input "Canada Returns"
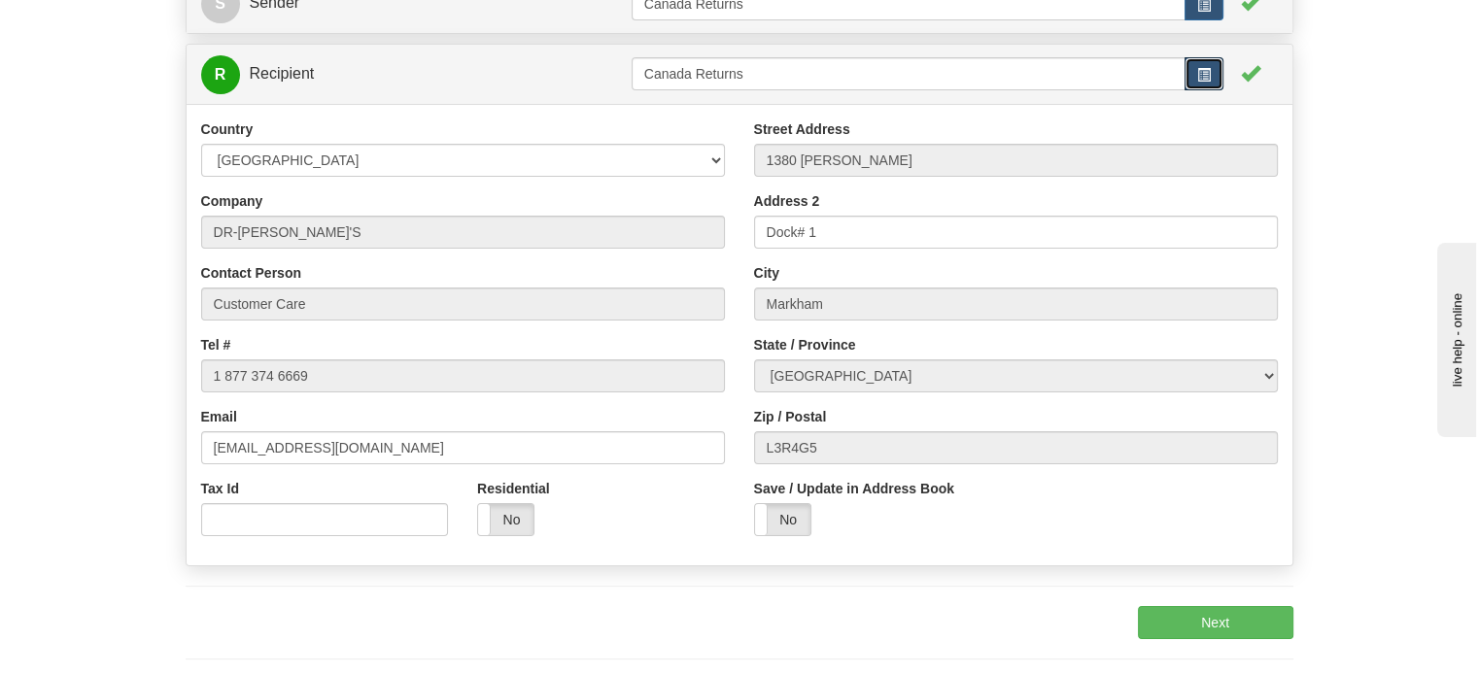
scroll to position [209, 0]
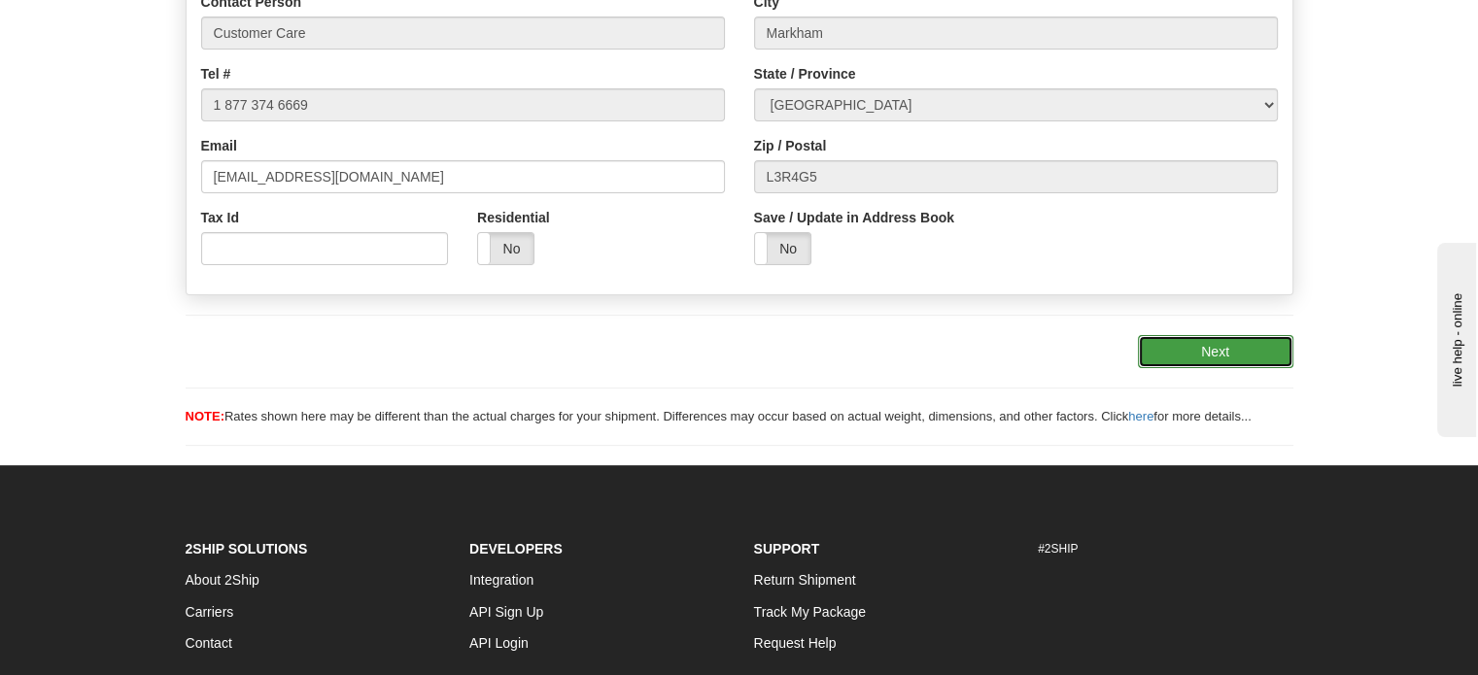
click at [1183, 368] on button "Next" at bounding box center [1215, 351] width 155 height 33
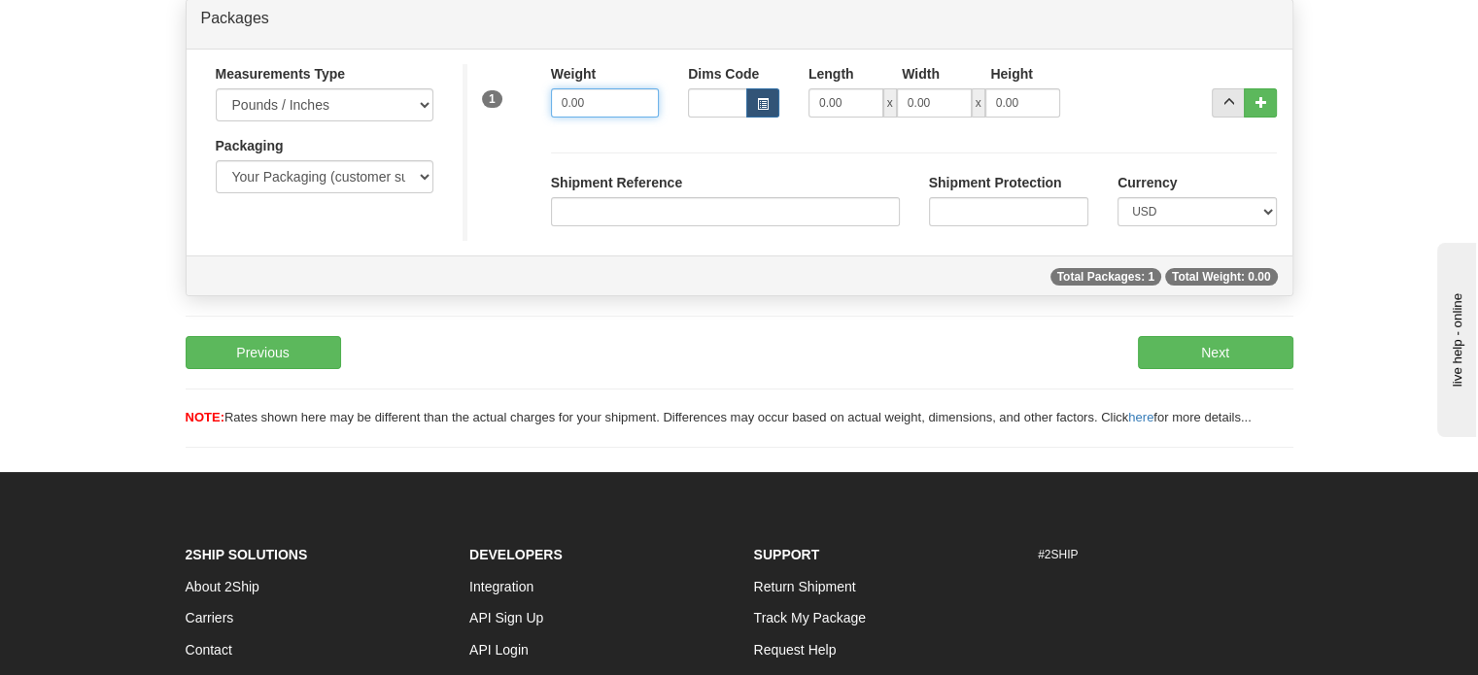
drag, startPoint x: 628, startPoint y: 147, endPoint x: 383, endPoint y: 150, distance: 244.9
click at [437, 148] on div "Measurements Type Pounds / Inches Kilograms / Centimeters Packaging Your Packag…" at bounding box center [740, 152] width 1106 height 177
type input "1.00"
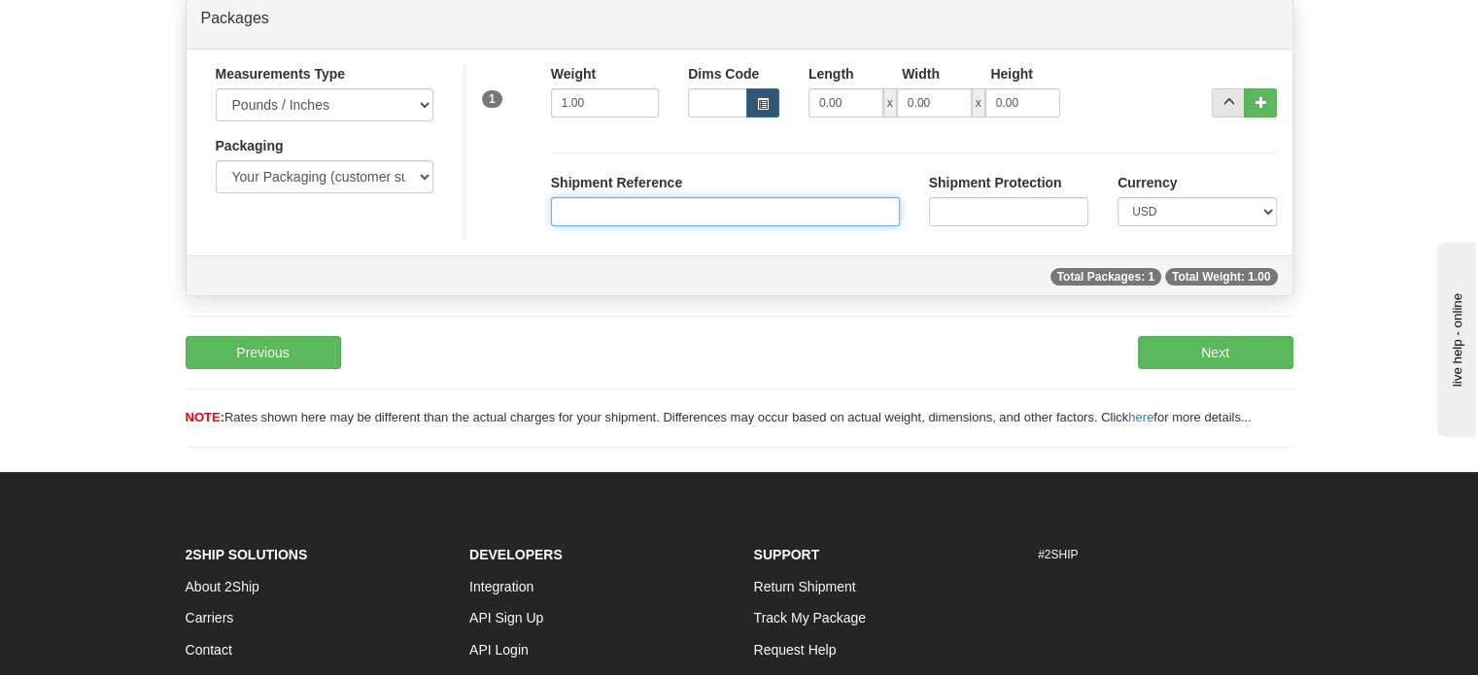
click at [657, 226] on input "Shipment Reference" at bounding box center [725, 211] width 349 height 29
paste input "1162571"
type input "1162571"
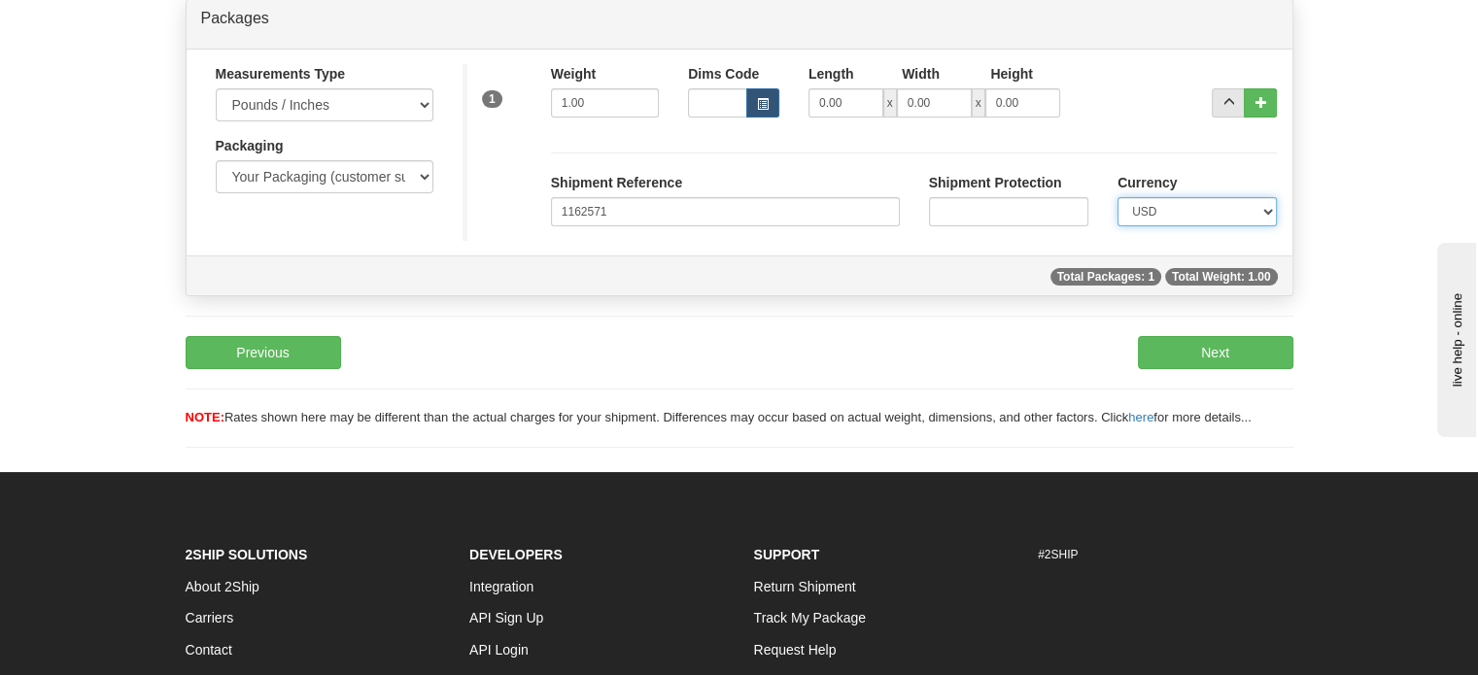
click at [1226, 226] on select "CAD USD EUR ZAR [PERSON_NAME] ARN AUD AUS AWG BBD BFR BGN BHD BMD BND BRC BRL C…" at bounding box center [1196, 211] width 159 height 29
select select "0"
click at [1117, 226] on select "CAD USD EUR ZAR [PERSON_NAME] ARN AUD AUS AWG BBD BFR BGN BHD BMD BND BRC BRL C…" at bounding box center [1196, 211] width 159 height 29
click at [1237, 369] on button "Next" at bounding box center [1215, 352] width 155 height 33
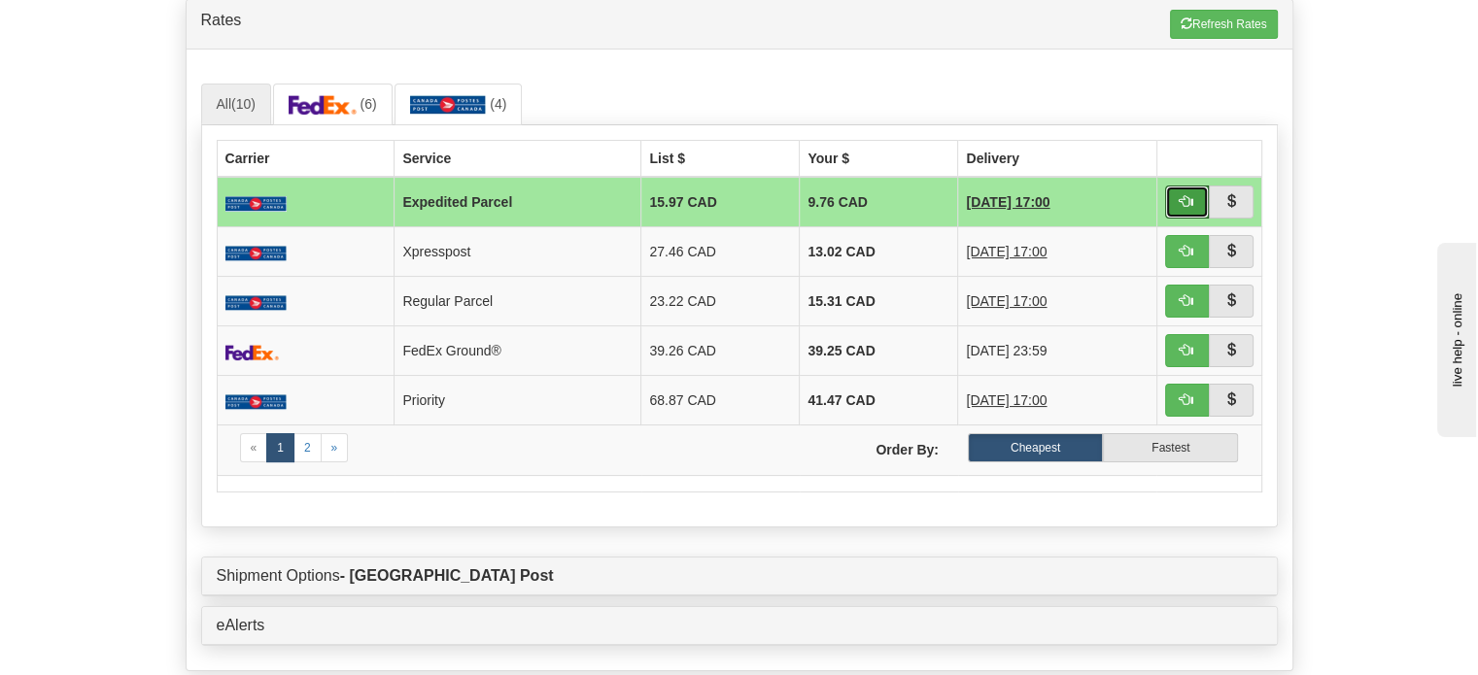
click at [1197, 219] on button "button" at bounding box center [1187, 202] width 45 height 33
type input "DOM.EP"
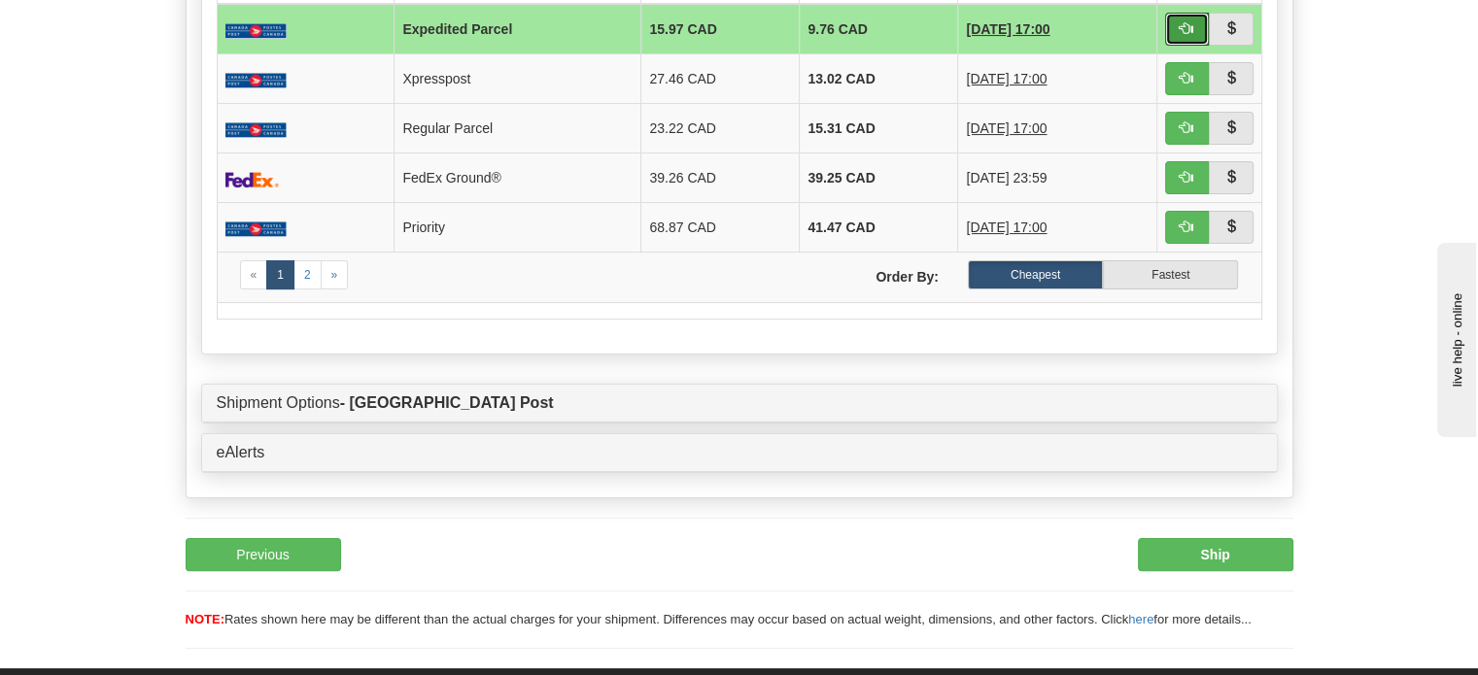
scroll to position [397, 0]
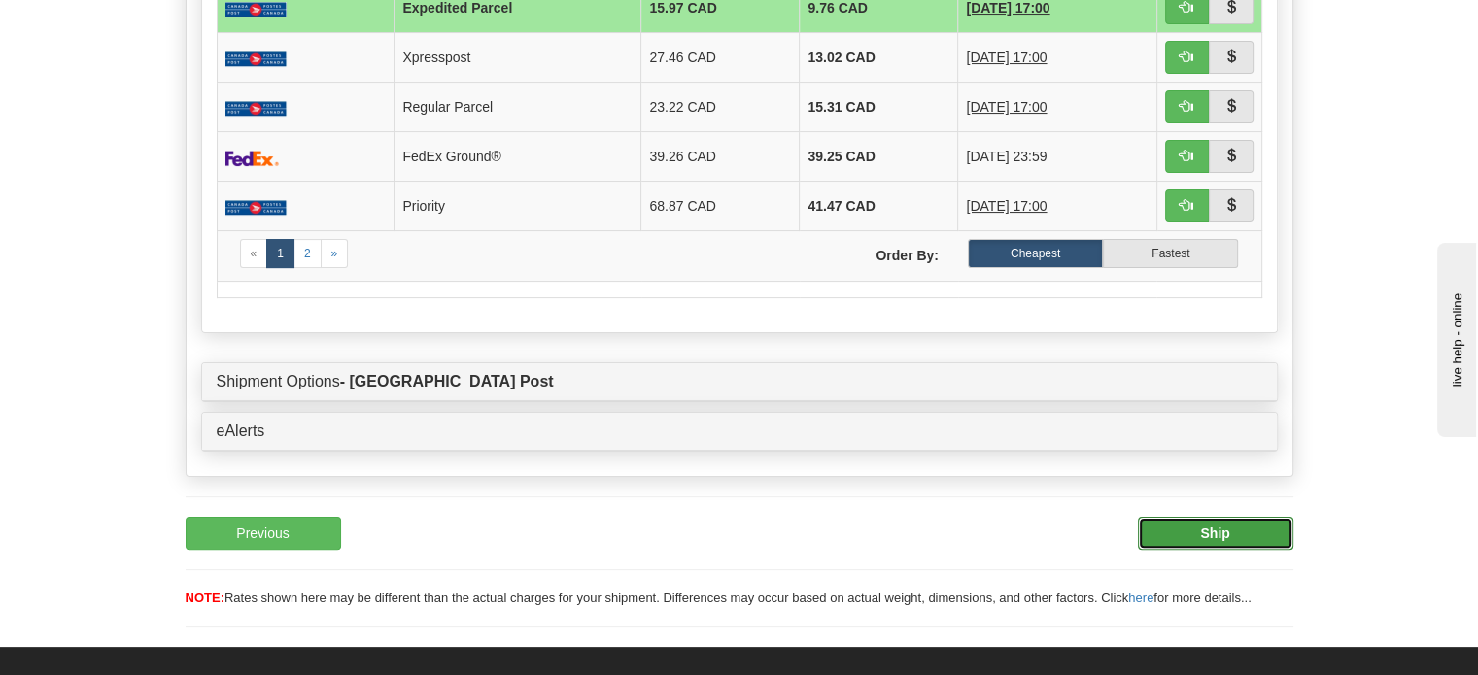
click at [1238, 550] on button "Ship" at bounding box center [1215, 533] width 155 height 33
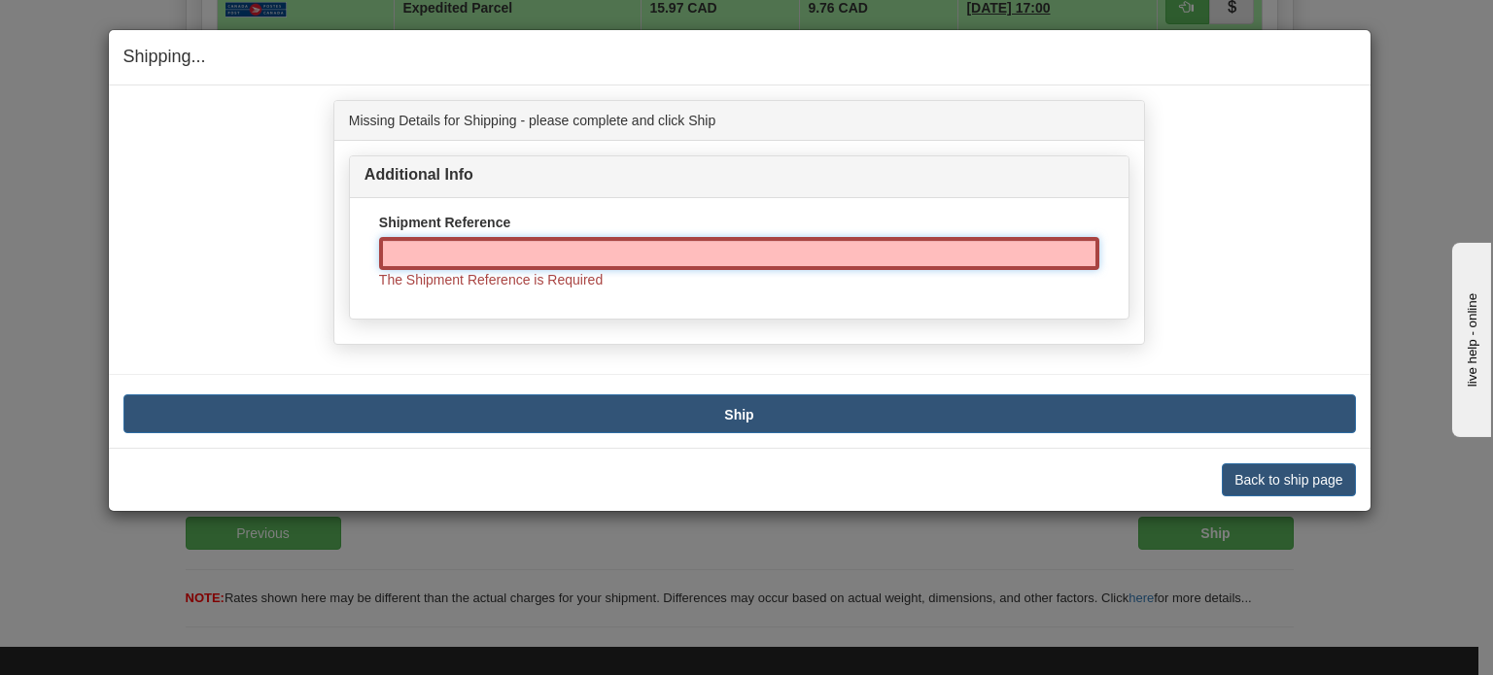
click at [723, 247] on input "Shipment Reference" at bounding box center [739, 253] width 720 height 33
paste input "1162571"
type input "1162571"
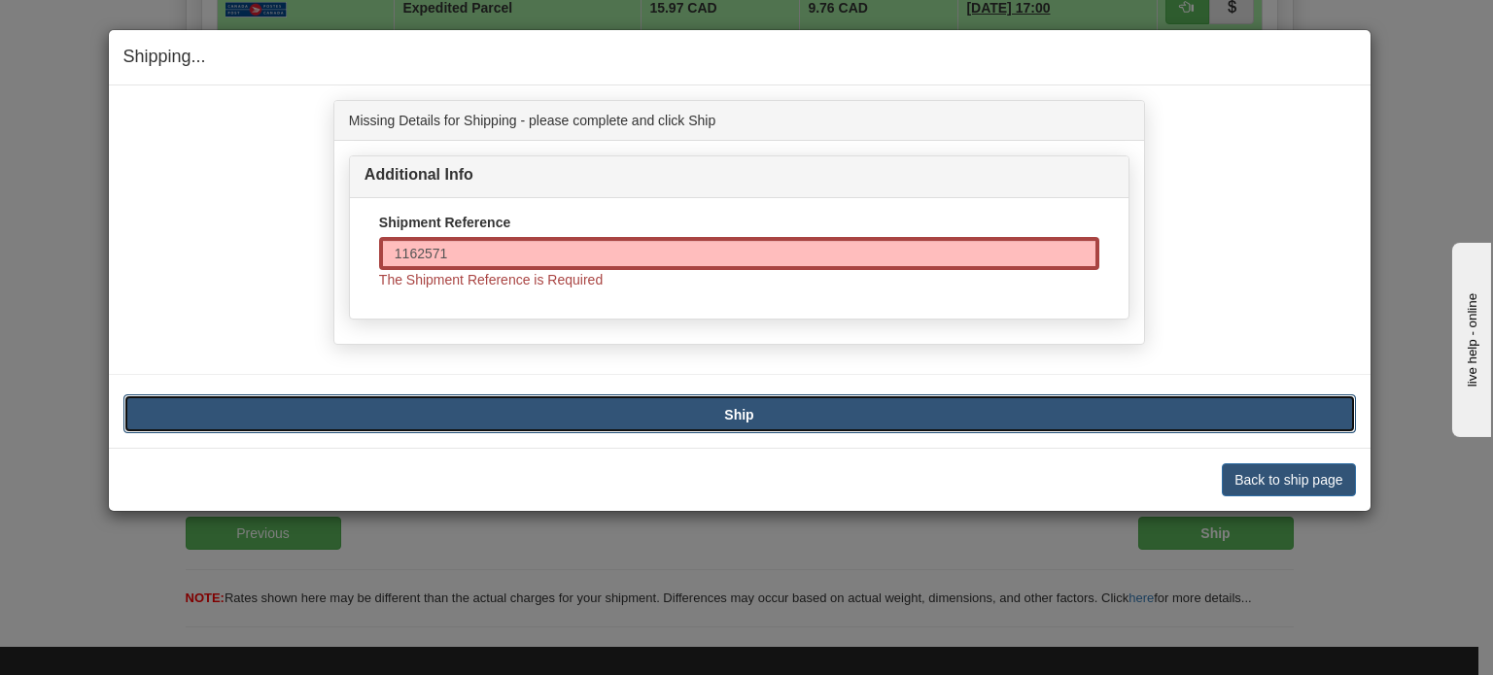
click at [793, 412] on button "Ship" at bounding box center [739, 414] width 1232 height 39
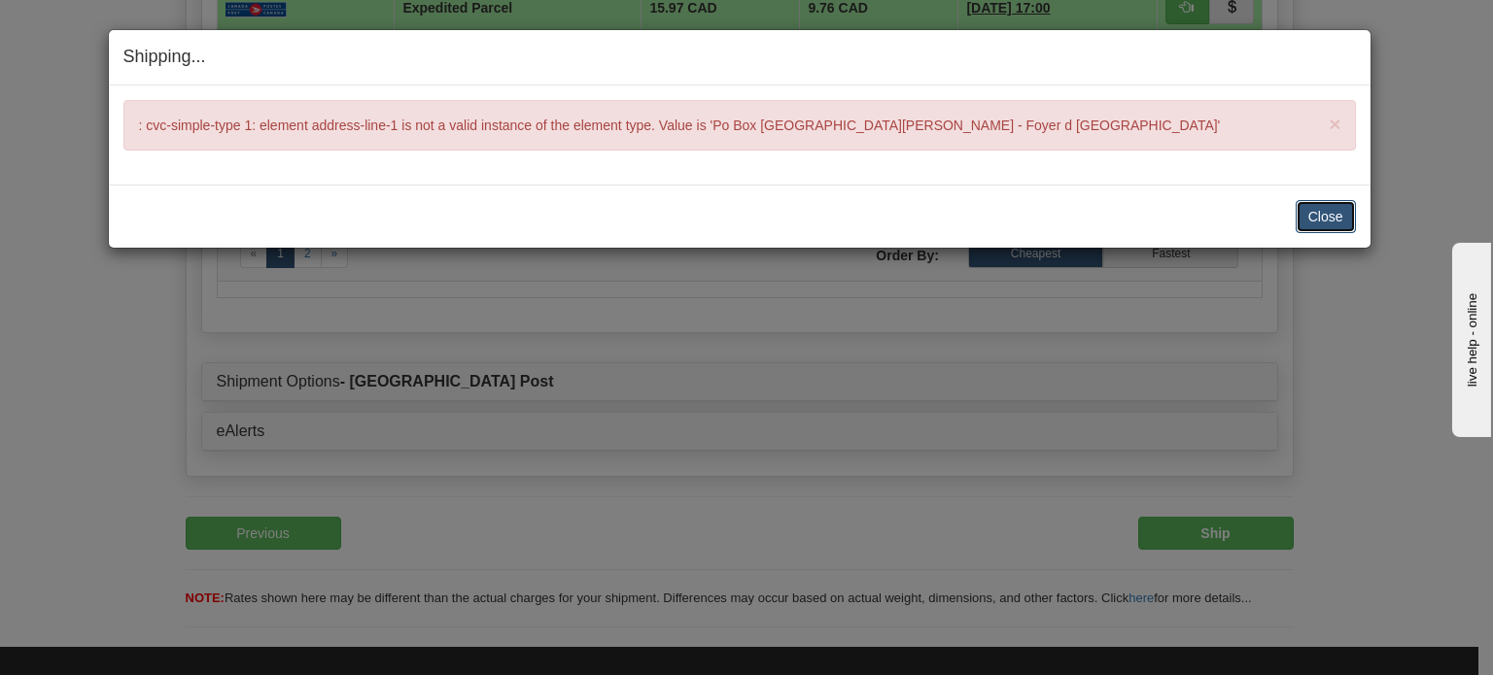
click at [1303, 209] on button "Close" at bounding box center [1325, 216] width 60 height 33
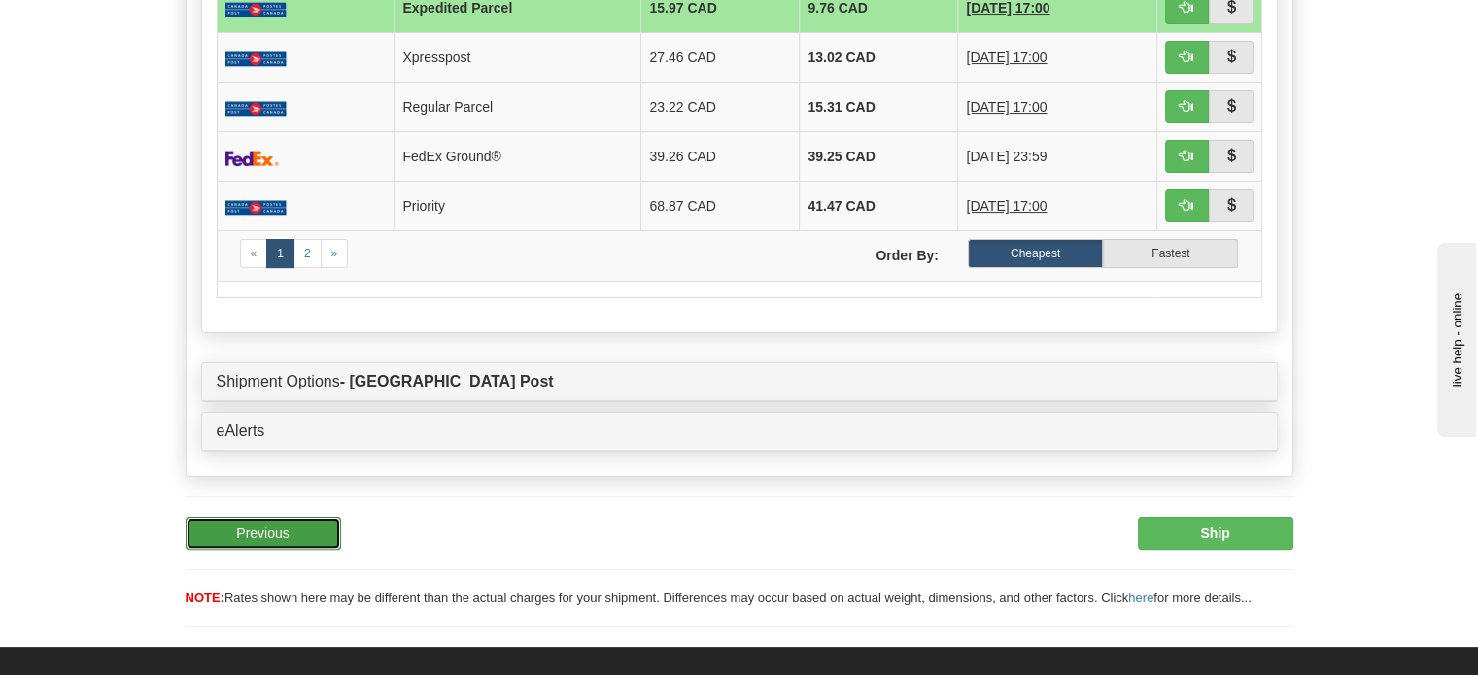
click at [285, 550] on button "Previous" at bounding box center [263, 533] width 155 height 33
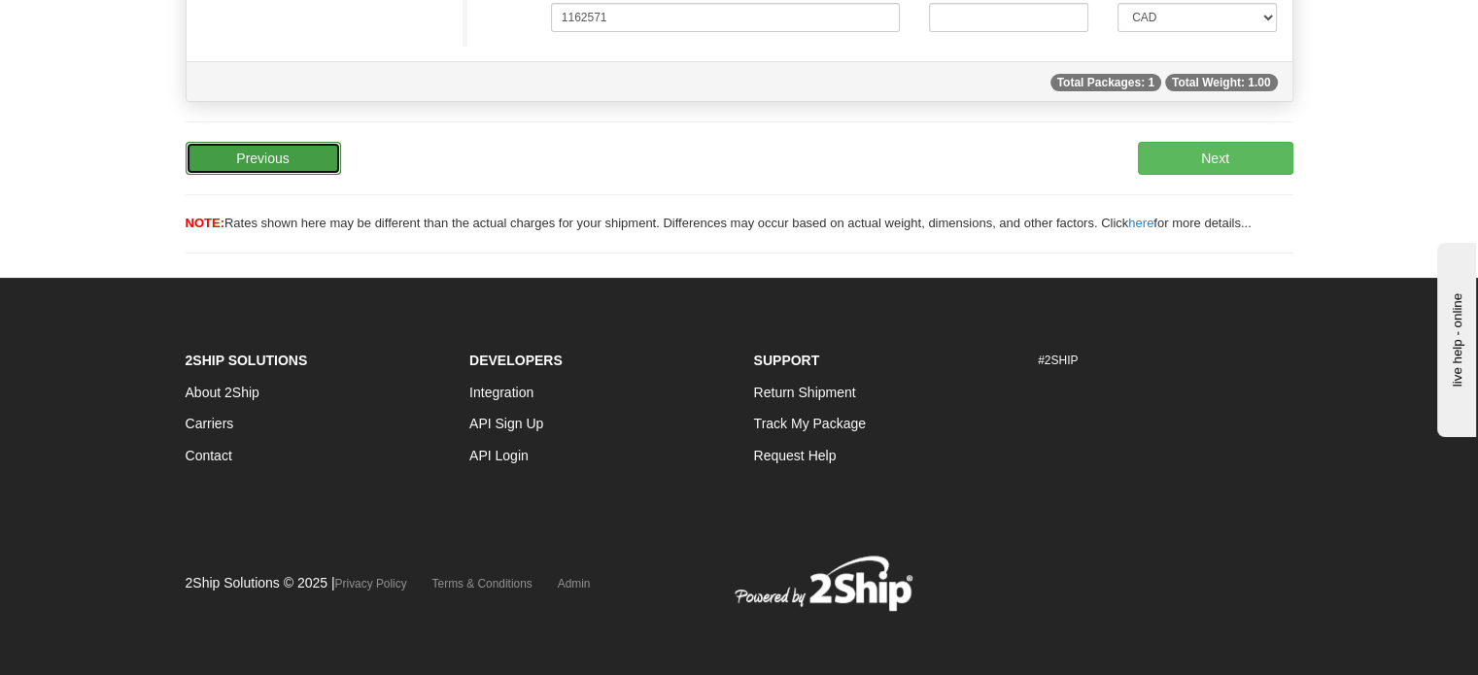
scroll to position [29, 0]
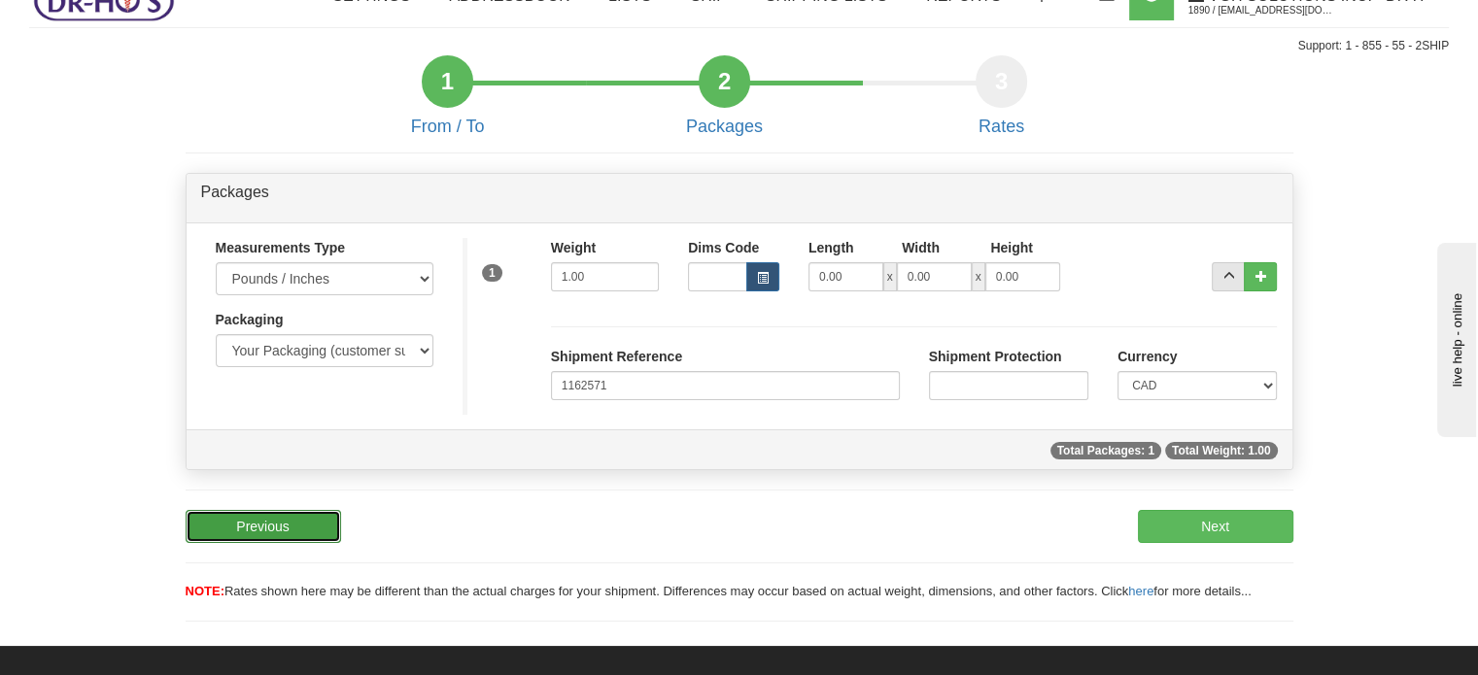
click at [285, 543] on button "Previous" at bounding box center [263, 526] width 155 height 33
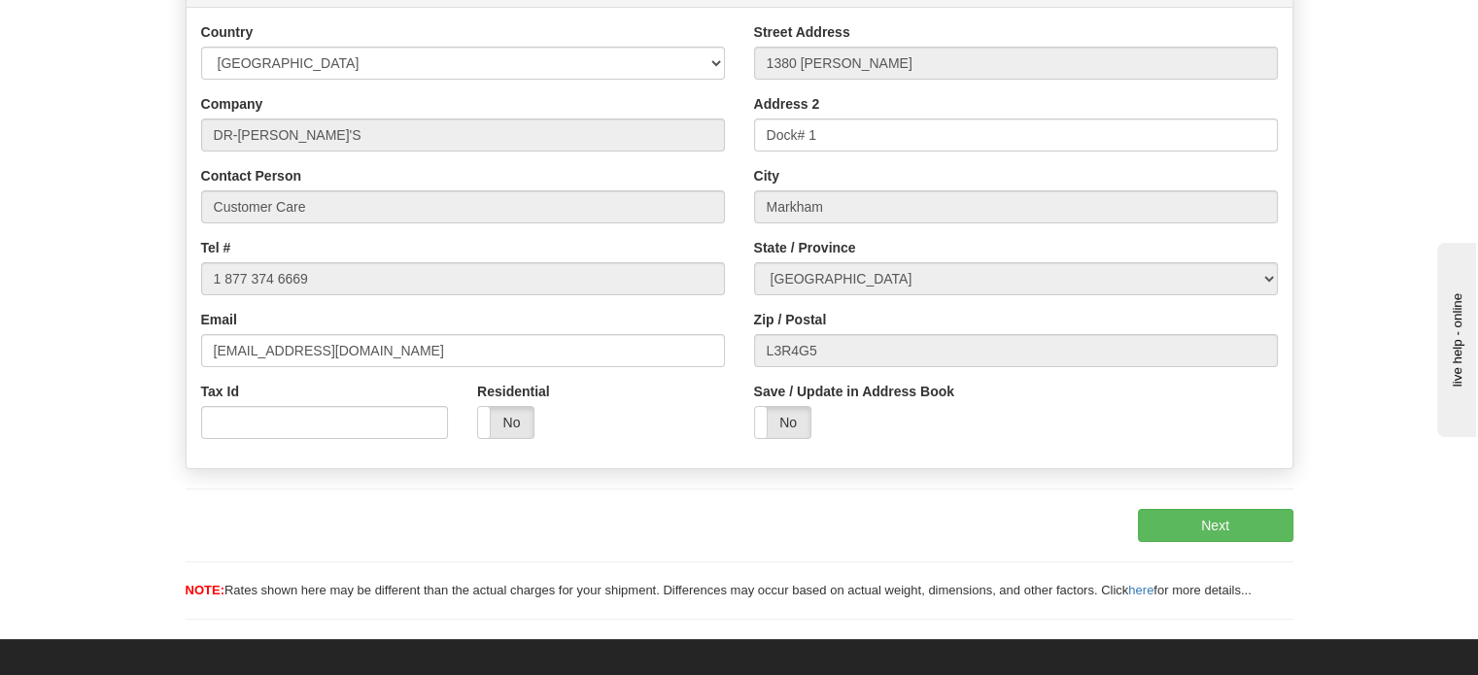
click at [285, 542] on div "Previous Next Ship" at bounding box center [739, 525] width 1137 height 33
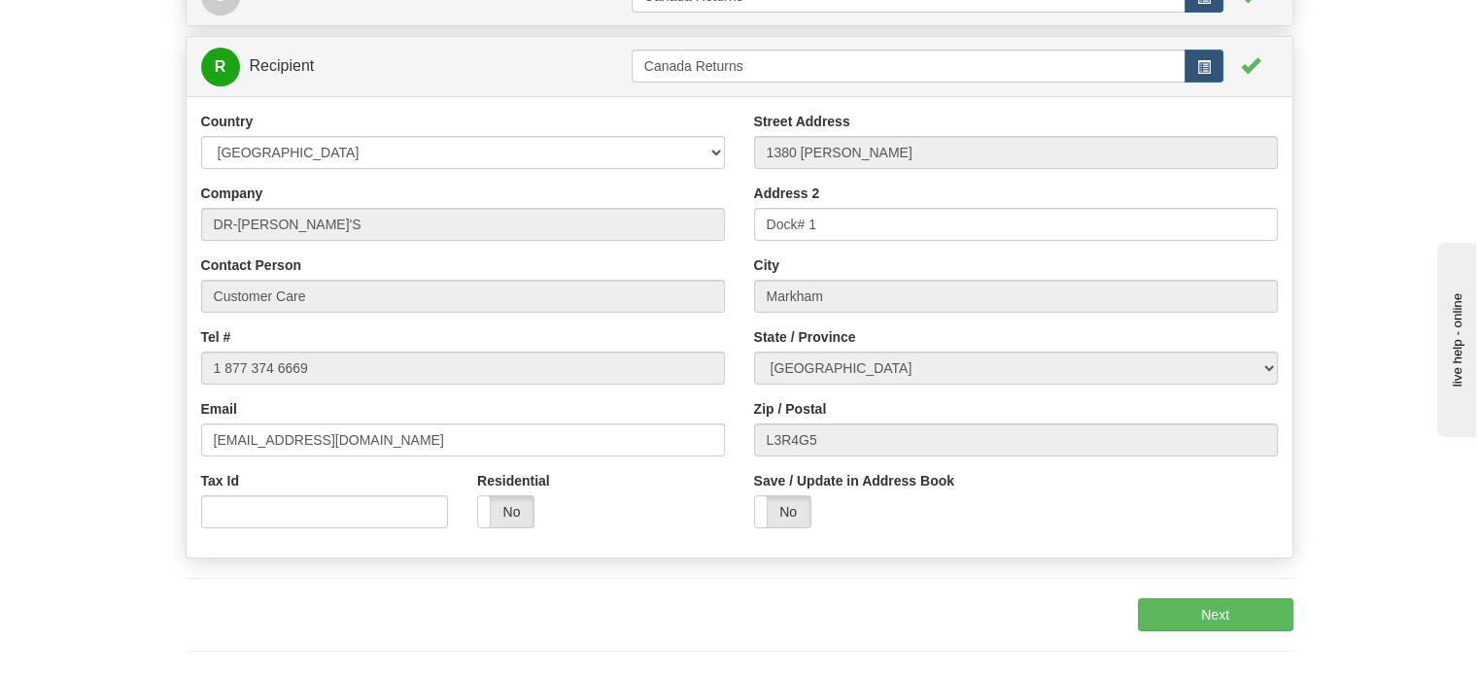
scroll to position [229, 0]
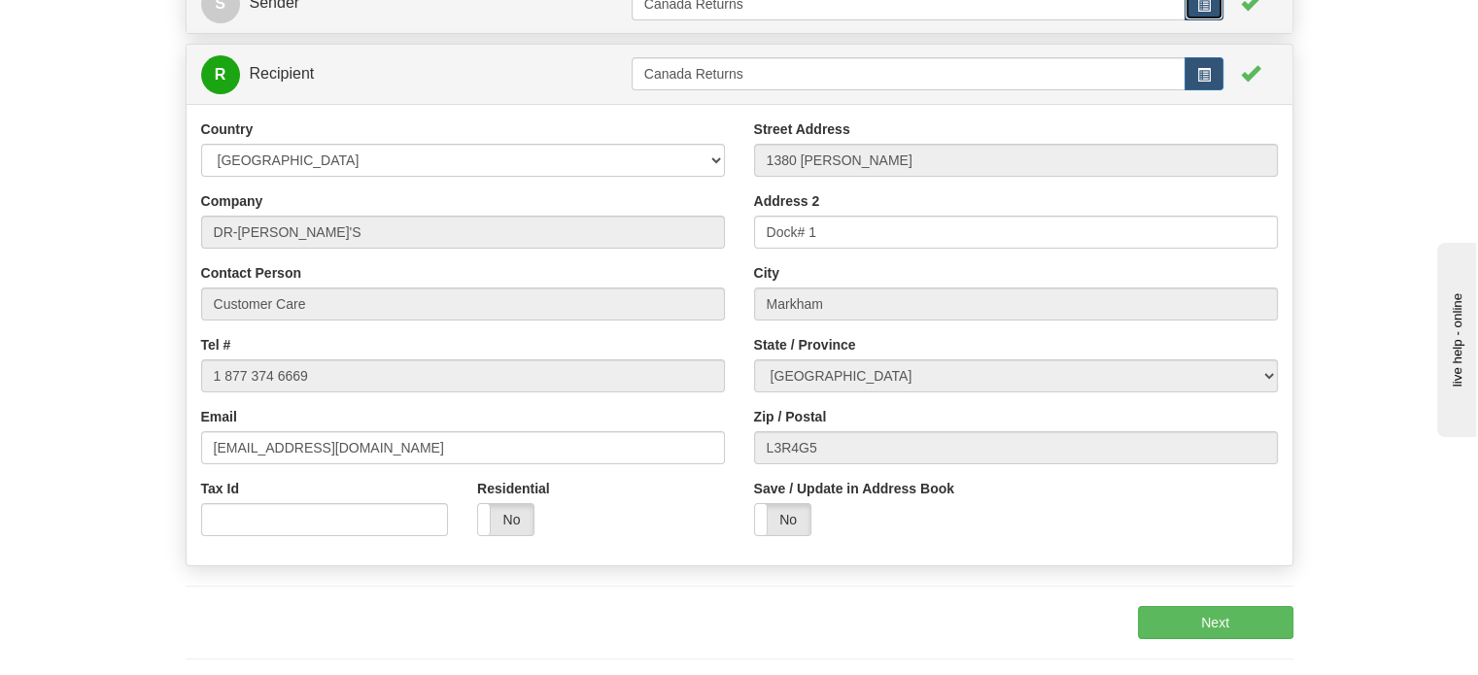
click at [1209, 12] on span "button" at bounding box center [1204, 5] width 14 height 14
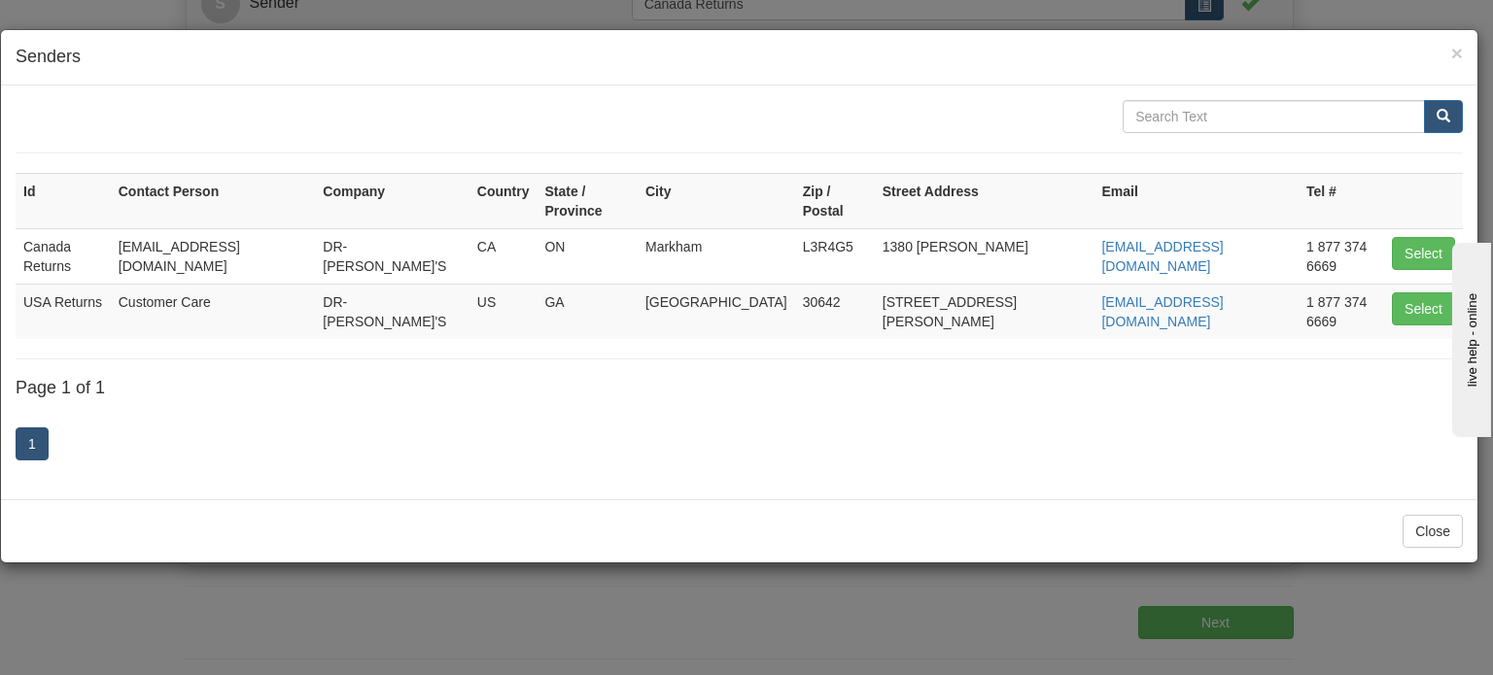
click at [1462, 55] on div "× Senders" at bounding box center [739, 57] width 1476 height 55
click at [1453, 52] on span "×" at bounding box center [1457, 53] width 12 height 22
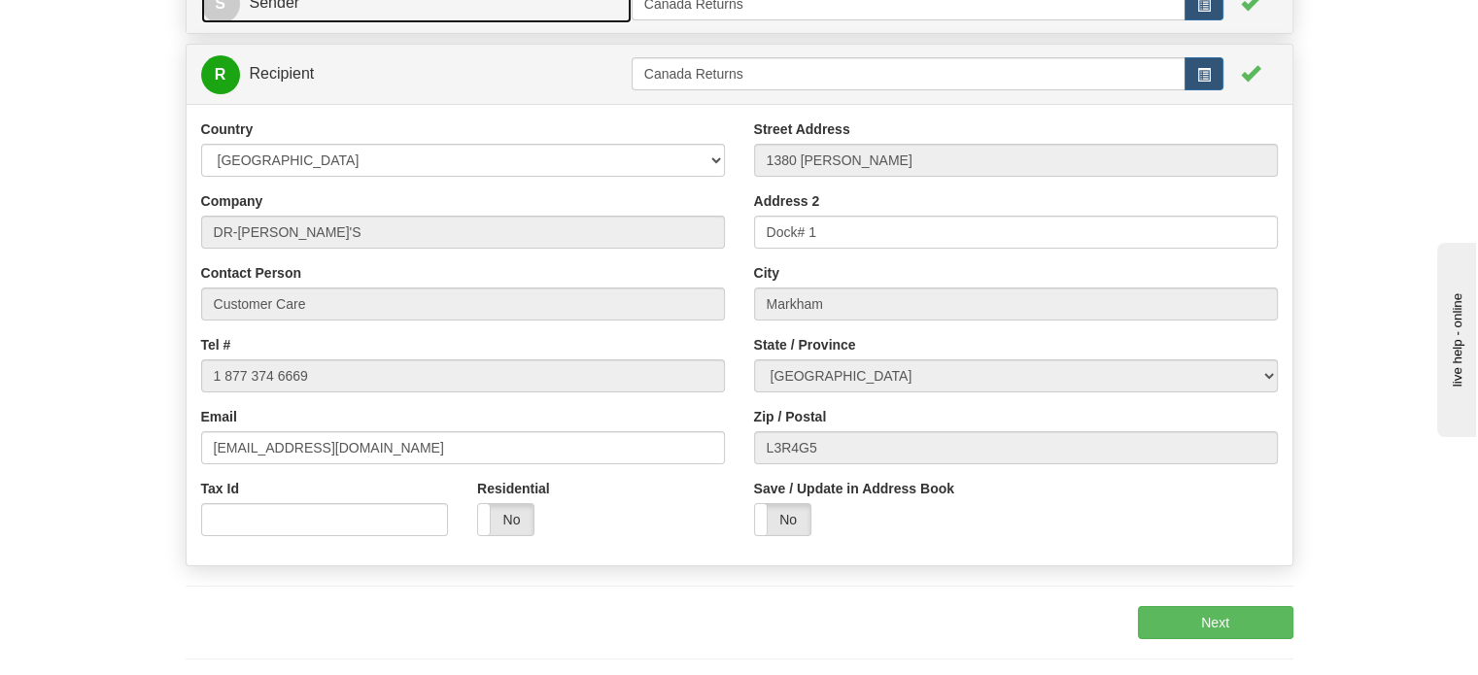
click at [521, 23] on link "S Sender" at bounding box center [416, 3] width 430 height 40
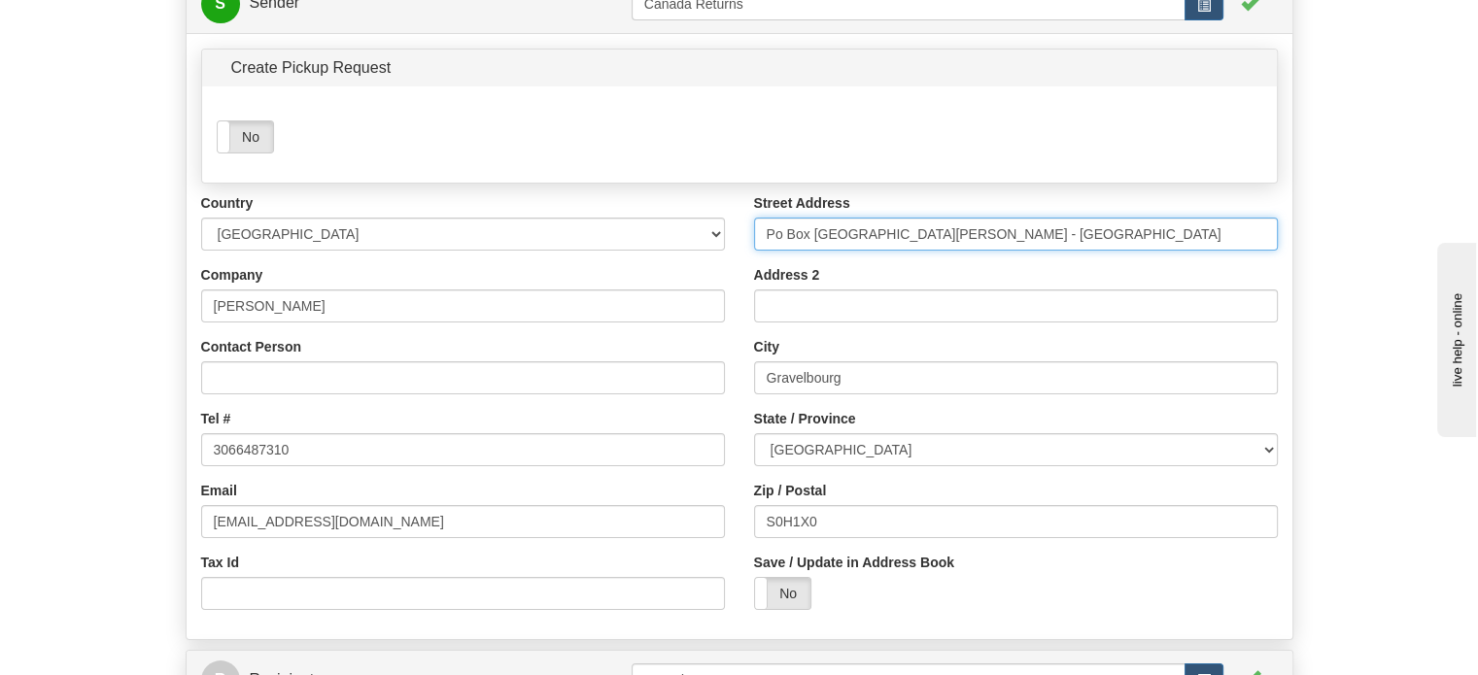
drag, startPoint x: 1100, startPoint y: 278, endPoint x: 841, endPoint y: 275, distance: 258.5
click at [841, 251] on input "Po Box 810 St Joseph s Hospital - Foyer d Youville" at bounding box center [1016, 234] width 524 height 33
click at [1091, 251] on input "Po Box 810 St Joseph s Hospital - Foyer d Youville" at bounding box center [1016, 234] width 524 height 33
drag, startPoint x: 816, startPoint y: 273, endPoint x: 746, endPoint y: 271, distance: 70.0
click at [746, 271] on div "Street Address Po Box 810 St Joseph s Hospital - Foyer d Youville Address 2 Cit…" at bounding box center [1015, 408] width 553 height 431
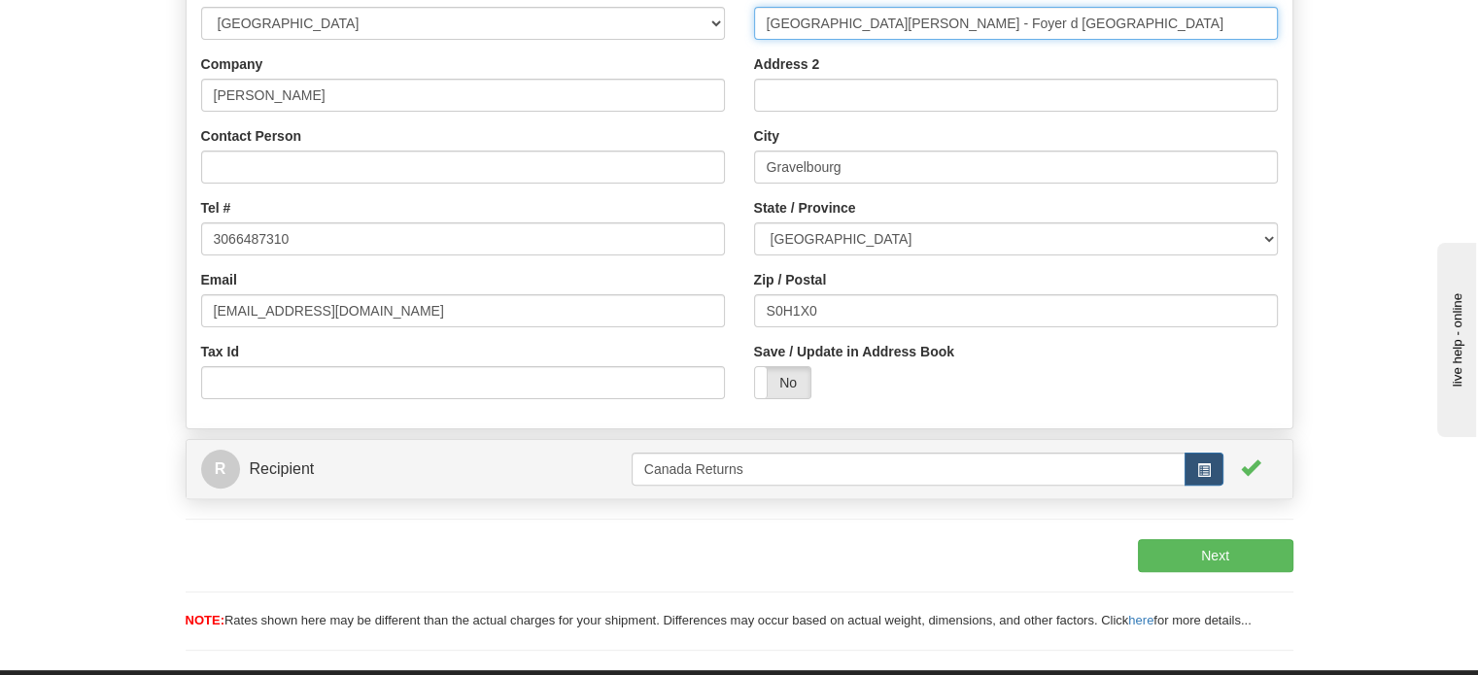
scroll to position [424, 0]
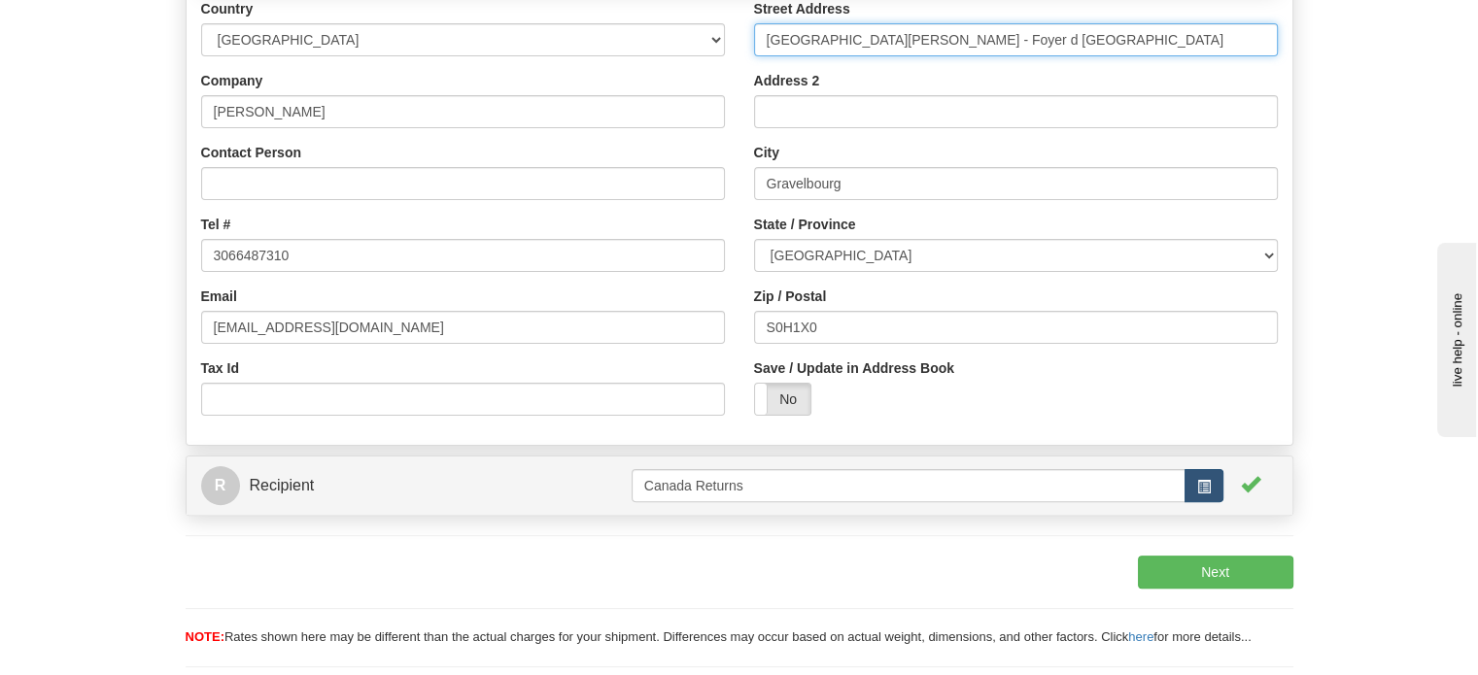
type input "810 St Joseph s Hospital - Foyer d Youville"
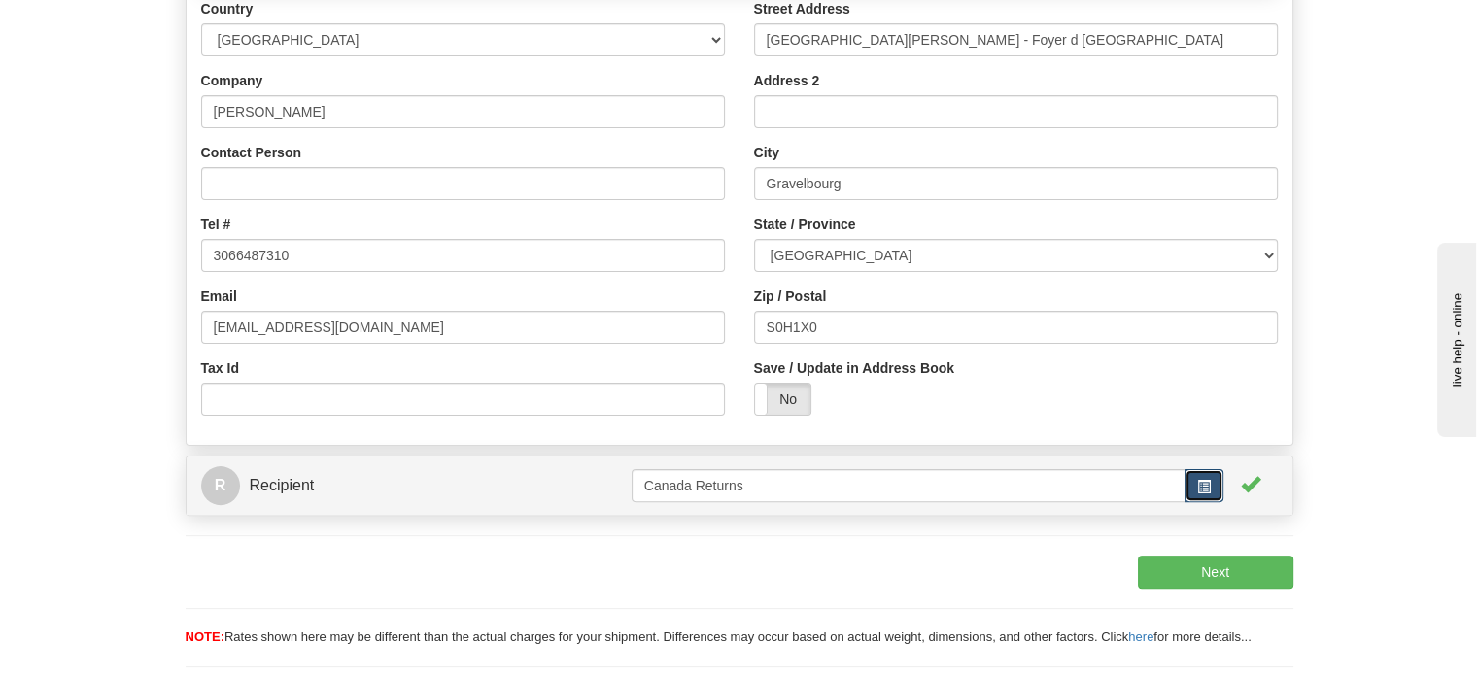
click at [1209, 494] on span "button" at bounding box center [1204, 487] width 14 height 14
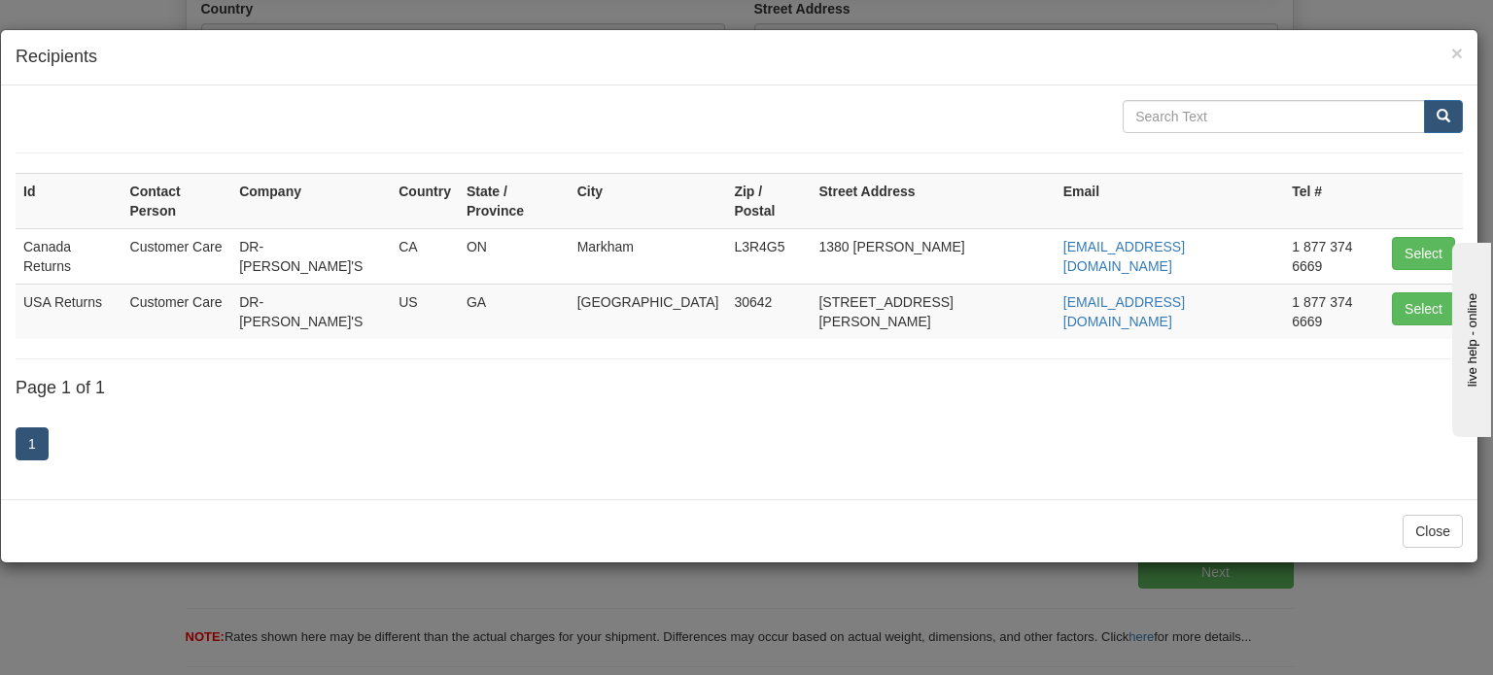
click at [1357, 601] on div "× Recipients Id Contact Person Company Country State / Province City Zip / Post…" at bounding box center [746, 337] width 1493 height 675
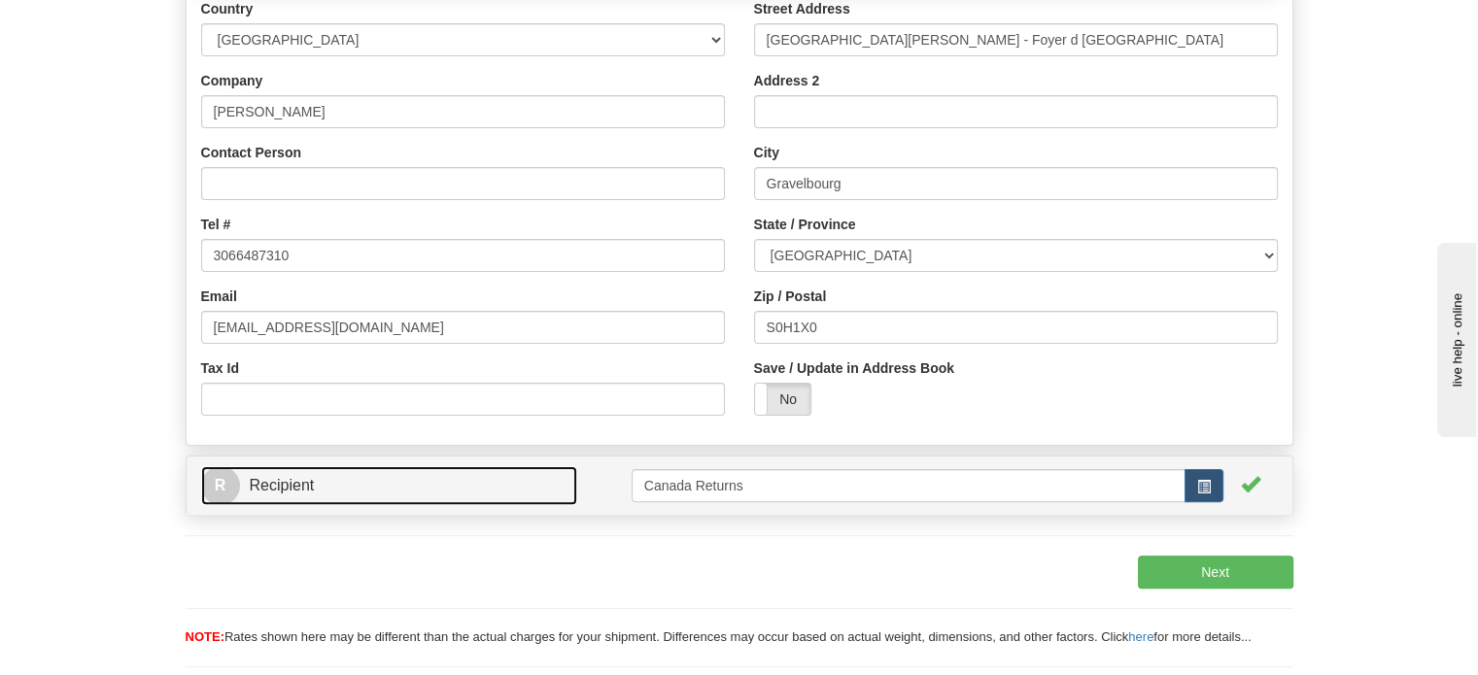
click at [544, 506] on link "R Recipient" at bounding box center [389, 486] width 377 height 40
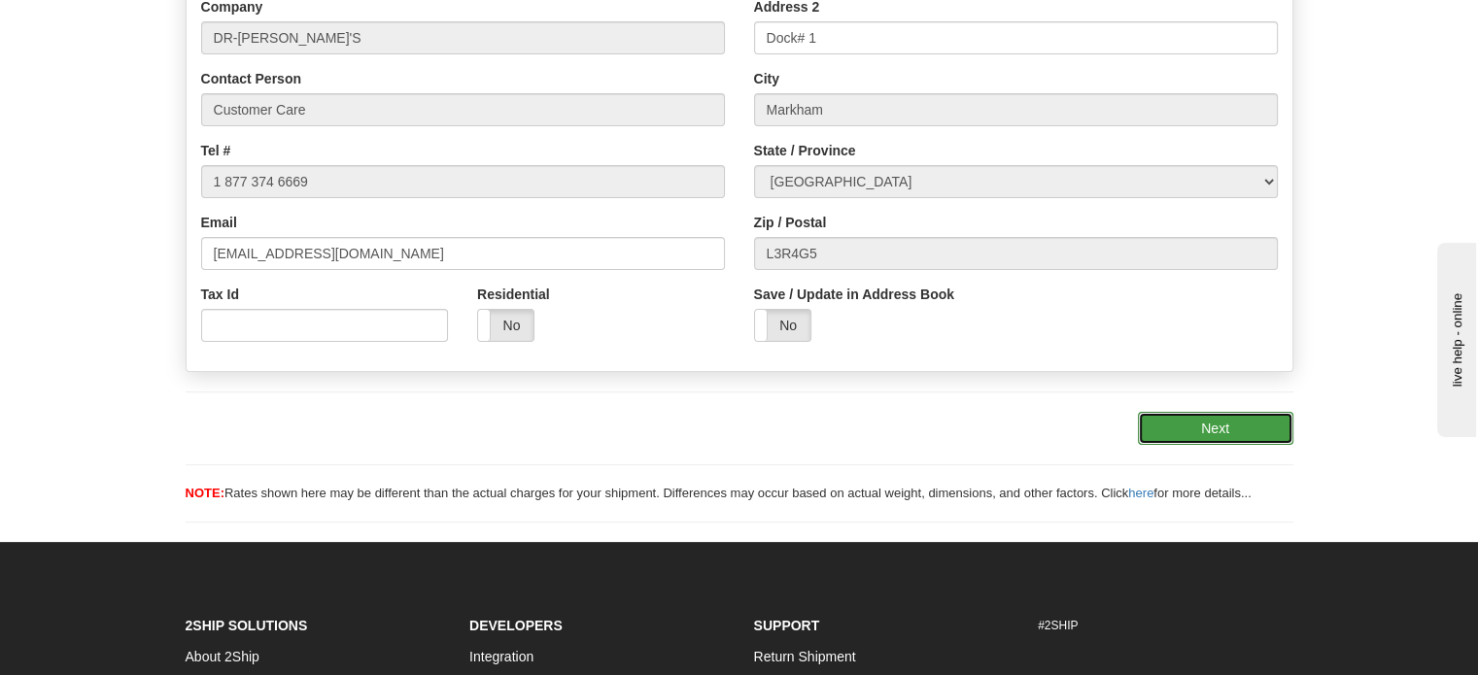
click at [1164, 445] on button "Next" at bounding box center [1215, 428] width 155 height 33
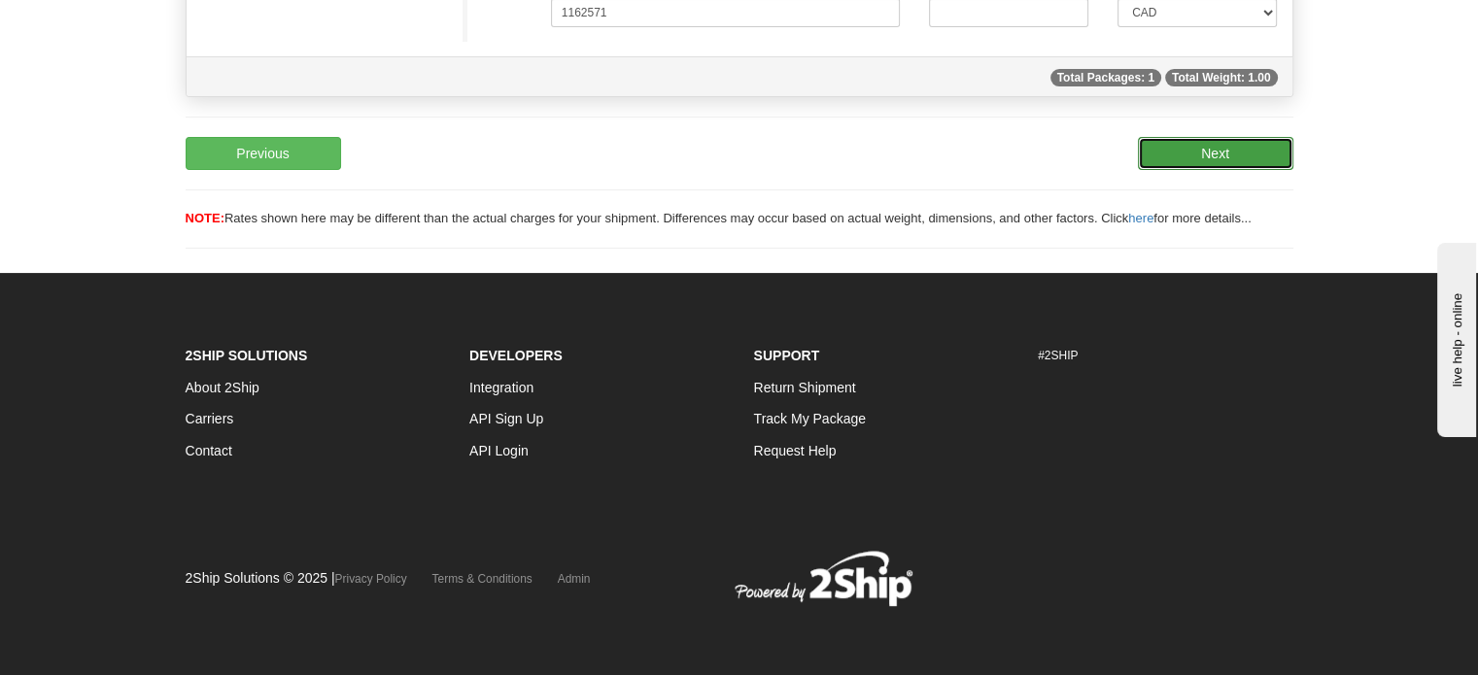
scroll to position [126, 0]
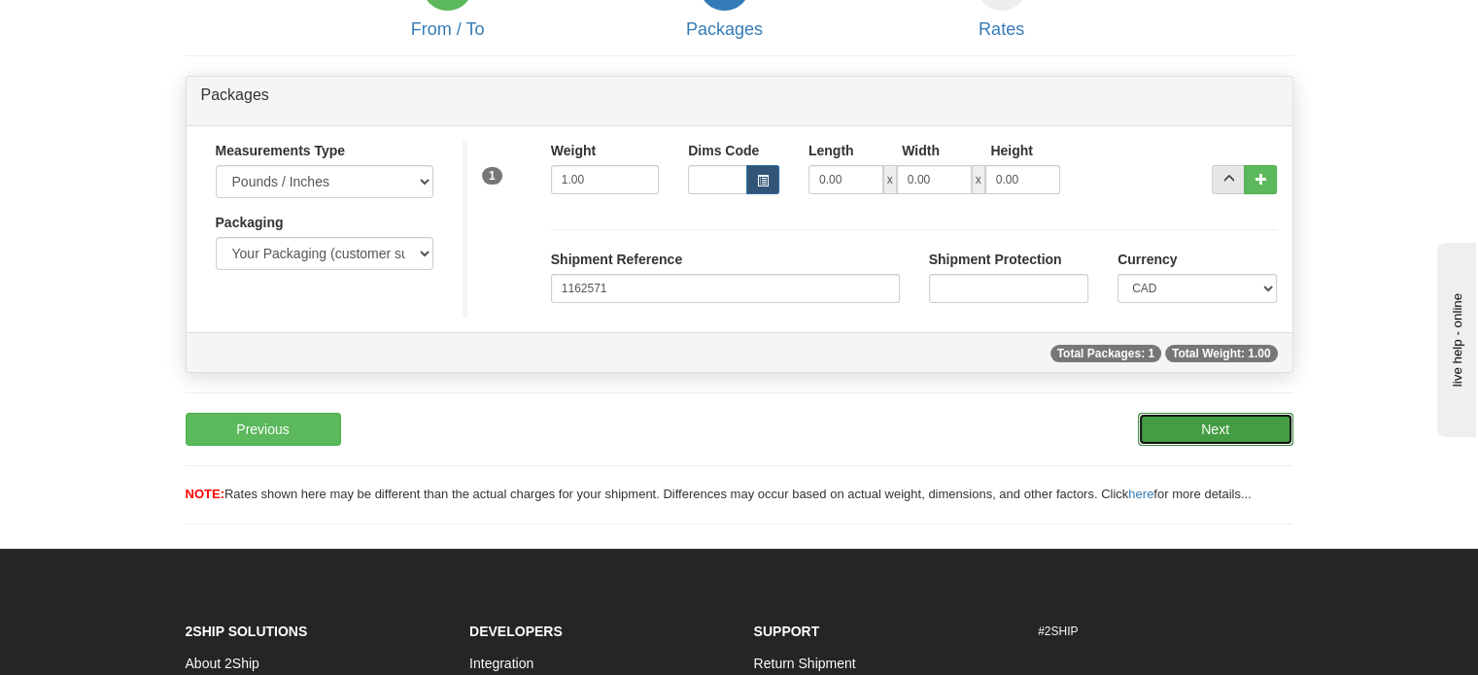
click at [1164, 446] on button "Next" at bounding box center [1215, 429] width 155 height 33
type input "DOM.EP"
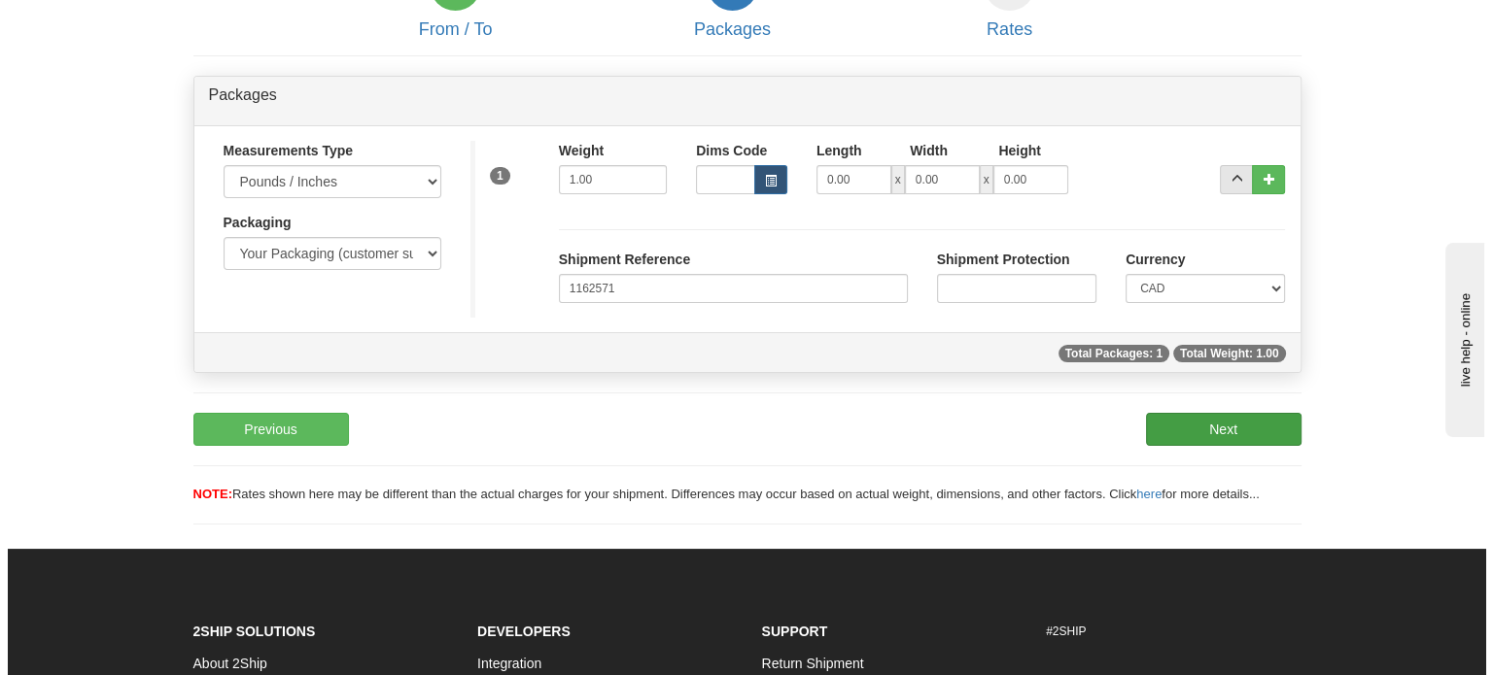
scroll to position [199, 0]
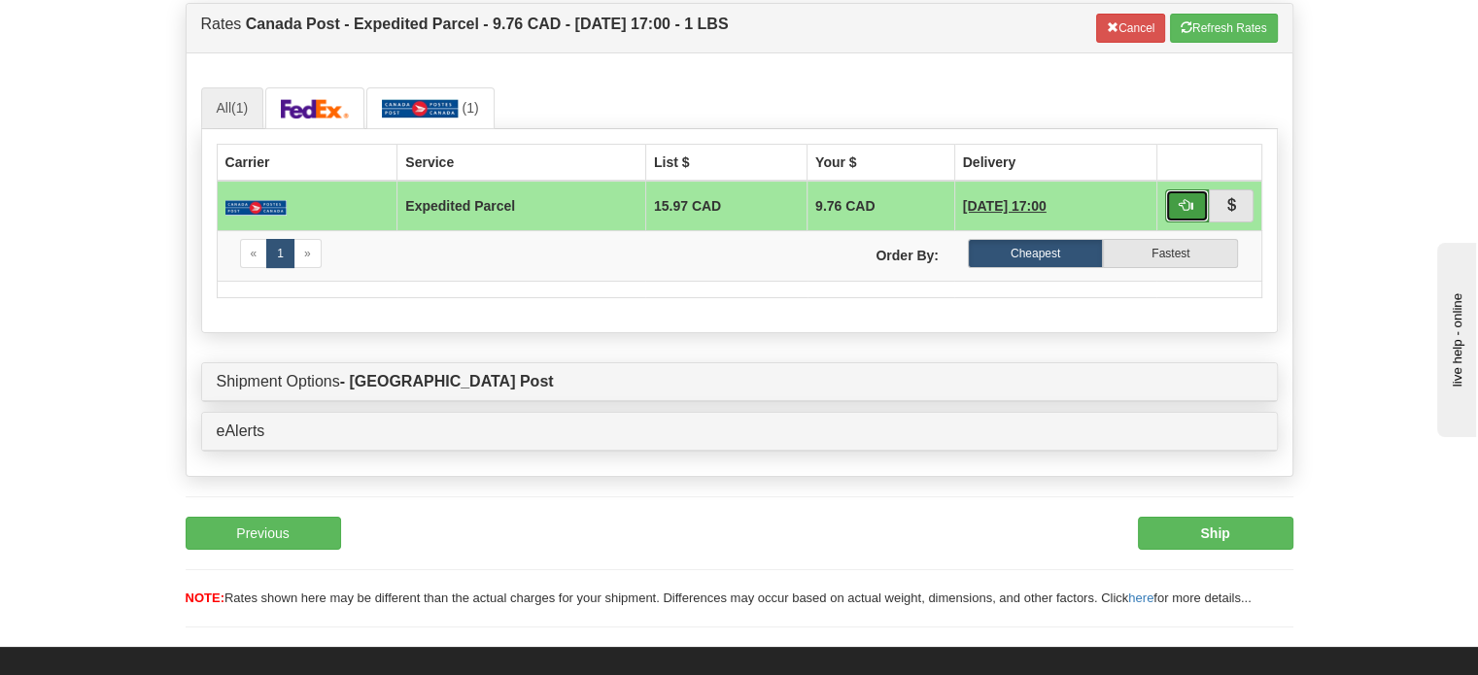
click at [1182, 212] on span "button" at bounding box center [1187, 205] width 14 height 14
click at [1185, 550] on button "Ship" at bounding box center [1215, 533] width 155 height 33
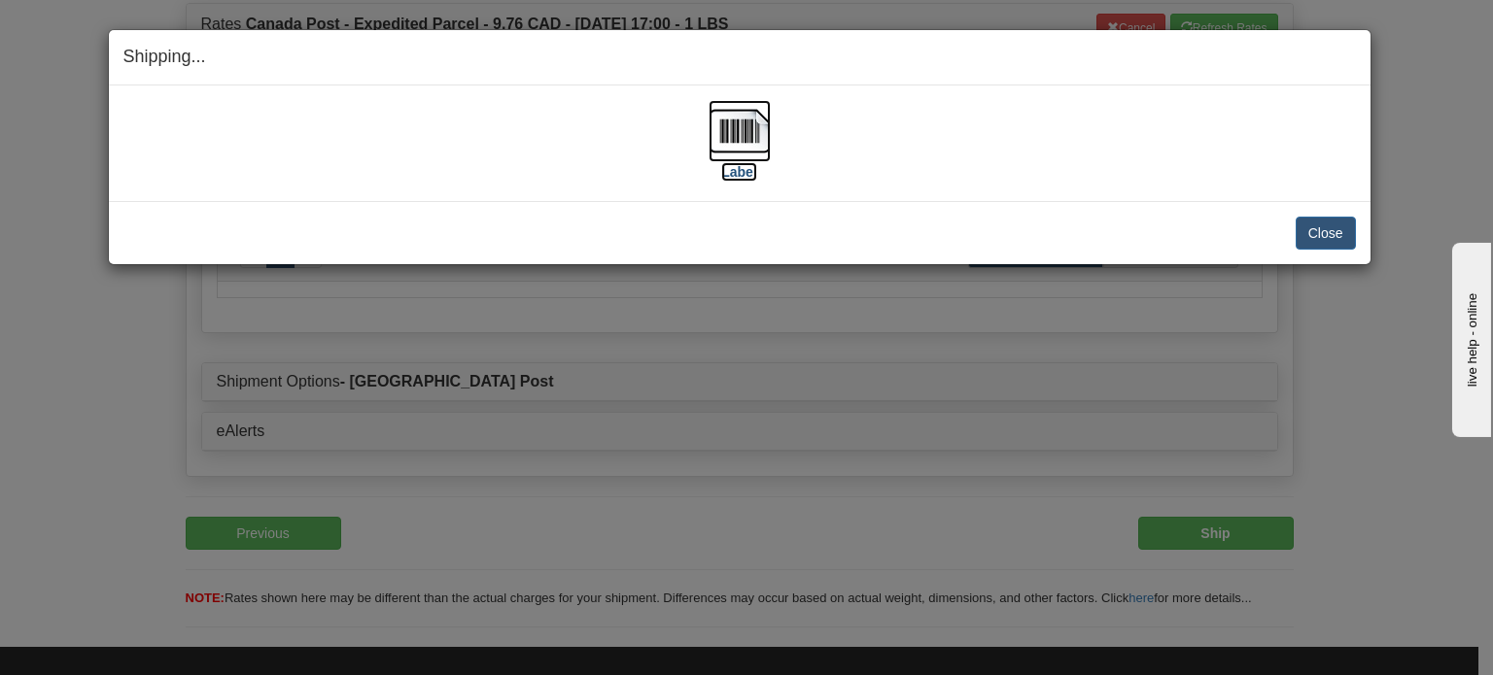
click at [727, 139] on img at bounding box center [739, 131] width 62 height 62
click at [1314, 242] on button "Close" at bounding box center [1325, 233] width 60 height 33
